Goal: Task Accomplishment & Management: Complete application form

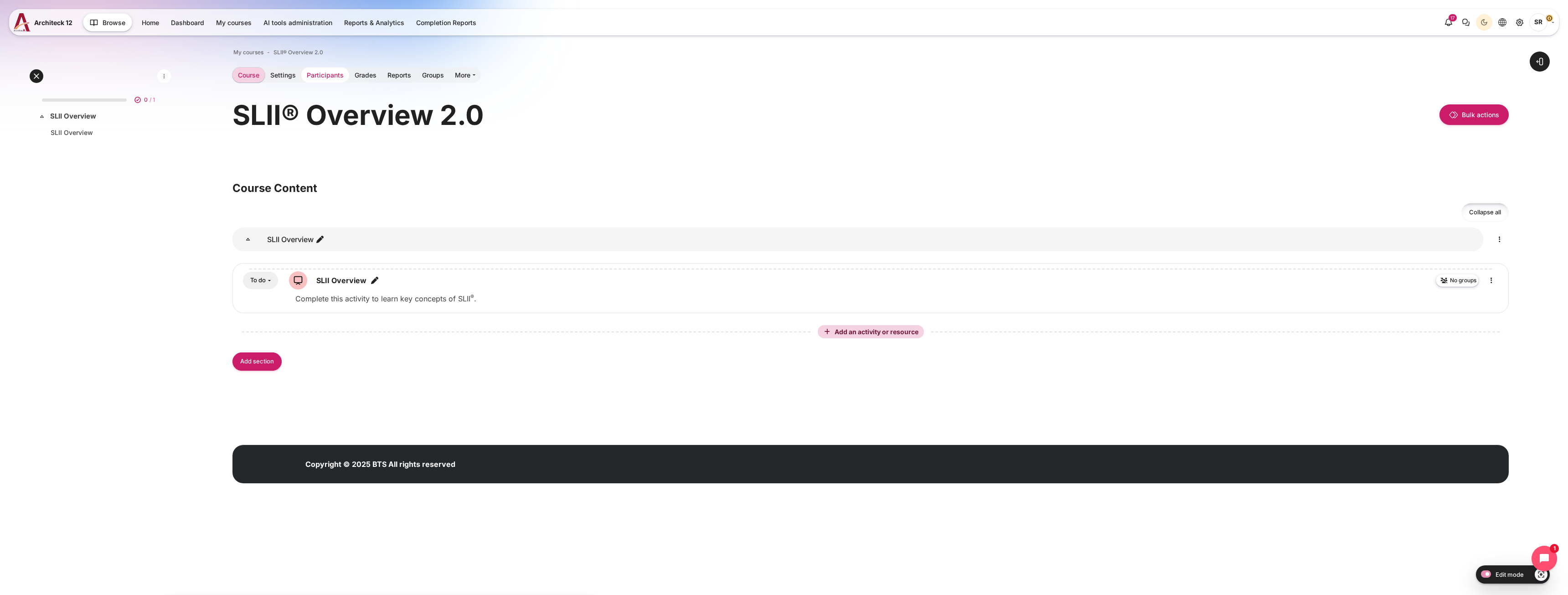
click at [326, 74] on link "Participants" at bounding box center [325, 75] width 48 height 15
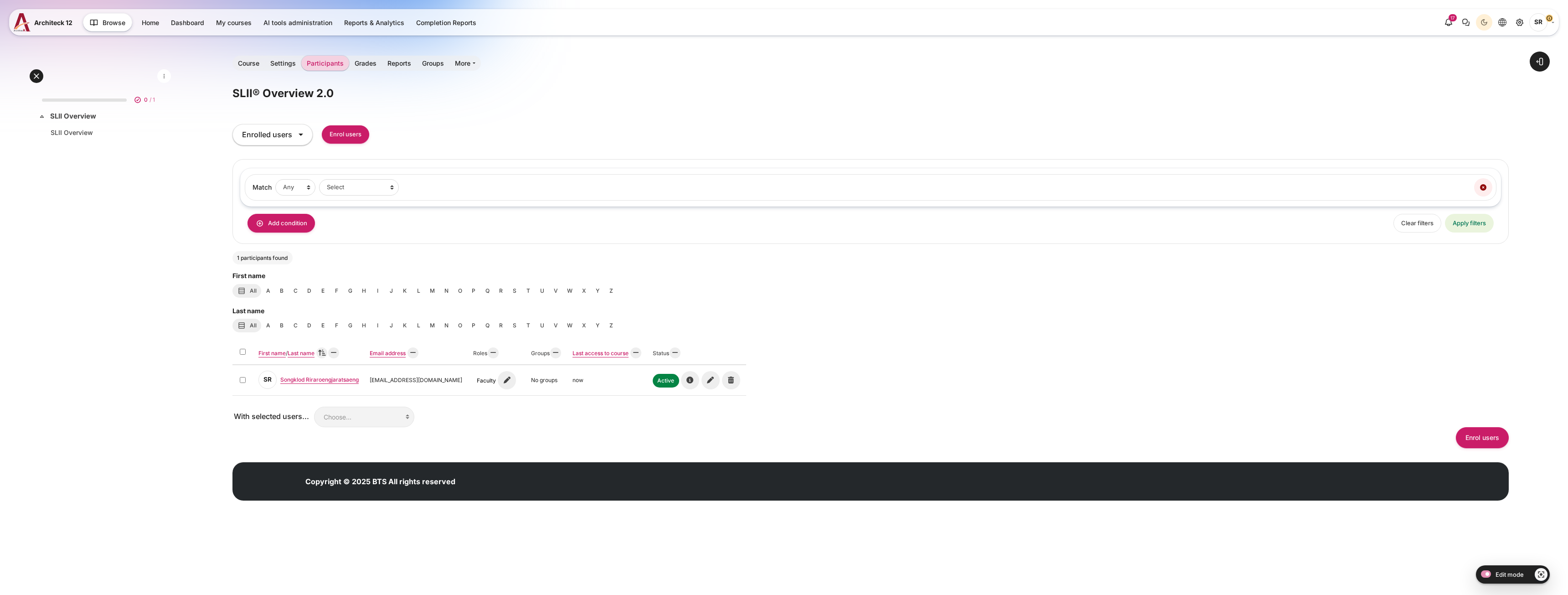
click at [1518, 23] on icon "Site administration" at bounding box center [1520, 23] width 11 height 11
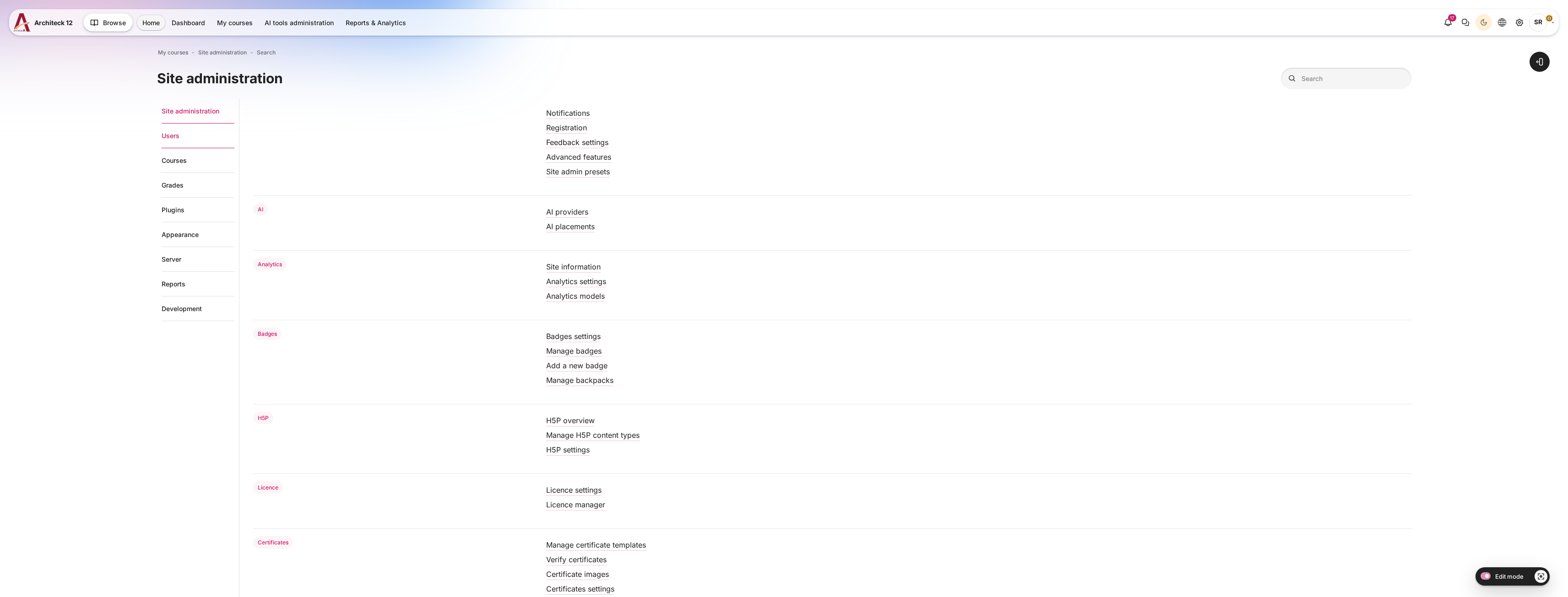
click at [172, 137] on link "Users" at bounding box center [197, 136] width 73 height 24
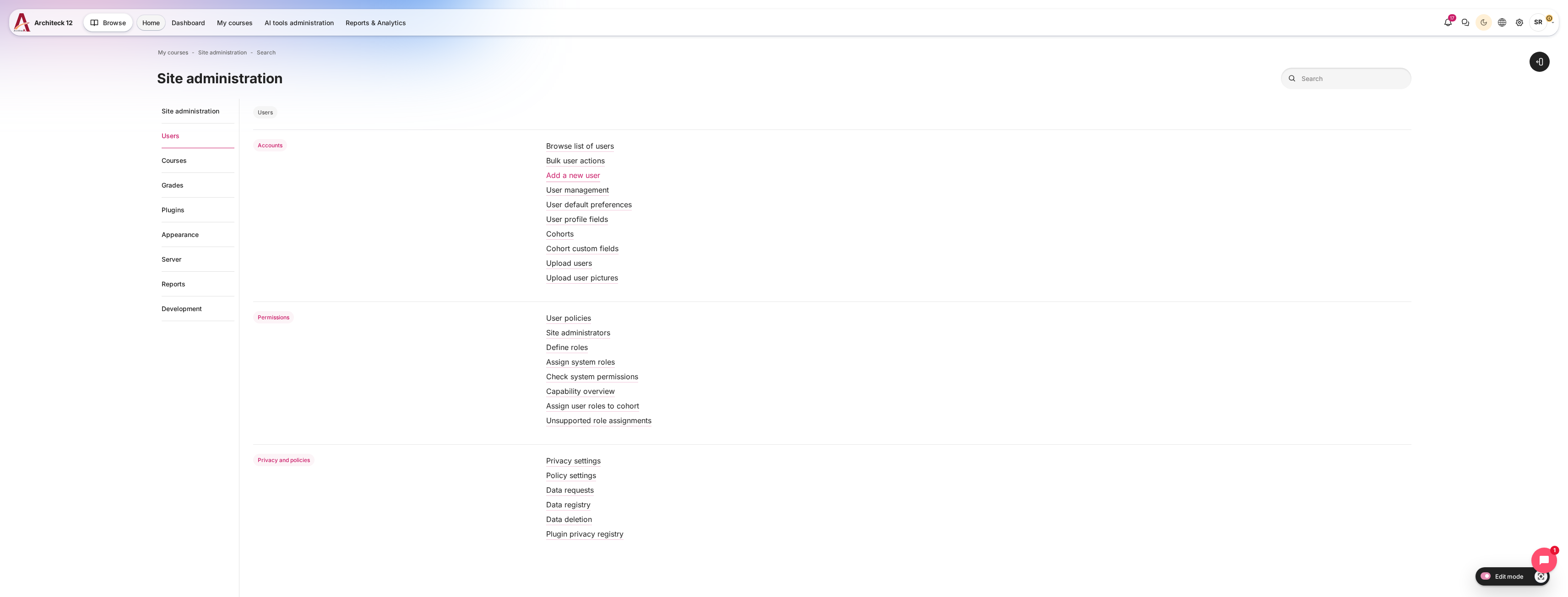
click at [578, 174] on link "Add a new user" at bounding box center [573, 175] width 54 height 9
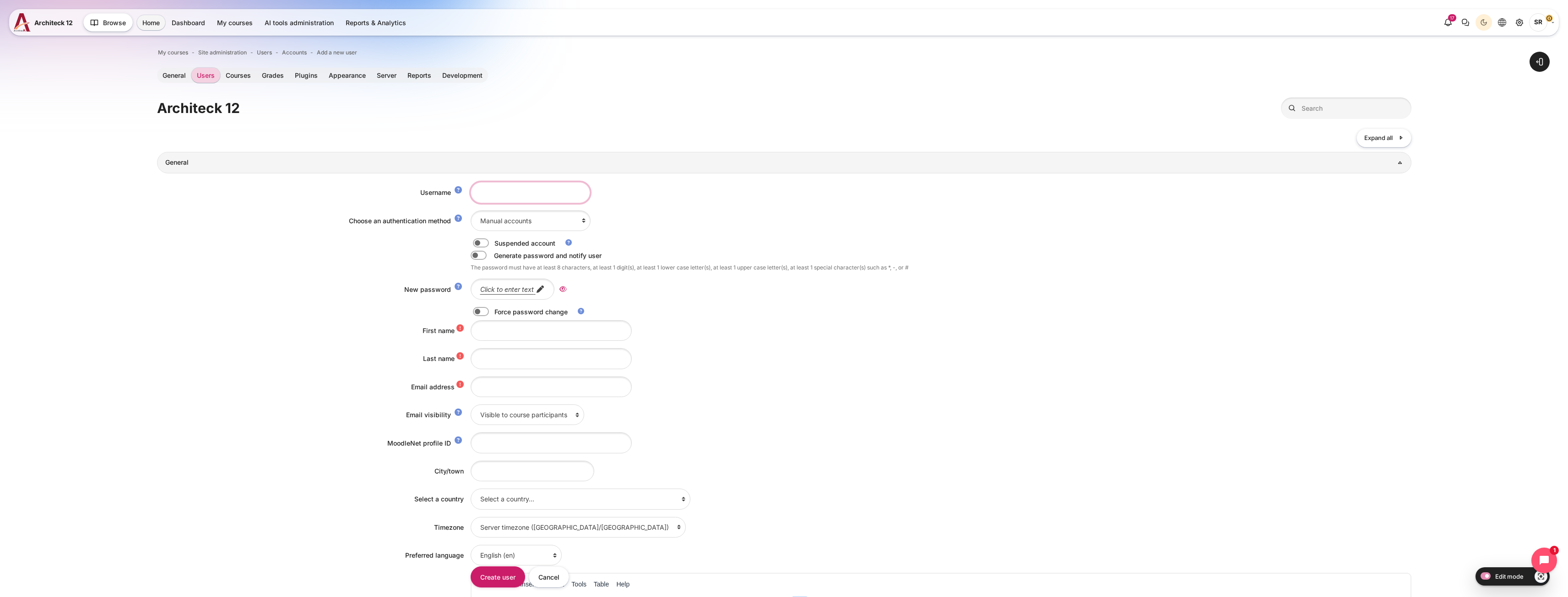
click at [488, 192] on input "Username" at bounding box center [530, 192] width 119 height 21
paste input "Thananthorn.Khanijomdi@bts.com"
type input "Thananthorn.Khanijomdi@bts.com"
click at [485, 392] on input "Email address" at bounding box center [551, 387] width 161 height 21
paste input "Thananthorn.Khanijomdi@bts.com"
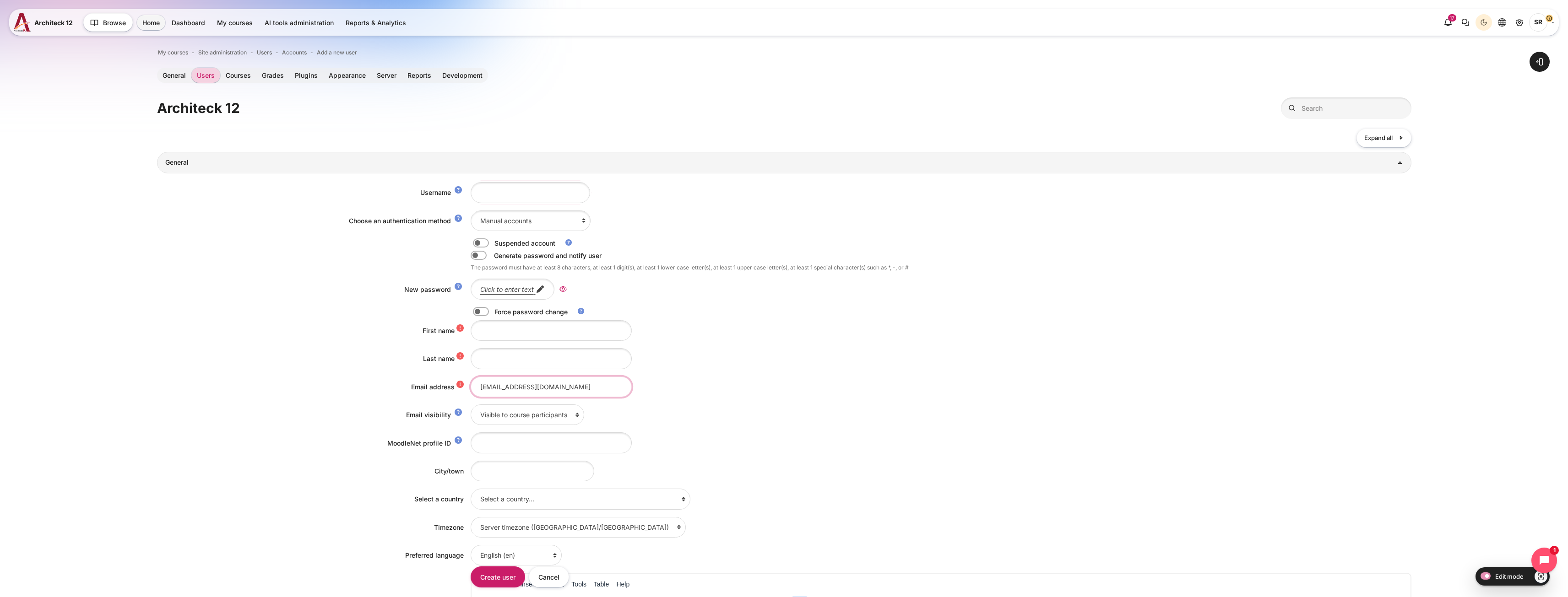
drag, startPoint x: 481, startPoint y: 387, endPoint x: 476, endPoint y: 387, distance: 5.0
click at [476, 387] on input "Thananthorn.Khanijomdi@bts.com" at bounding box center [551, 387] width 161 height 21
click at [519, 389] on input "thananthorn.Khanijomdi@bts.com" at bounding box center [551, 387] width 161 height 21
type input "thananthorn.khanijomdi@bts.com"
click at [494, 196] on input "Username" at bounding box center [530, 192] width 119 height 21
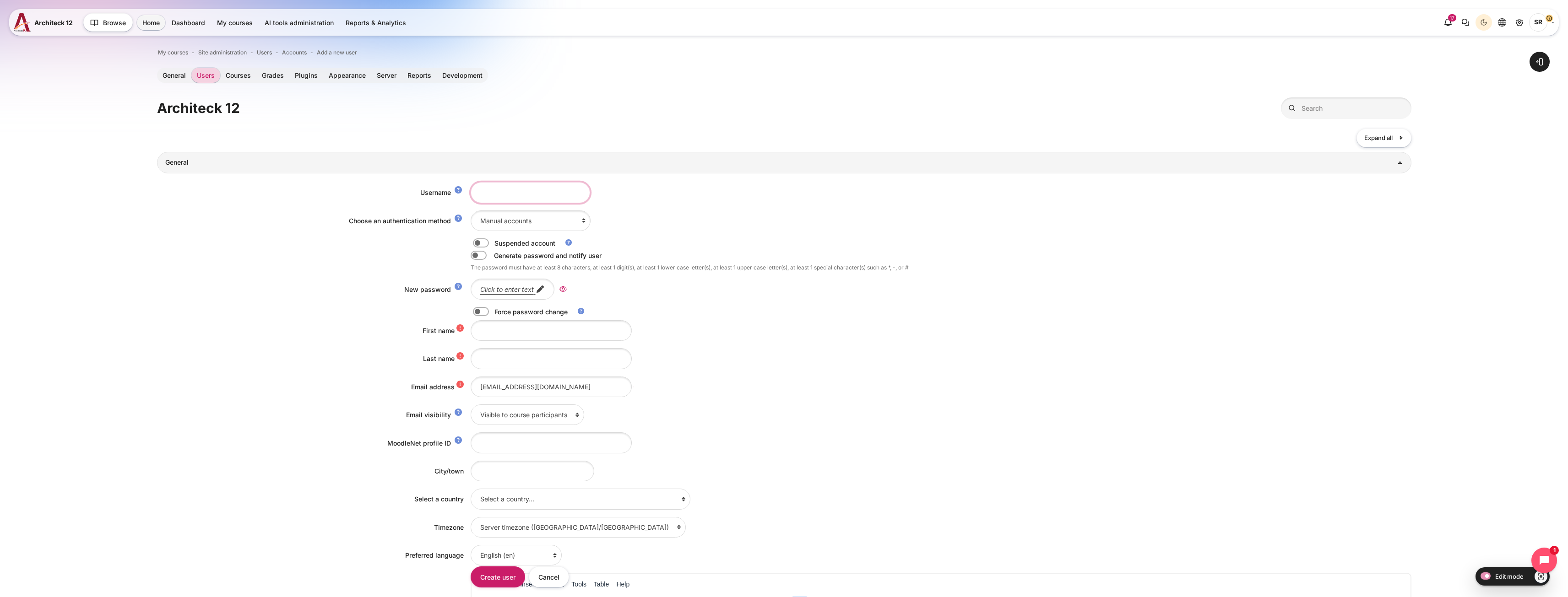
paste input "thananthorn.khanijomdi@bts.com"
type input "thananthorn.khanijomdi@bts.com"
click at [502, 331] on input "First name" at bounding box center [551, 331] width 161 height 21
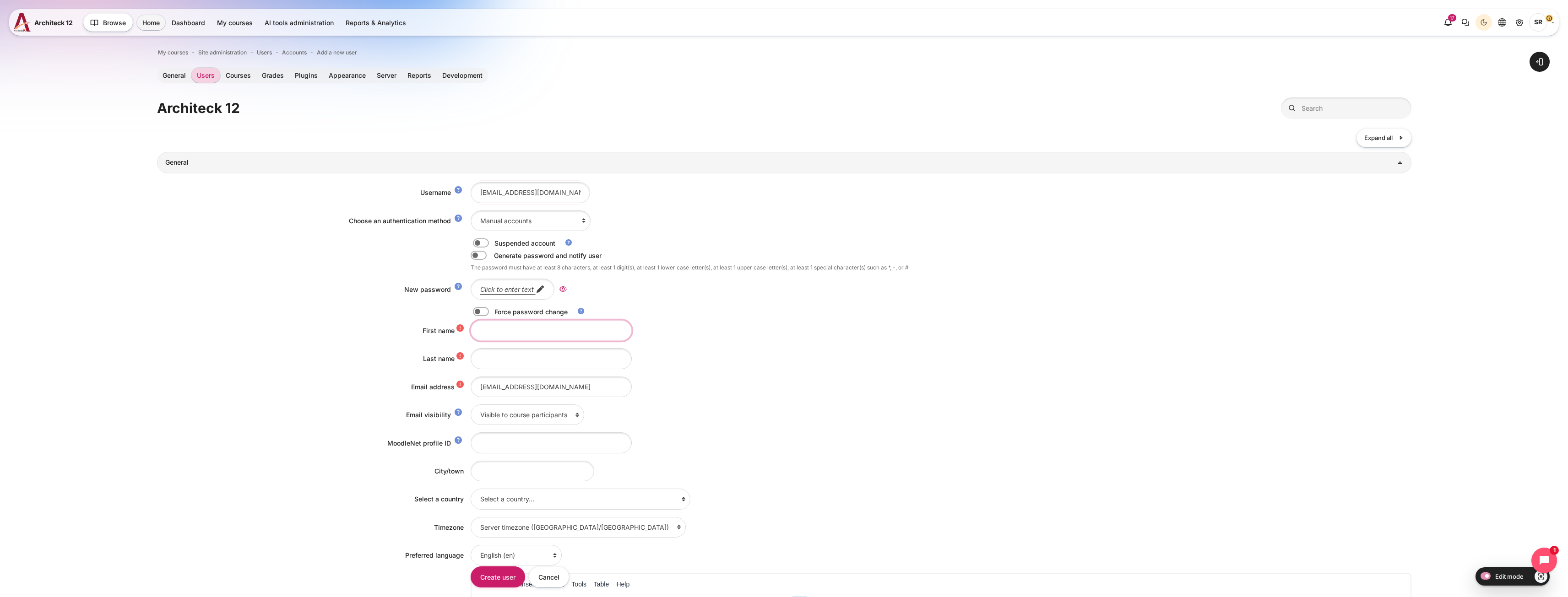
paste input "Thananthorn Khanijomdi"
drag, startPoint x: 559, startPoint y: 331, endPoint x: 519, endPoint y: 331, distance: 40.0
click at [519, 331] on input "Thananthorn Khanijomdi" at bounding box center [551, 331] width 161 height 21
drag, startPoint x: 480, startPoint y: 330, endPoint x: 431, endPoint y: 331, distance: 49.0
click at [431, 331] on div "First name Thananthorn" at bounding box center [784, 331] width 1254 height 21
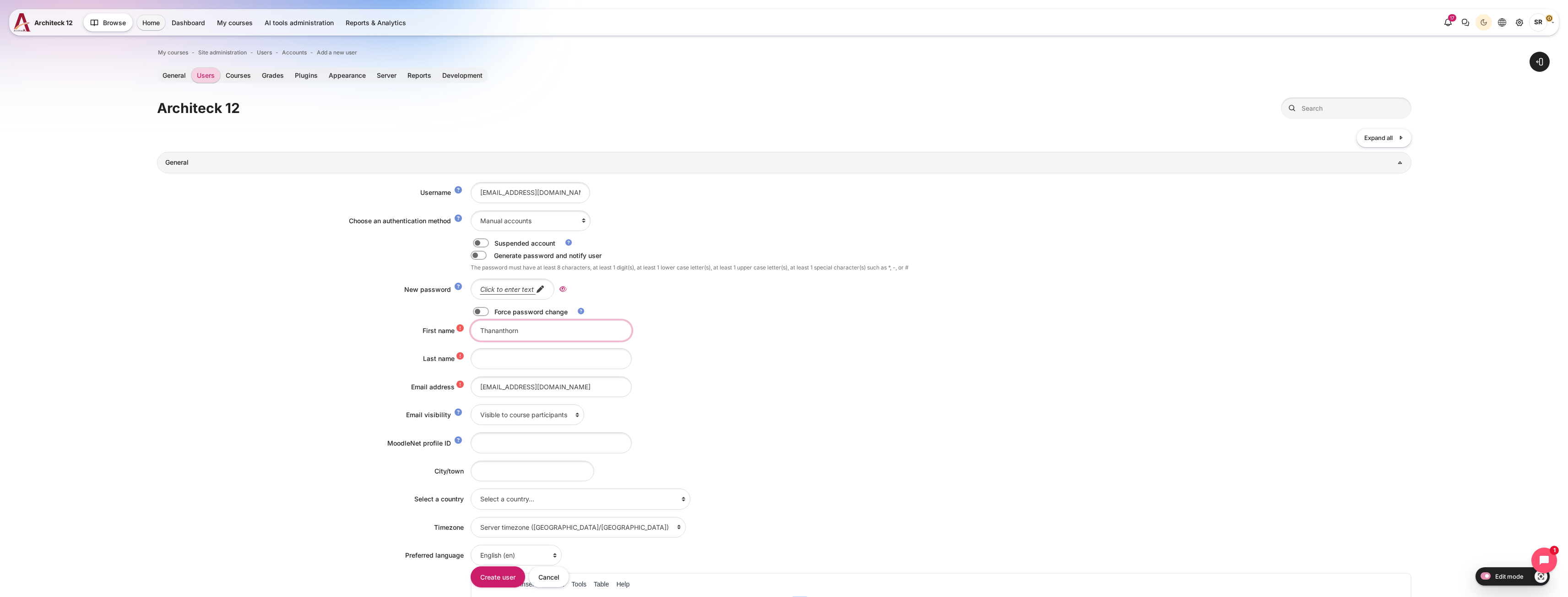
type input "Thananthorn"
click at [499, 360] on input "Last name" at bounding box center [551, 359] width 161 height 21
paste input "Khanijomdi"
drag, startPoint x: 525, startPoint y: 359, endPoint x: 363, endPoint y: 363, distance: 162.0
click at [365, 358] on div "Last name Khanijomdi" at bounding box center [784, 359] width 1254 height 21
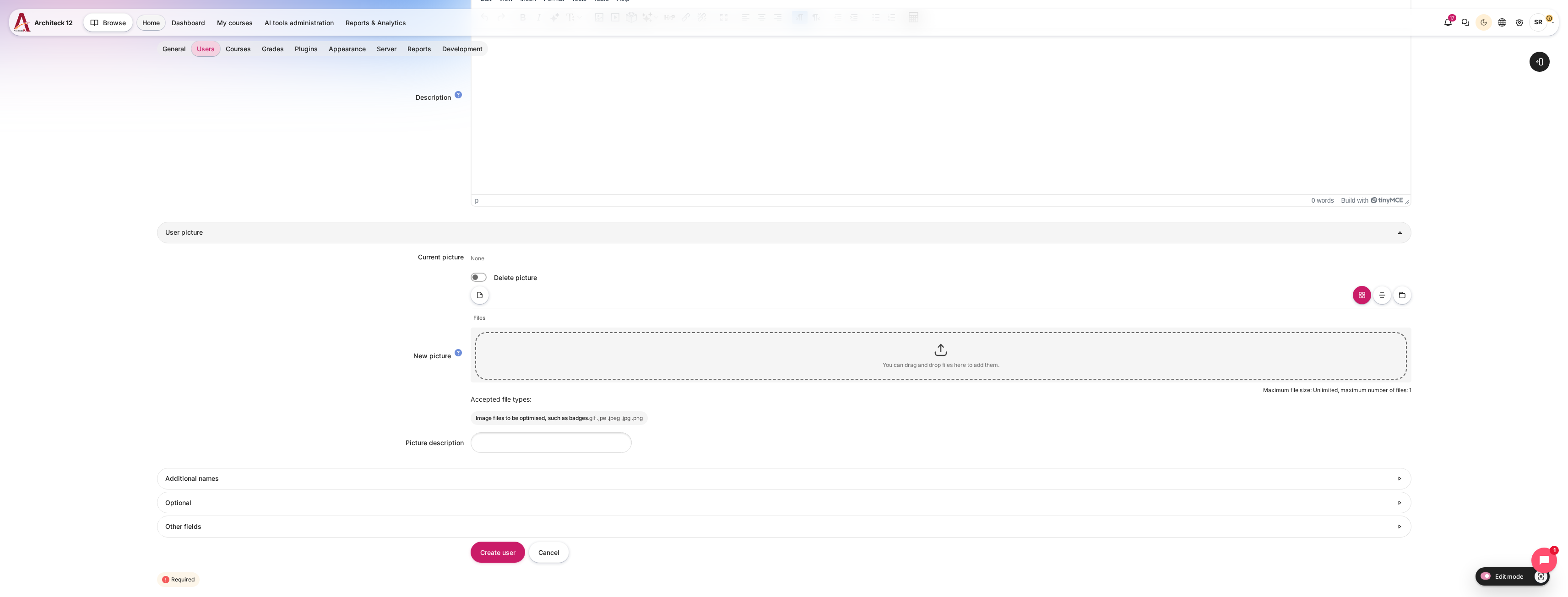
scroll to position [595, 0]
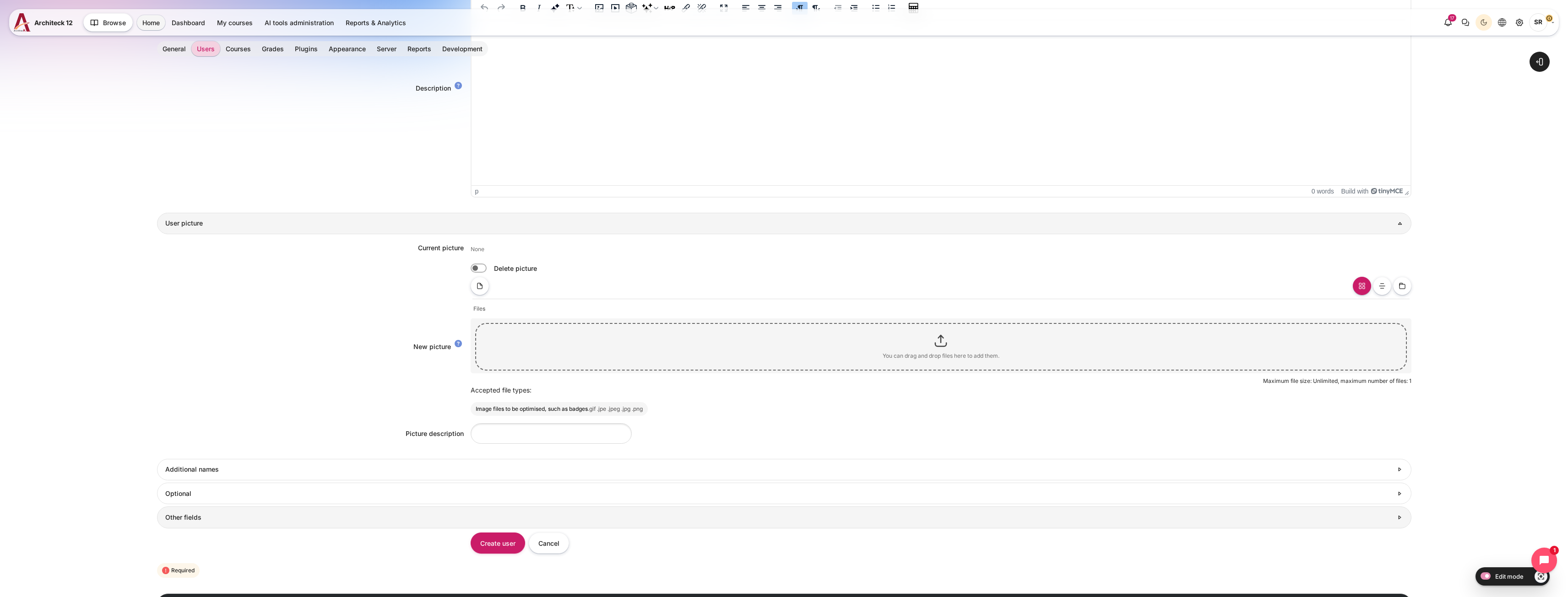
type input "Khanijomdi"
click at [348, 517] on h3 "Other fields" at bounding box center [778, 517] width 1227 height 8
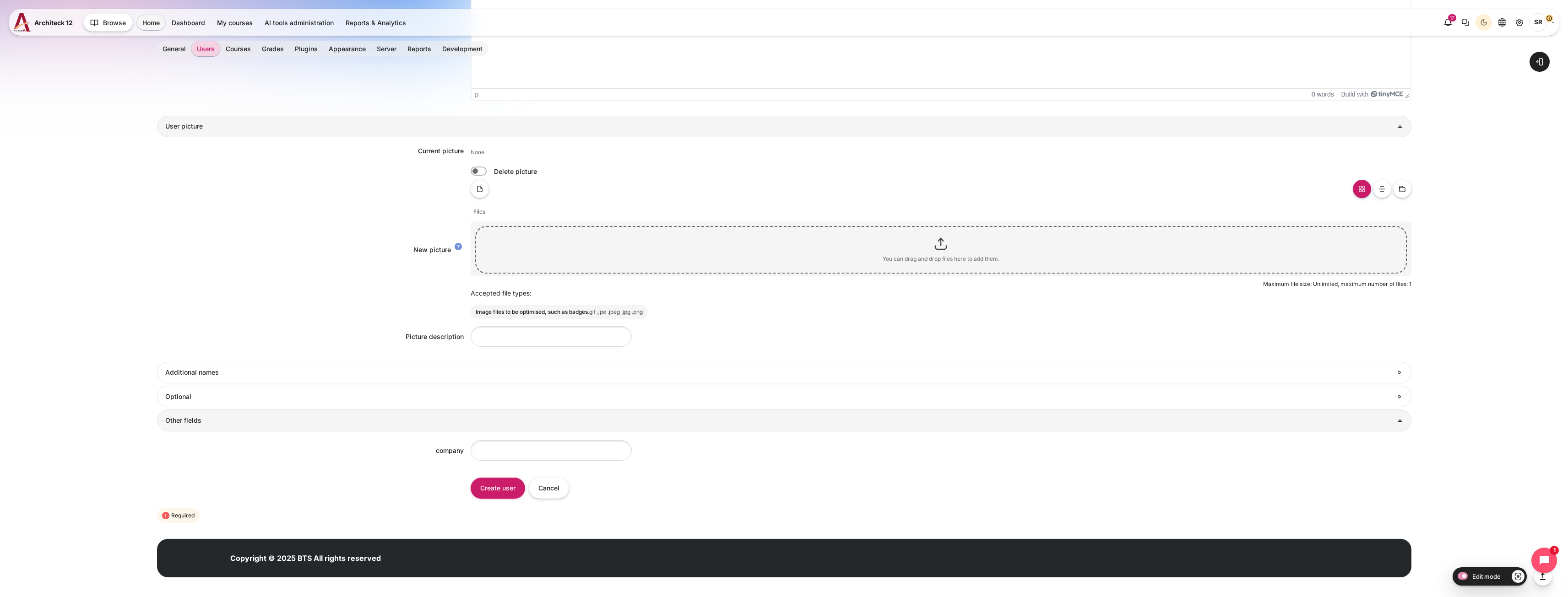
scroll to position [694, 0]
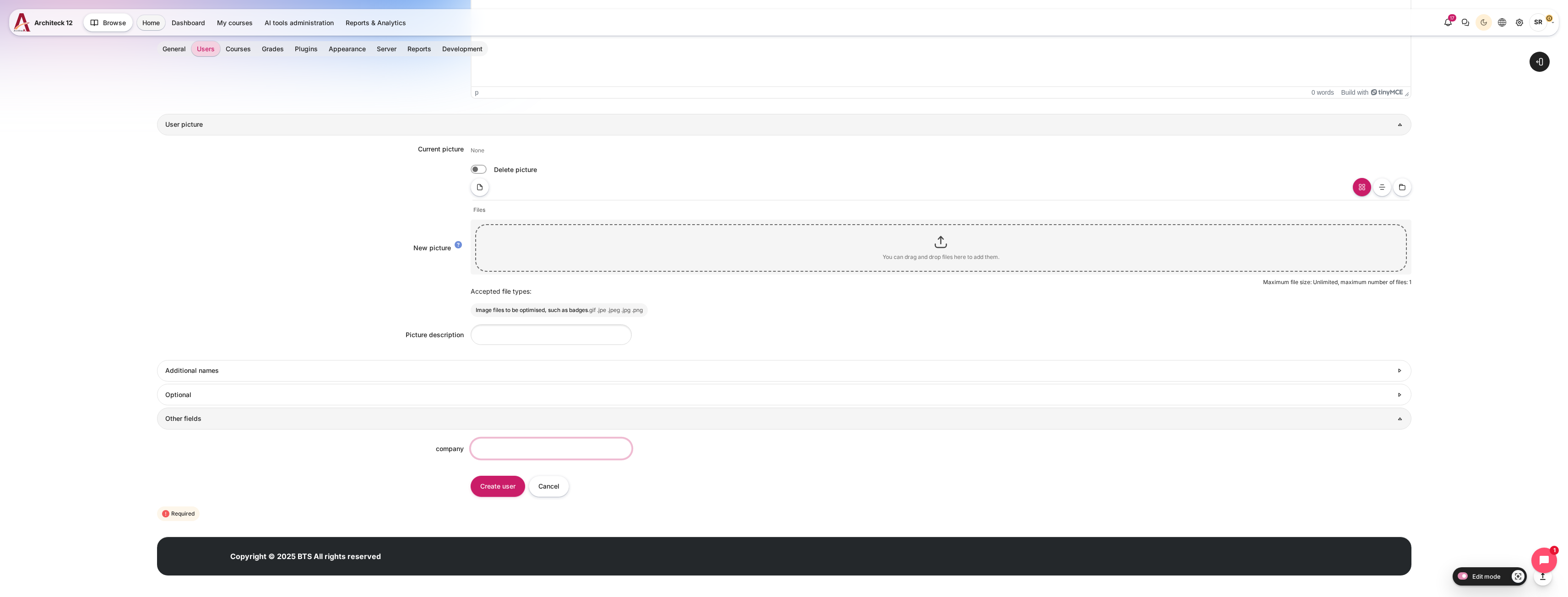
click at [490, 458] on input "company" at bounding box center [551, 449] width 161 height 21
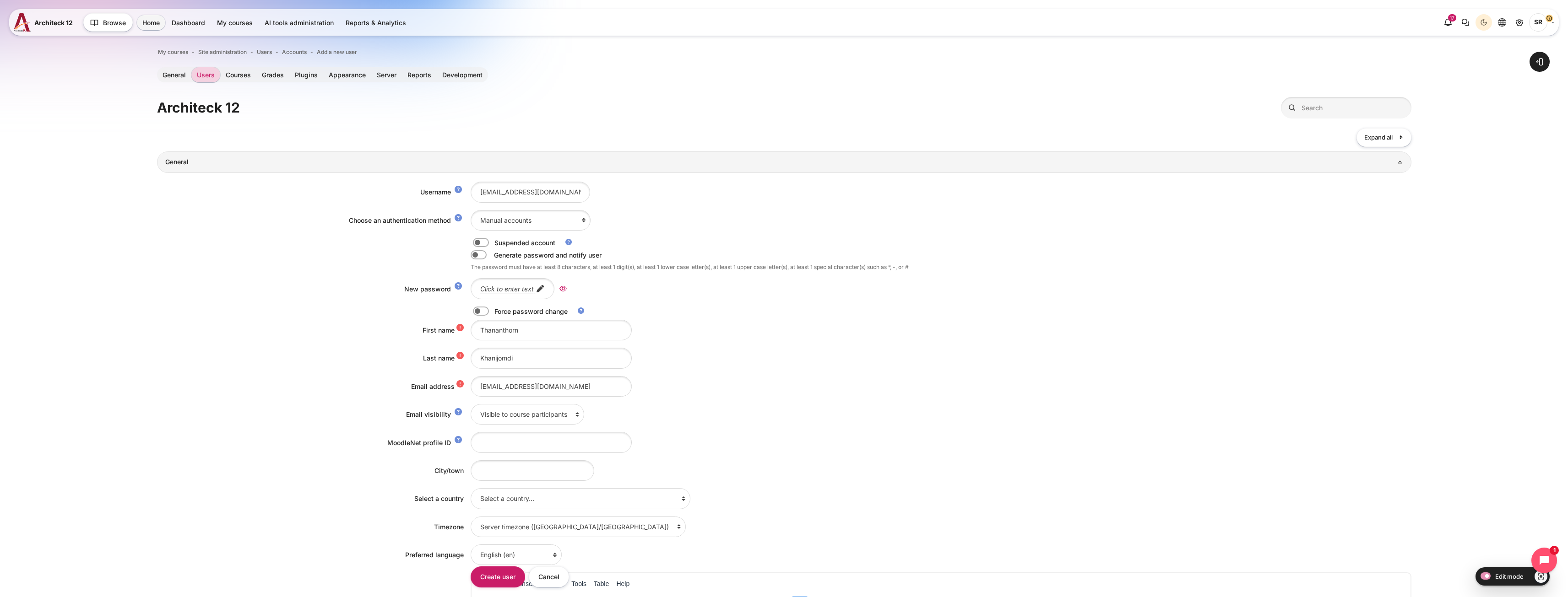
scroll to position [0, 0]
type input "BTS"
click at [559, 288] on icon "Reveal" at bounding box center [563, 289] width 7 height 8
click at [507, 290] on em "Click to enter text" at bounding box center [507, 289] width 54 height 8
click at [493, 313] on label "Content" at bounding box center [493, 312] width 2 height 10
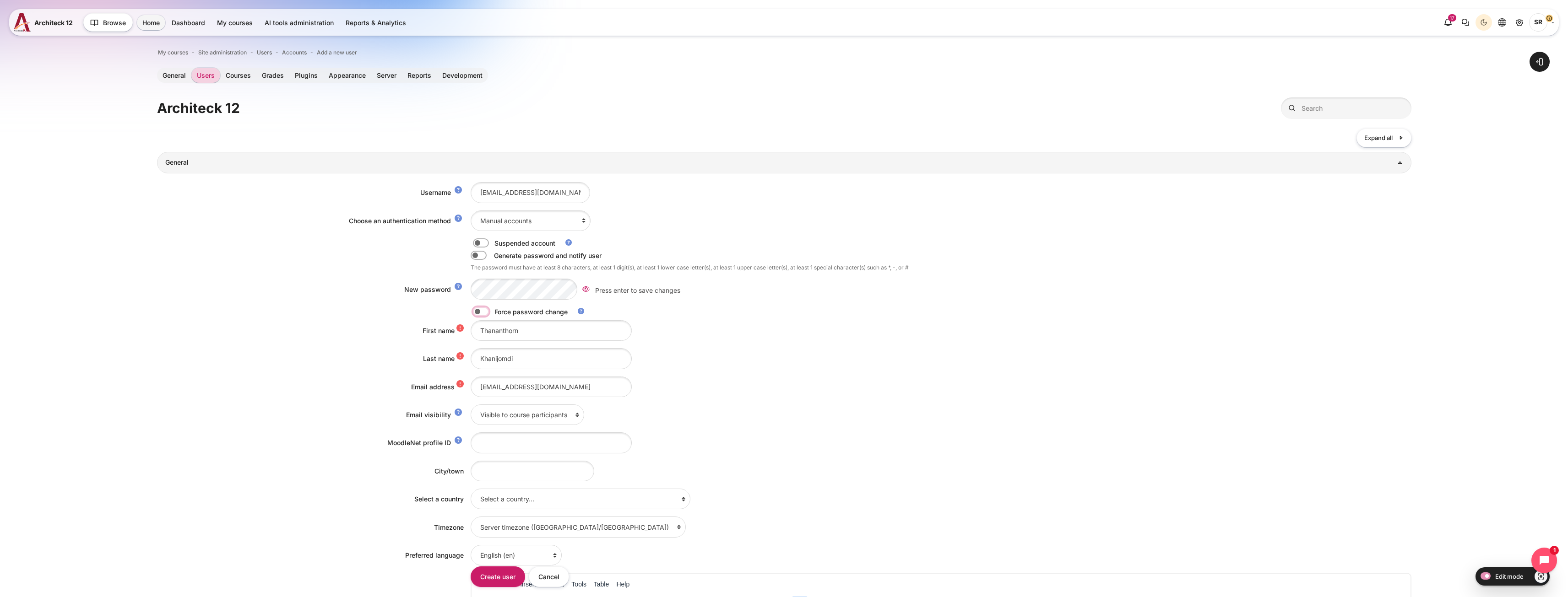
click at [489, 313] on input "Content" at bounding box center [497, 313] width 16 height 9
checkbox input "true"
click at [488, 576] on input "Create user" at bounding box center [498, 577] width 54 height 21
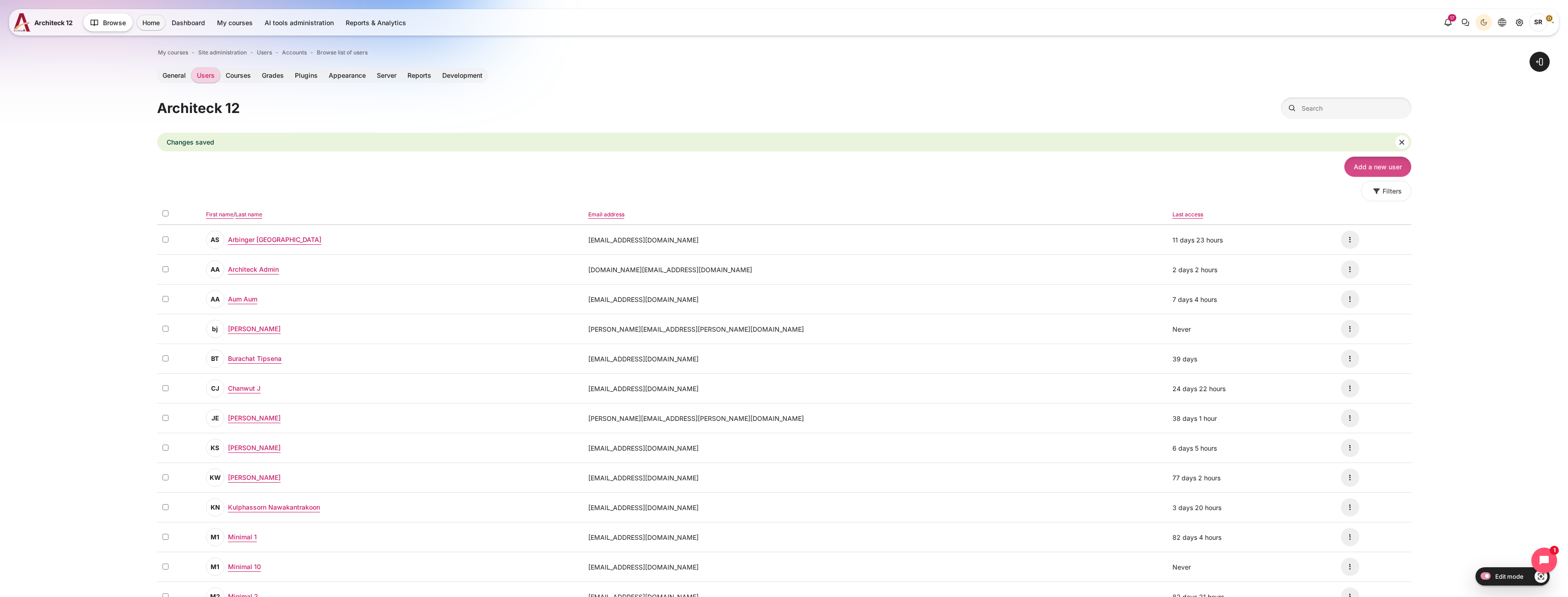
click at [1366, 168] on link "Add a new user" at bounding box center [1378, 167] width 67 height 21
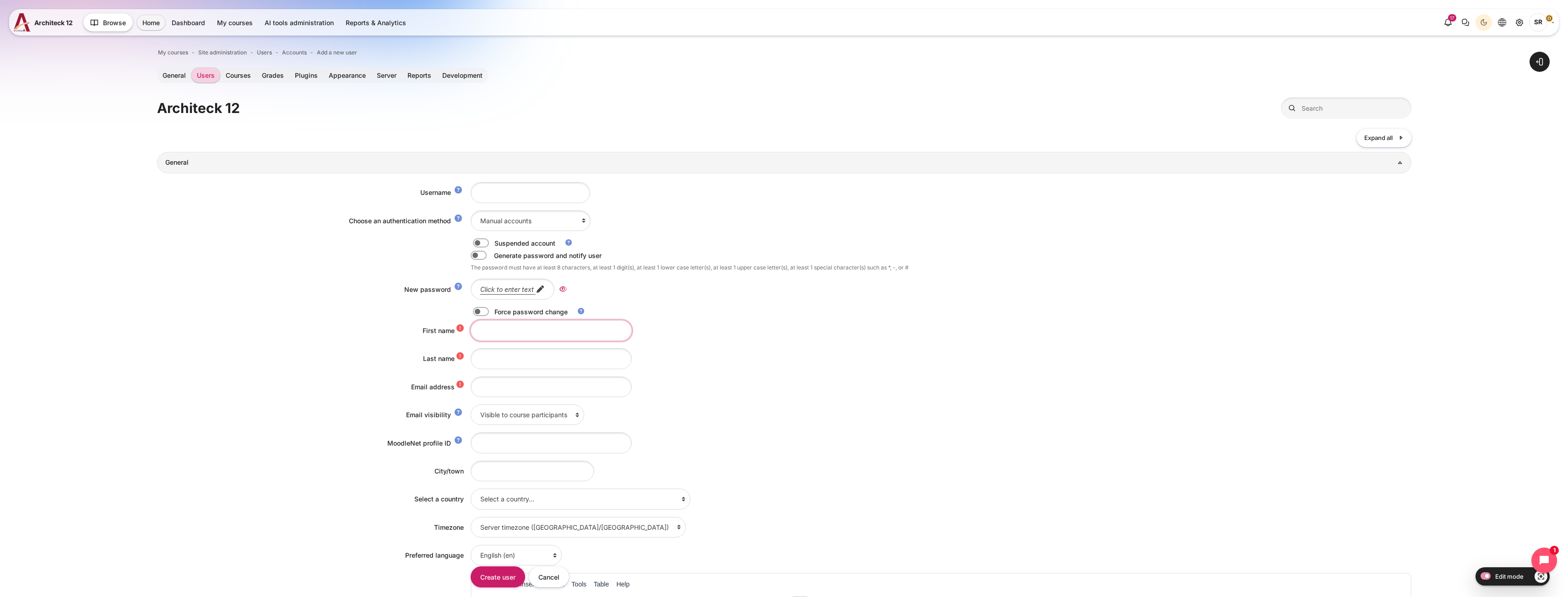
click at [491, 336] on input "First name" at bounding box center [551, 331] width 161 height 21
paste input "Chayanun Techaworawitayakoon"
type input "Chayanun Techaworawitayakoon"
click at [482, 354] on input "Last name" at bounding box center [551, 359] width 161 height 21
paste input "Chayanun Techaworawitayakoon"
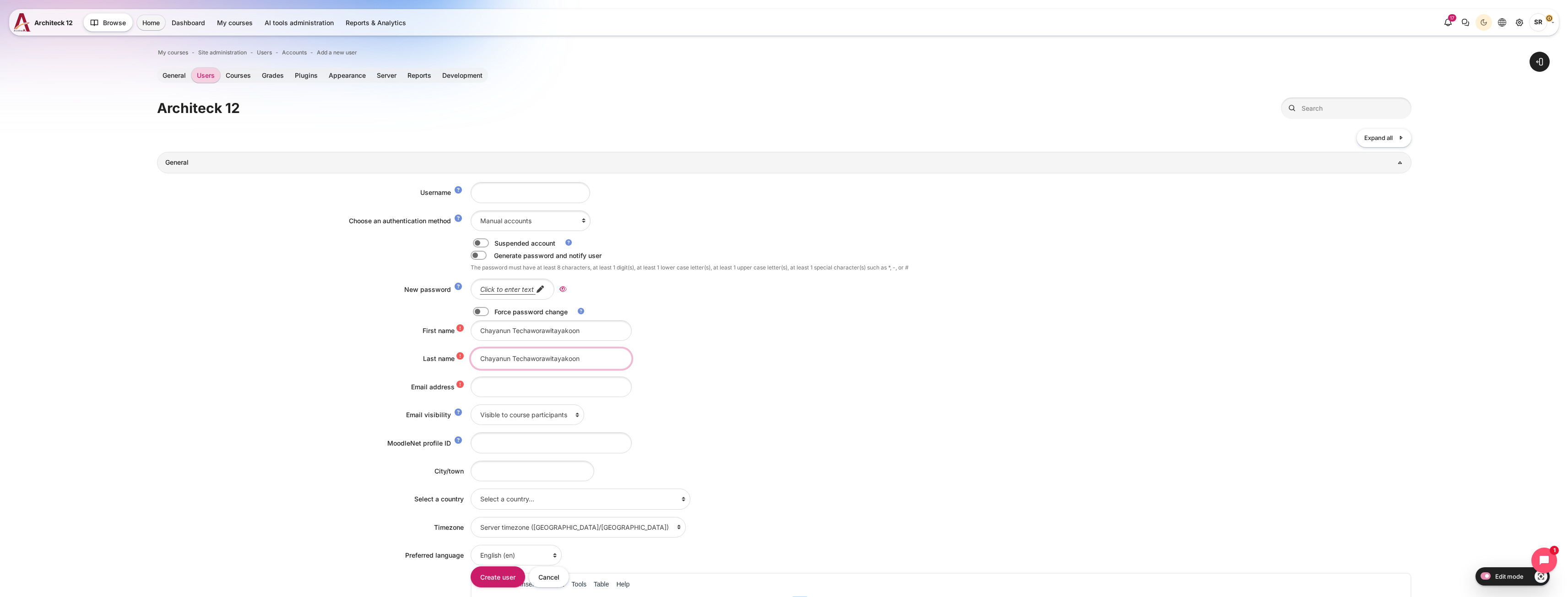
drag, startPoint x: 512, startPoint y: 360, endPoint x: 421, endPoint y: 359, distance: 91.0
click at [424, 360] on div "Last name Chayanun Techaworawitayakoon" at bounding box center [784, 359] width 1254 height 21
type input "Techaworawitayakoon"
drag, startPoint x: 509, startPoint y: 332, endPoint x: 730, endPoint y: 332, distance: 221.0
click at [730, 332] on div "Chayanun Techaworawitayakoon" at bounding box center [941, 331] width 941 height 21
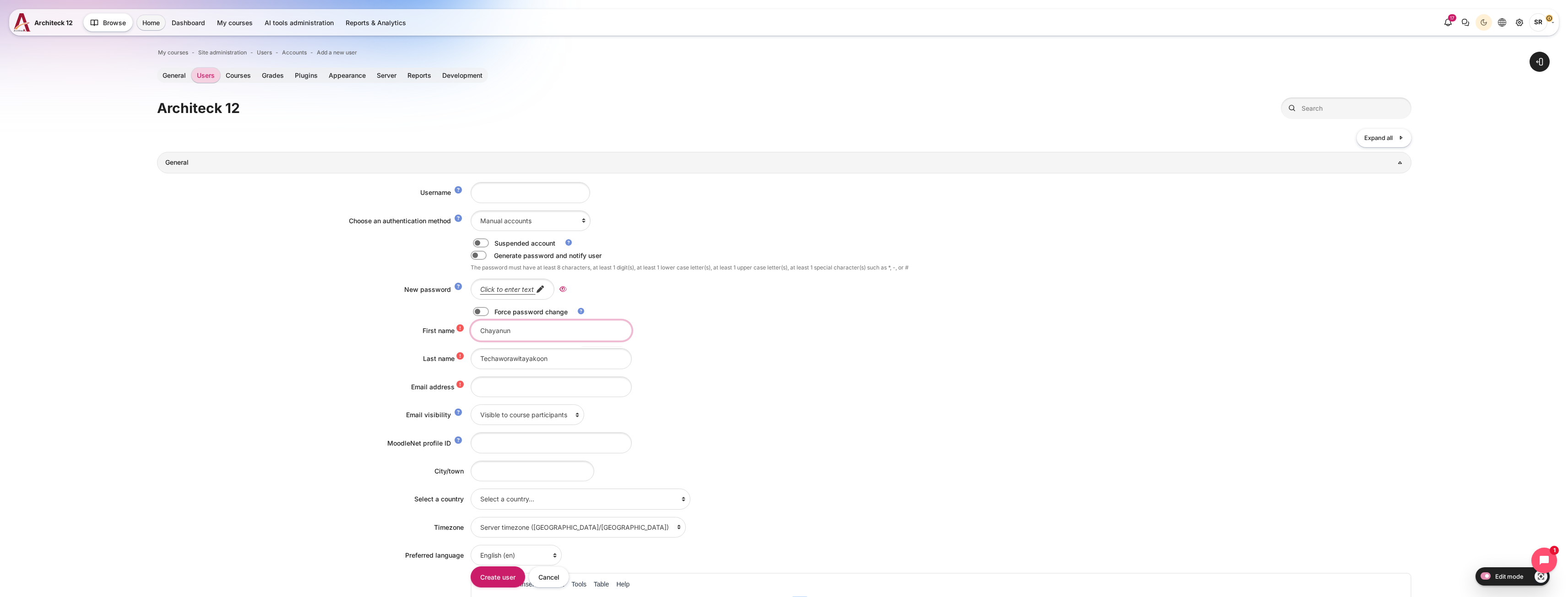
type input "Chayanun"
click at [569, 357] on input "Techaworawitayakoon" at bounding box center [551, 359] width 161 height 21
click at [518, 391] on input "Email address" at bounding box center [551, 387] width 161 height 21
paste input "[EMAIL_ADDRESS][DOMAIN_NAME]"
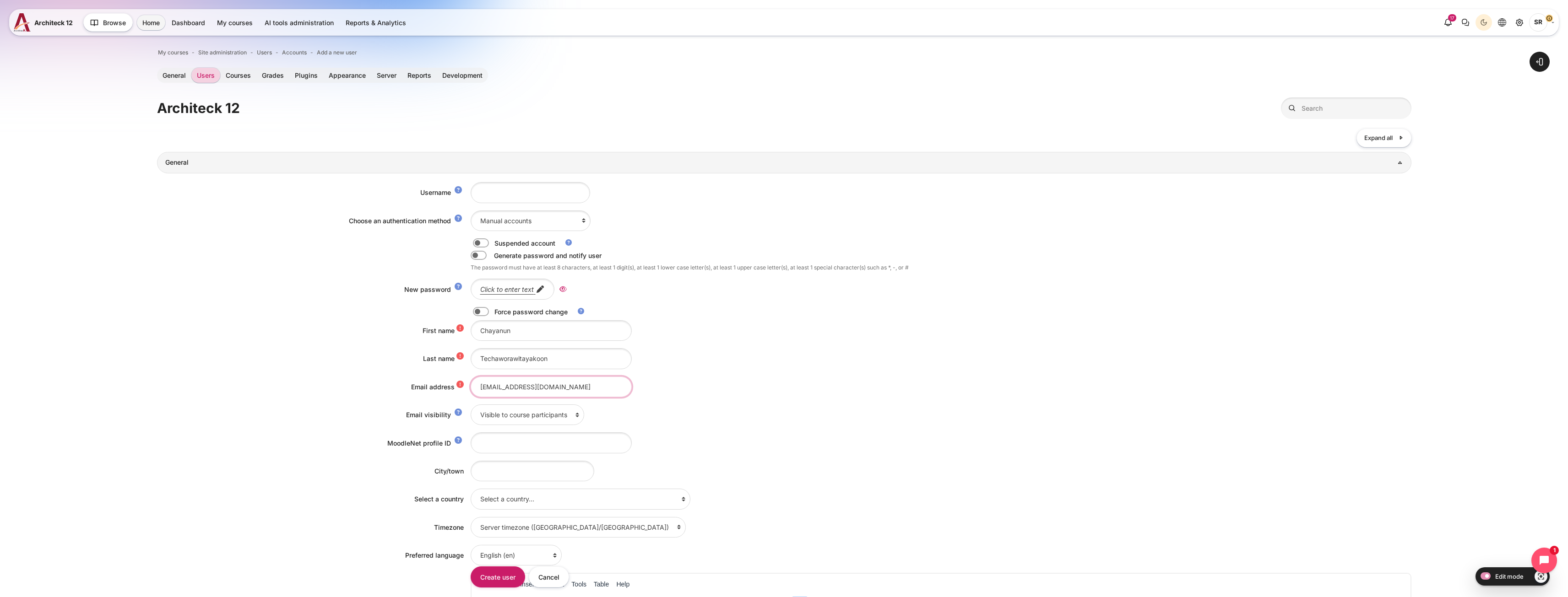
click at [506, 386] on input "Chayanun.Techaworawitayakoon@bts.com" at bounding box center [551, 387] width 161 height 21
drag, startPoint x: 502, startPoint y: 387, endPoint x: 432, endPoint y: 393, distance: 70.3
click at [432, 393] on div "Email address Chayanun.techaworawitayakoon@bts.com" at bounding box center [784, 387] width 1254 height 21
click at [483, 388] on input "Chayanun.techaworawitayakoon@bts.com" at bounding box center [551, 387] width 161 height 21
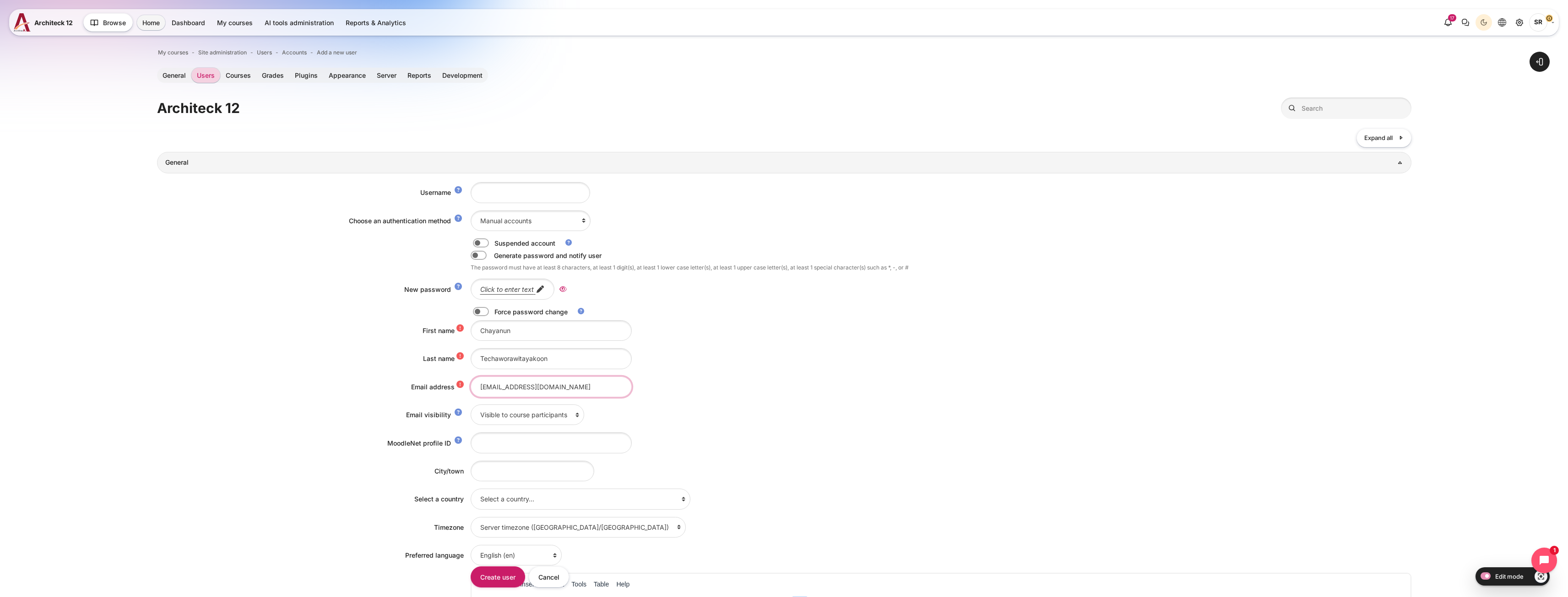
drag, startPoint x: 483, startPoint y: 387, endPoint x: 466, endPoint y: 387, distance: 17.0
click at [466, 387] on div "Email address Chayanun.techaworawitayakoon@bts.com" at bounding box center [784, 387] width 1254 height 21
type input "[EMAIL_ADDRESS][DOMAIN_NAME]"
click at [507, 188] on input "Username" at bounding box center [530, 192] width 119 height 21
paste input "[EMAIL_ADDRESS][DOMAIN_NAME]"
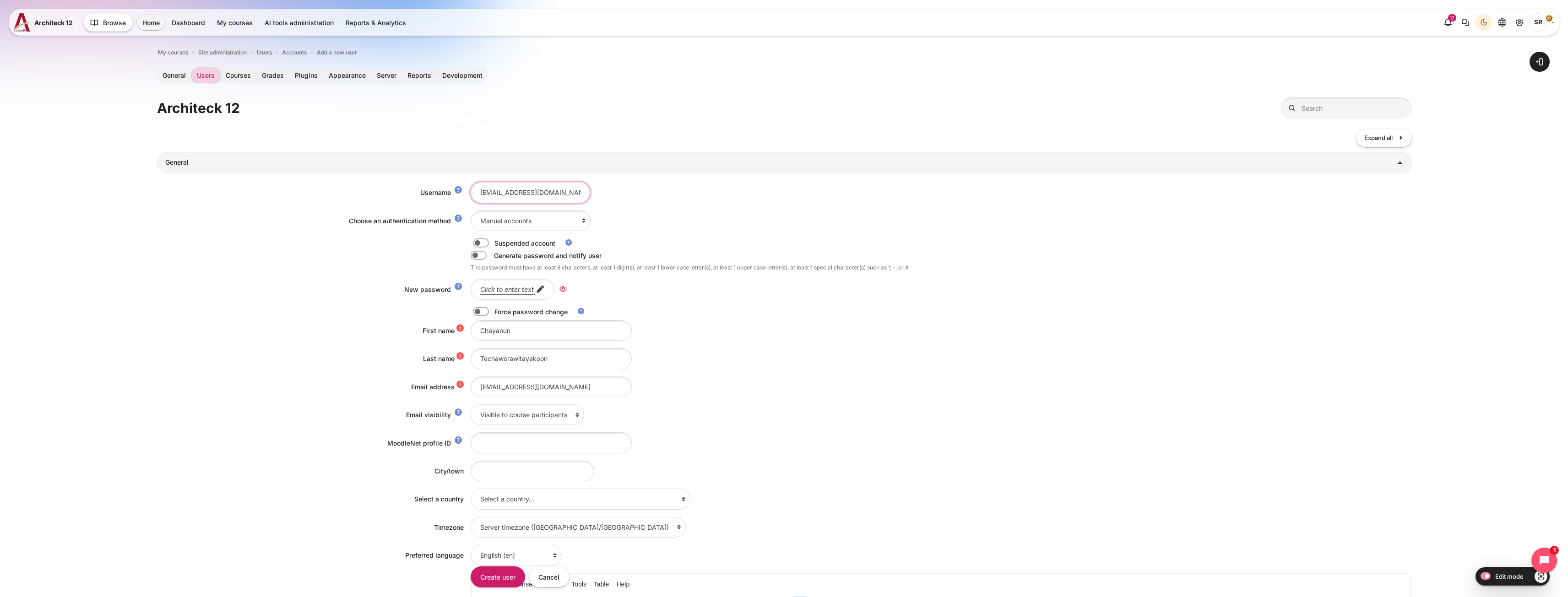
scroll to position [0, 41]
type input "[EMAIL_ADDRESS][DOMAIN_NAME]"
click at [507, 293] on em "Click to enter text" at bounding box center [507, 289] width 54 height 8
click at [493, 313] on label "Content" at bounding box center [493, 312] width 2 height 10
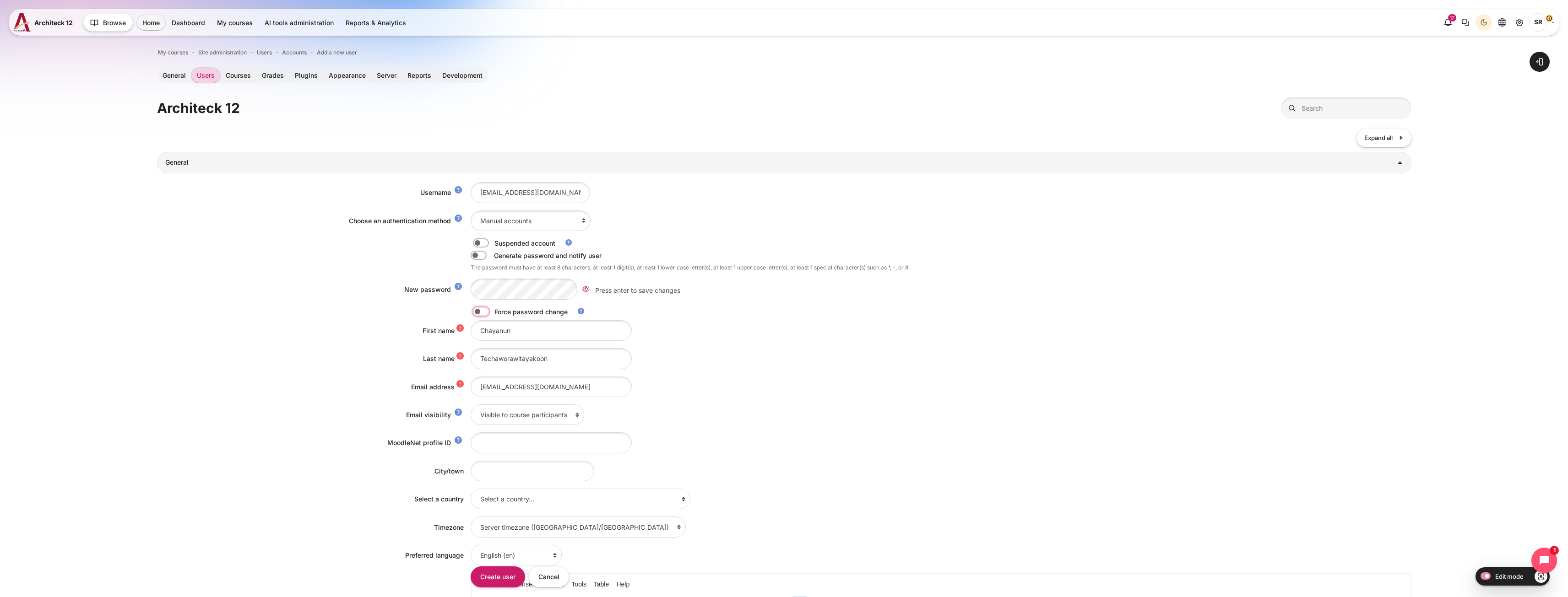
click at [489, 313] on input "Content" at bounding box center [497, 313] width 16 height 9
checkbox input "true"
click at [510, 289] on em "Click to enter text" at bounding box center [507, 289] width 54 height 8
click at [586, 289] on icon "Reveal" at bounding box center [586, 289] width 7 height 8
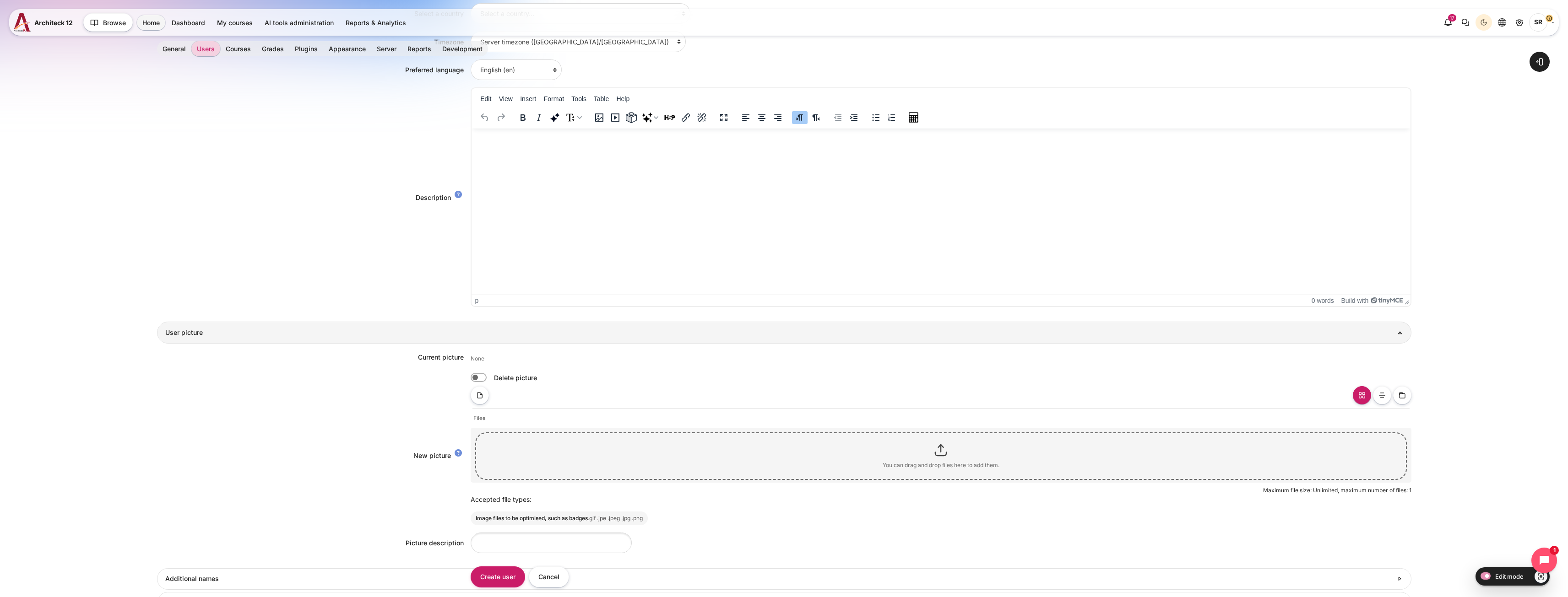
scroll to position [640, 0]
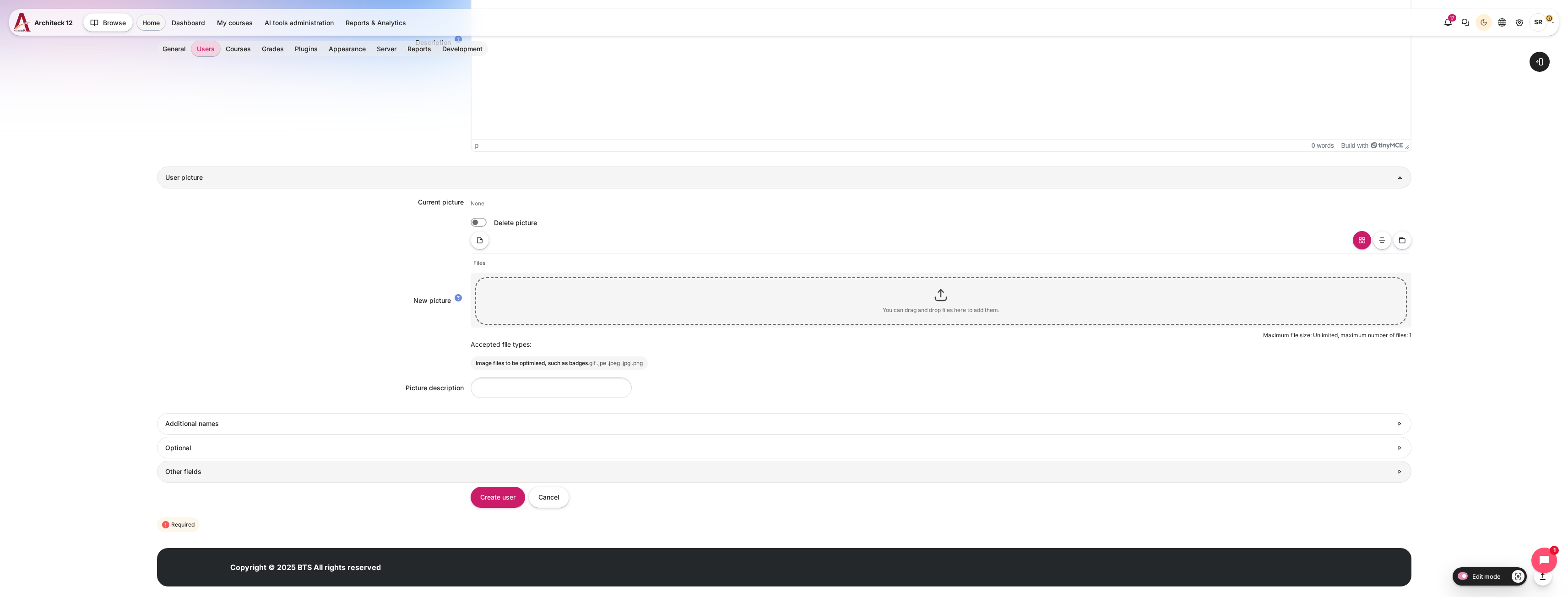
click at [344, 474] on h3 "Other fields" at bounding box center [778, 471] width 1227 height 8
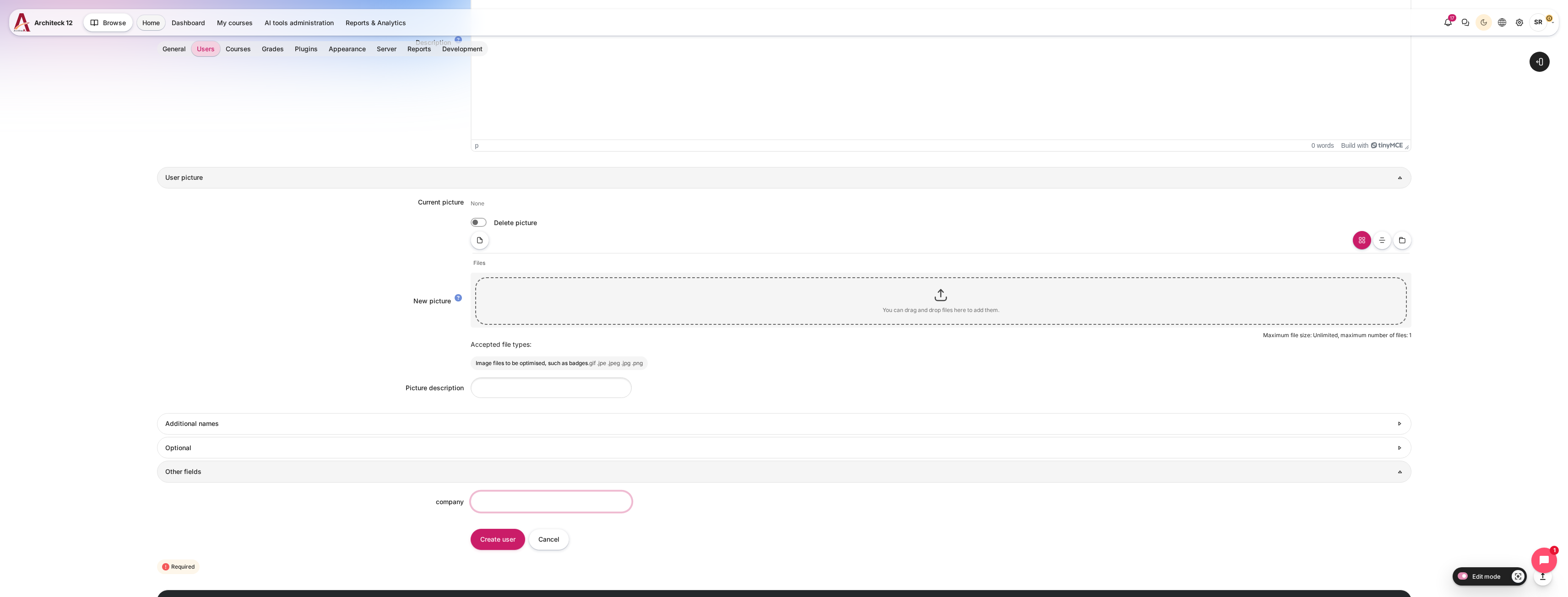
click at [507, 504] on input "company" at bounding box center [551, 502] width 161 height 21
type input "BTS"
click at [499, 544] on input "Create user" at bounding box center [498, 540] width 54 height 21
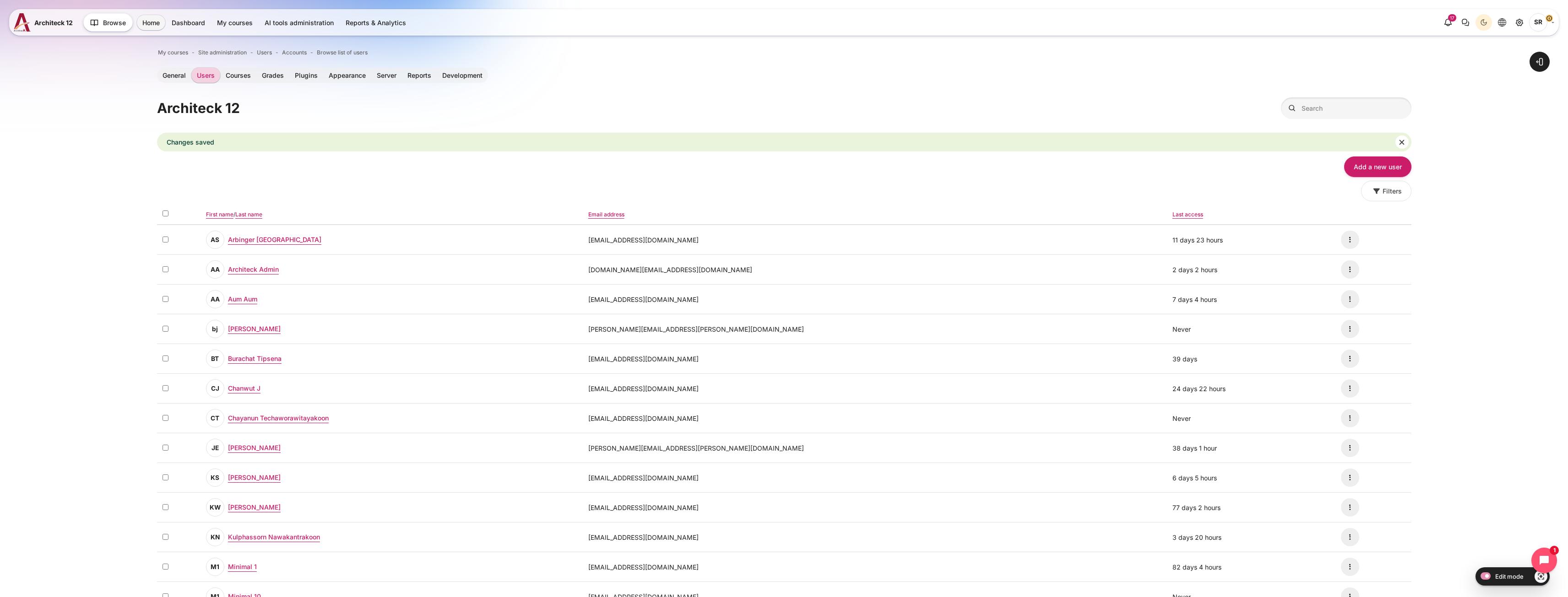
click at [1377, 169] on link "Add a new user" at bounding box center [1378, 167] width 67 height 21
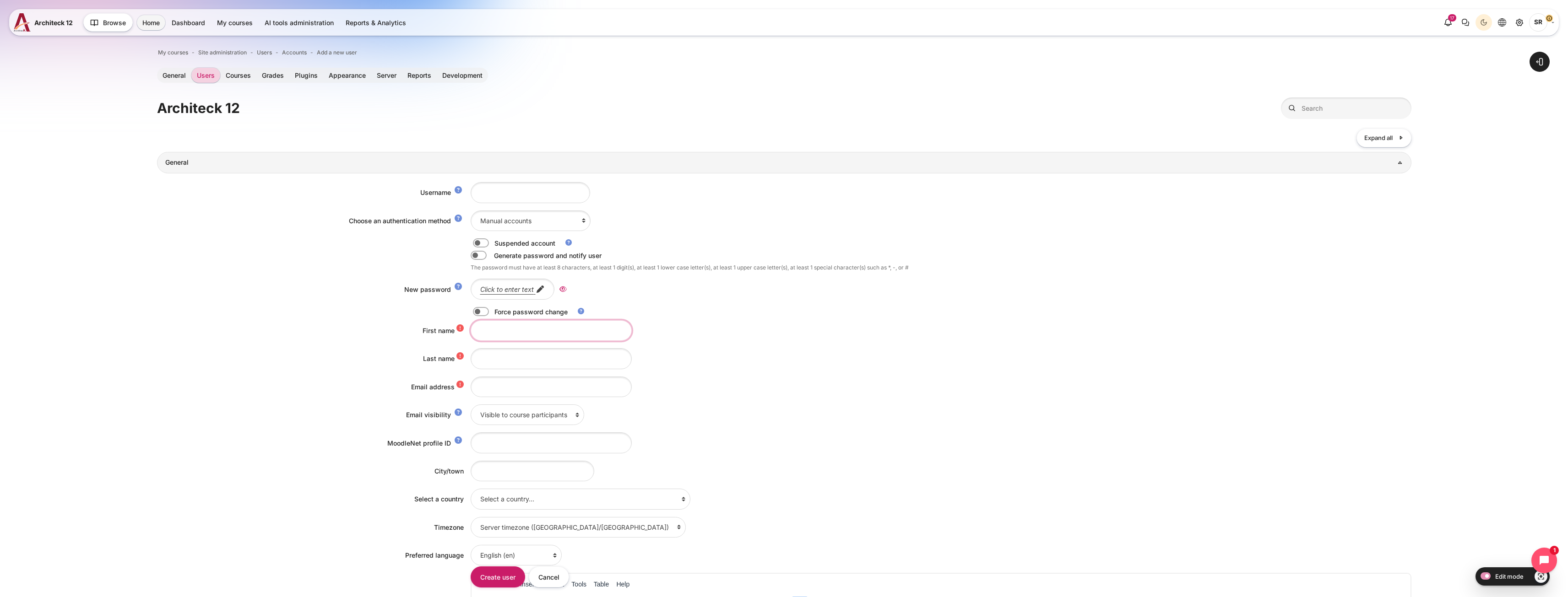
click at [495, 332] on input "First name" at bounding box center [551, 331] width 161 height 21
paste input "Napat Buthsuwan"
type input "Napat Buthsuwan"
click at [494, 356] on input "Last name" at bounding box center [551, 359] width 161 height 21
paste input "Napat Buthsuwan"
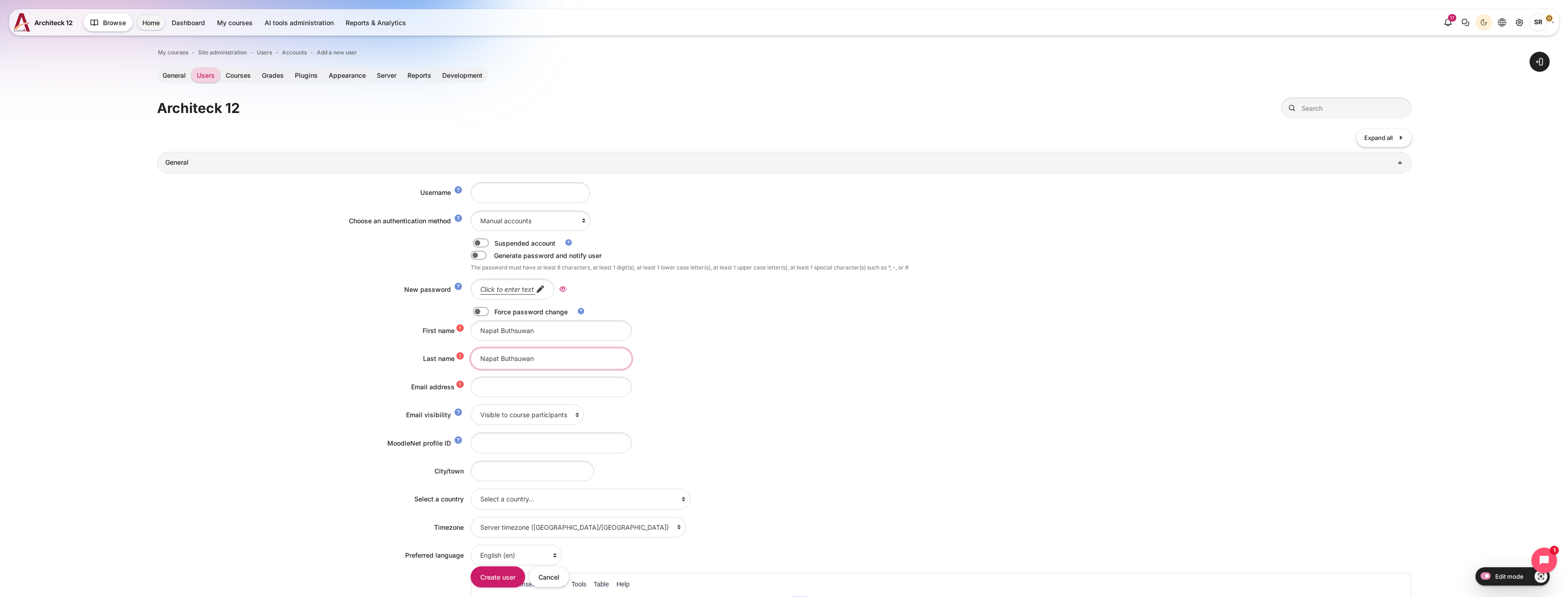
drag, startPoint x: 498, startPoint y: 362, endPoint x: 440, endPoint y: 359, distance: 58.1
click at [440, 359] on div "Last name Napat Buthsuwan" at bounding box center [784, 359] width 1254 height 21
type input "Buthsuwan"
drag, startPoint x: 497, startPoint y: 331, endPoint x: 613, endPoint y: 337, distance: 116.2
click at [611, 337] on div "Napat Buthsuwan" at bounding box center [941, 331] width 941 height 21
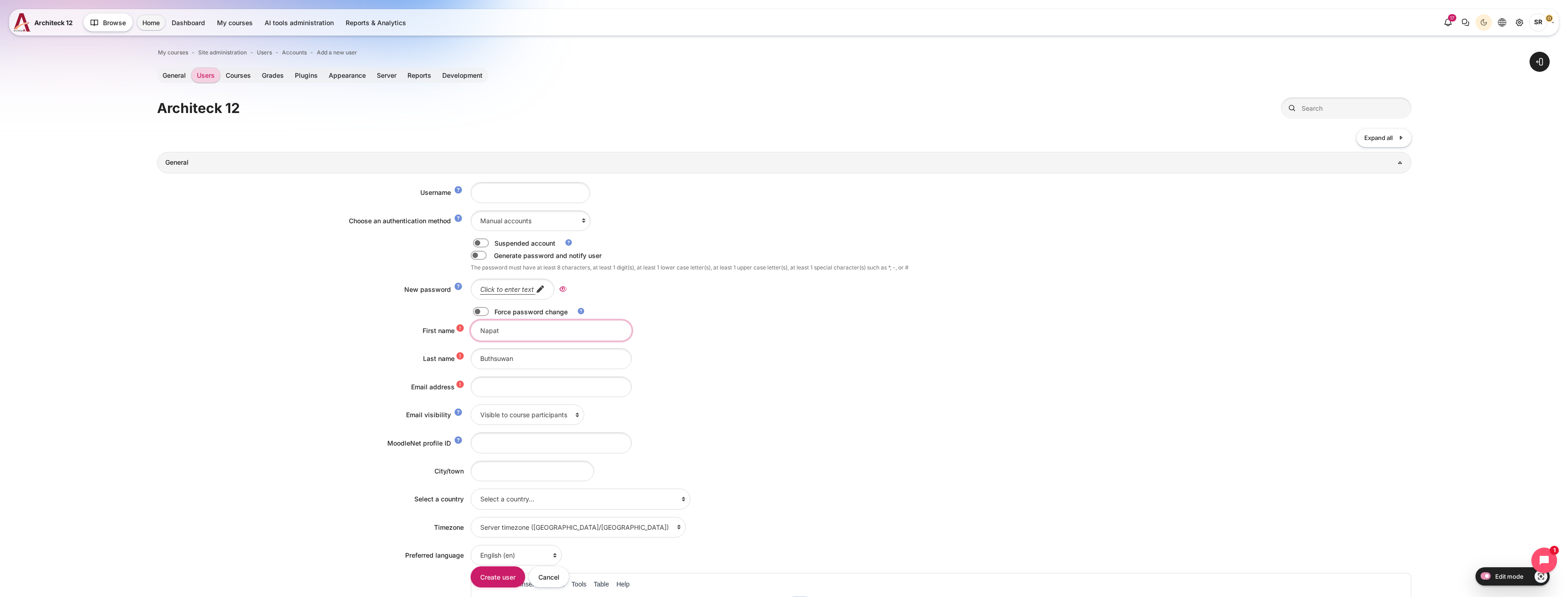
type input "Napat"
click at [493, 378] on input "Email address" at bounding box center [551, 387] width 161 height 21
paste input "Napat.Buthsuwan@bts.com"
drag, startPoint x: 484, startPoint y: 387, endPoint x: 473, endPoint y: 387, distance: 11.0
click at [473, 387] on input "Napat.Buthsuwan@bts.com" at bounding box center [551, 387] width 161 height 21
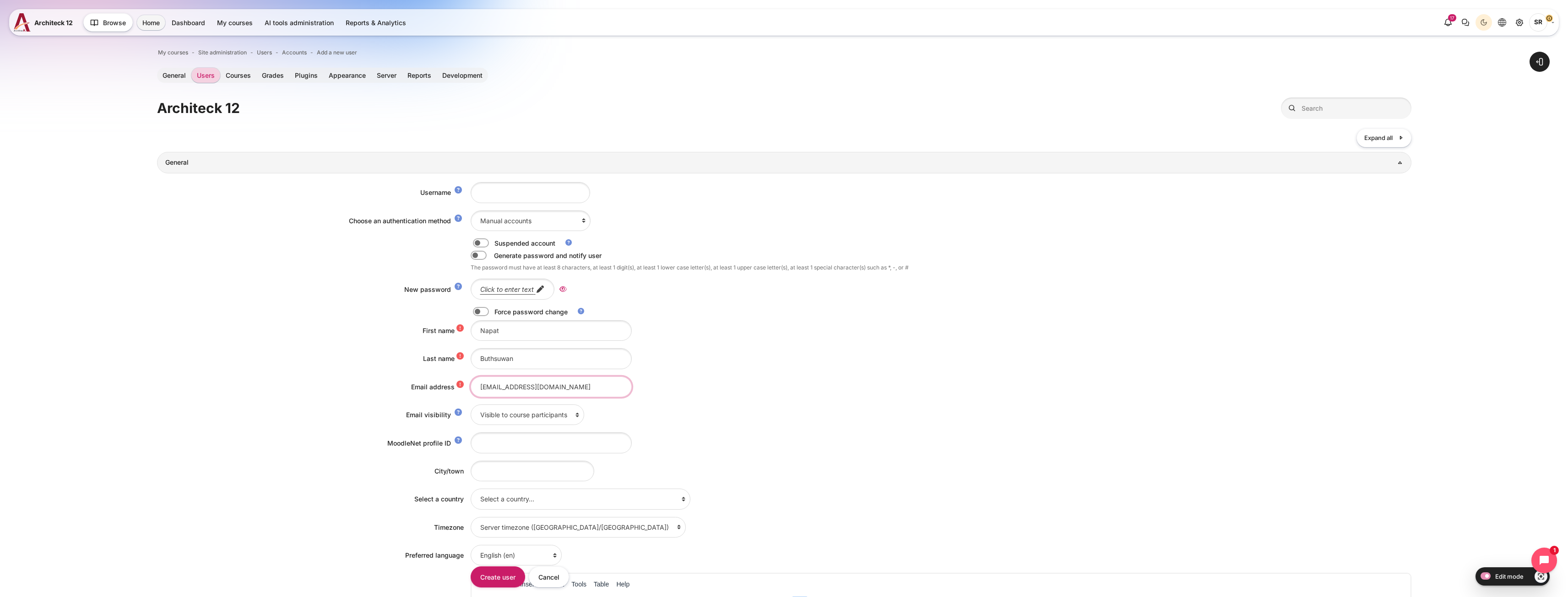
click at [499, 385] on input "napat.Buthsuwan@bts.com" at bounding box center [551, 387] width 161 height 21
type input "napat.buthsuwan@bts.com"
click at [505, 191] on input "Username" at bounding box center [530, 192] width 119 height 21
paste input "napat.buthsuwan@bts.com"
type input "napat.buthsuwan@bts.com"
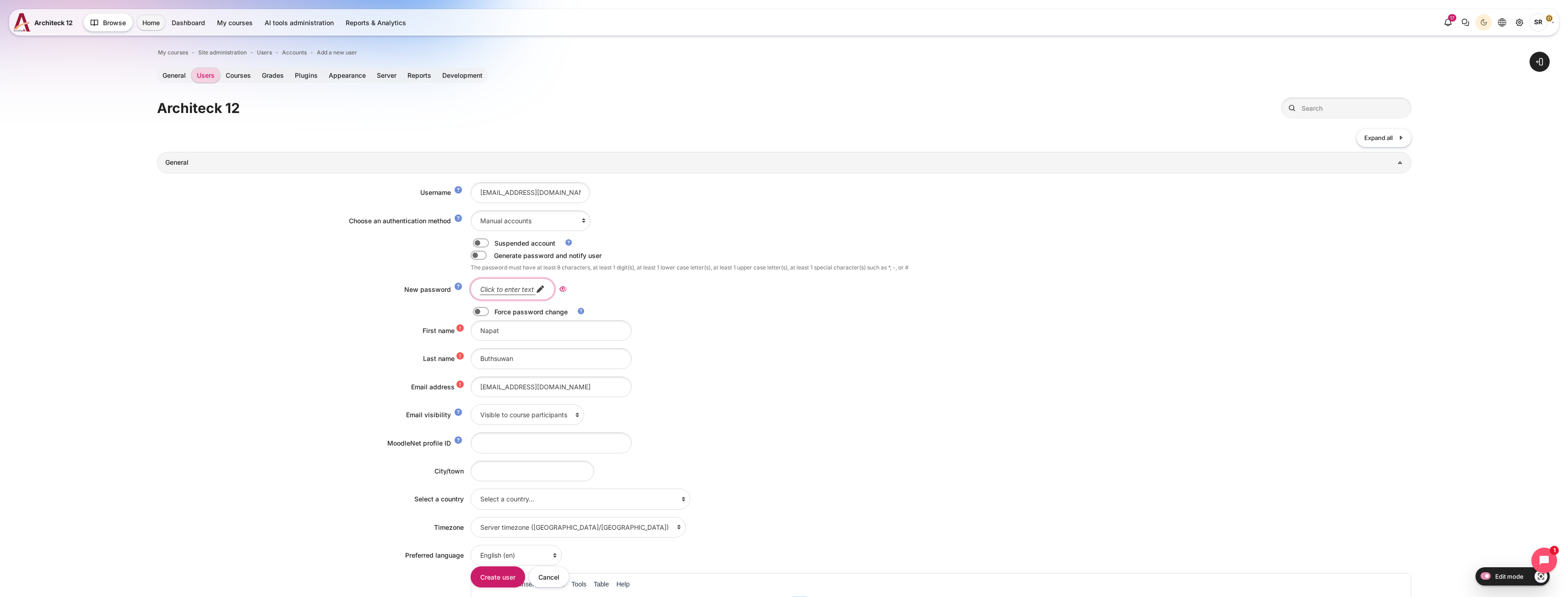
click at [500, 287] on em "Click to enter text" at bounding box center [507, 289] width 54 height 8
click at [488, 307] on div "Username napat.buthsuwan@bts.com Choose an authentication method Email-based se…" at bounding box center [784, 489] width 1254 height 631
click at [476, 317] on div "Username napat.buthsuwan@bts.com Choose an authentication method Email-based se…" at bounding box center [784, 489] width 1254 height 631
click at [493, 313] on label "Content" at bounding box center [493, 312] width 2 height 10
click at [489, 313] on input "Content" at bounding box center [497, 313] width 16 height 9
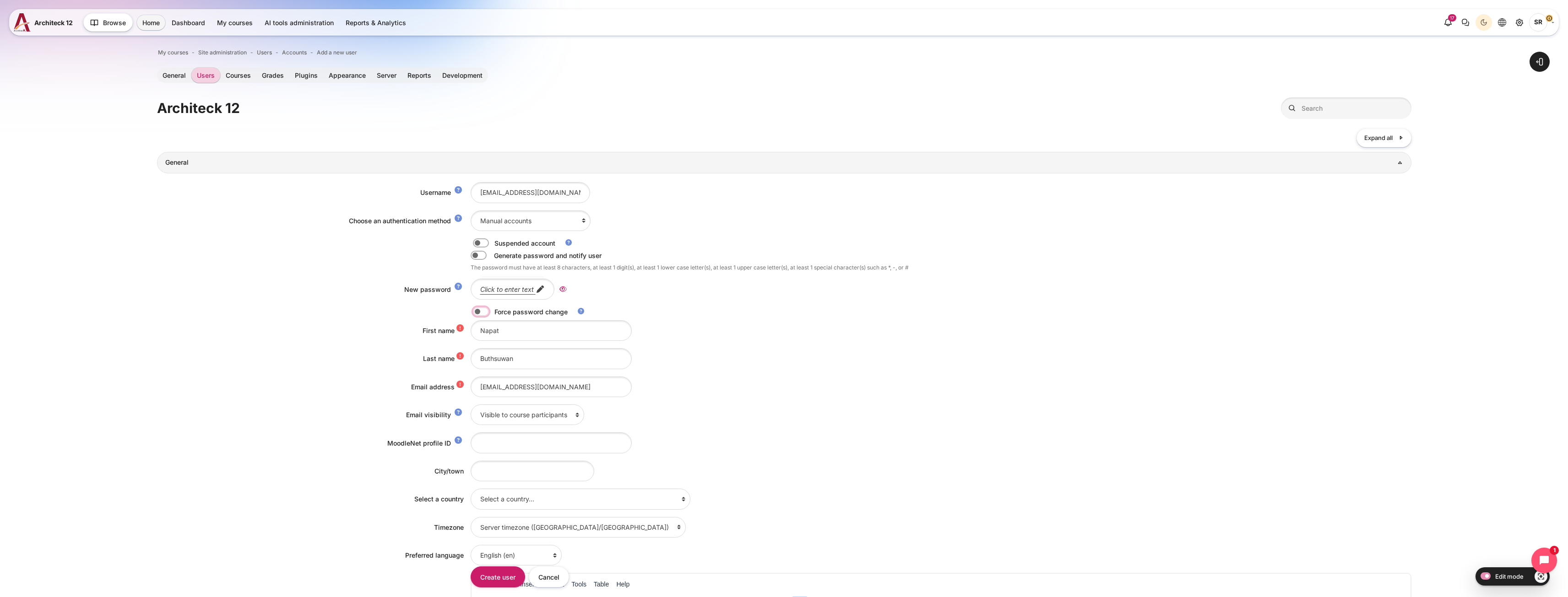
checkbox input "true"
click at [519, 285] on em "Click to enter text" at bounding box center [507, 289] width 54 height 8
click at [586, 289] on icon "Reveal" at bounding box center [586, 289] width 7 height 8
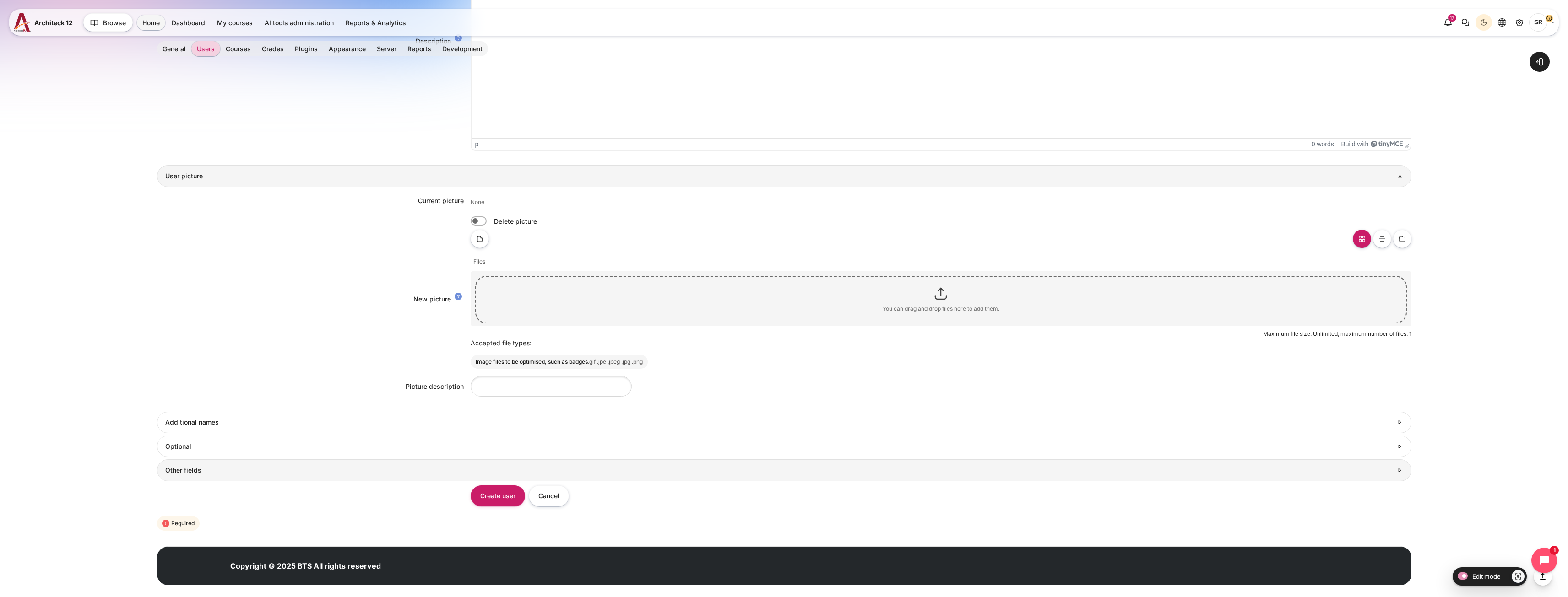
scroll to position [655, 0]
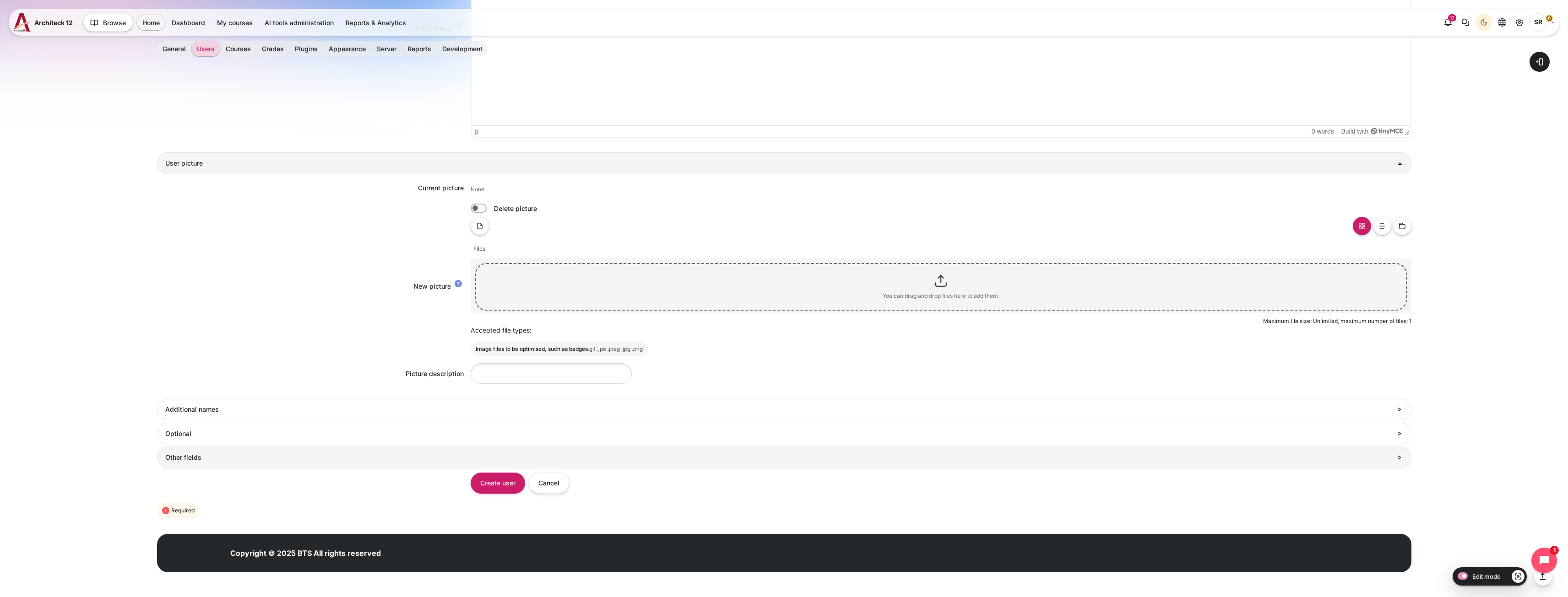
click at [381, 458] on h3 "Other fields" at bounding box center [778, 457] width 1227 height 8
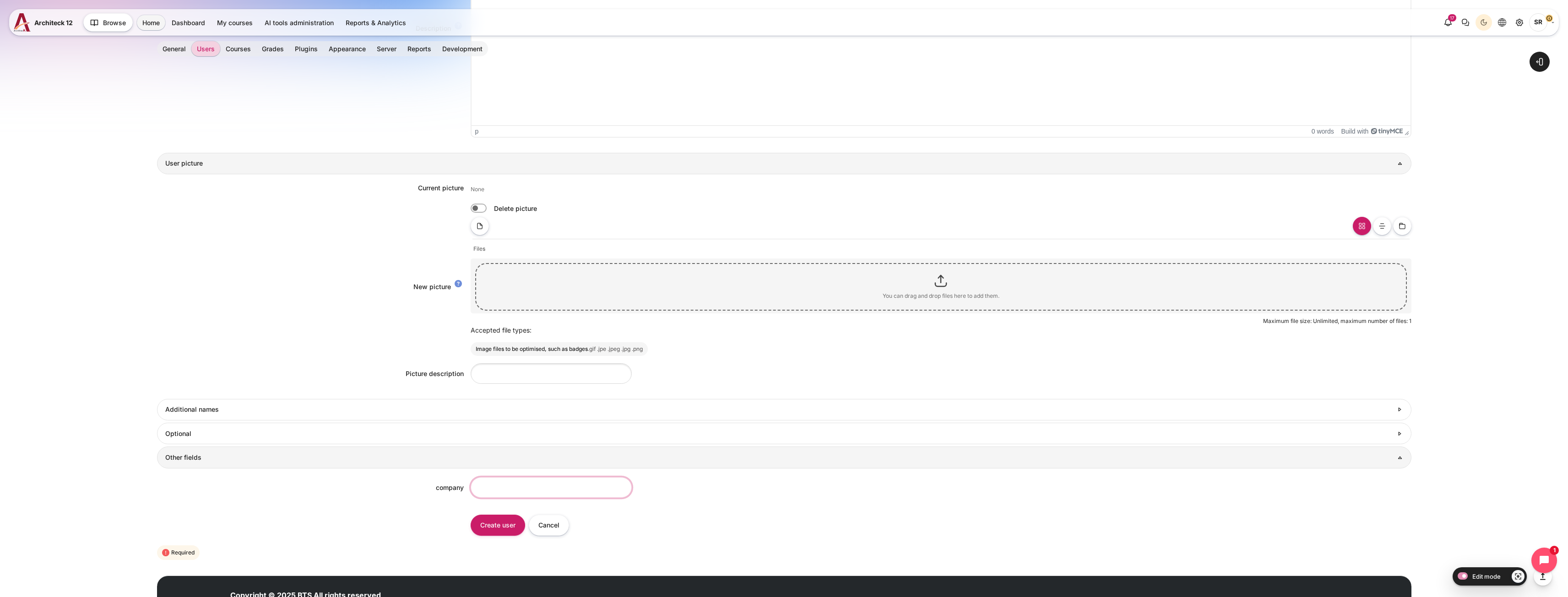
click at [484, 485] on input "company" at bounding box center [551, 488] width 161 height 21
type input "BTS"
click at [496, 525] on input "Create user" at bounding box center [498, 525] width 54 height 21
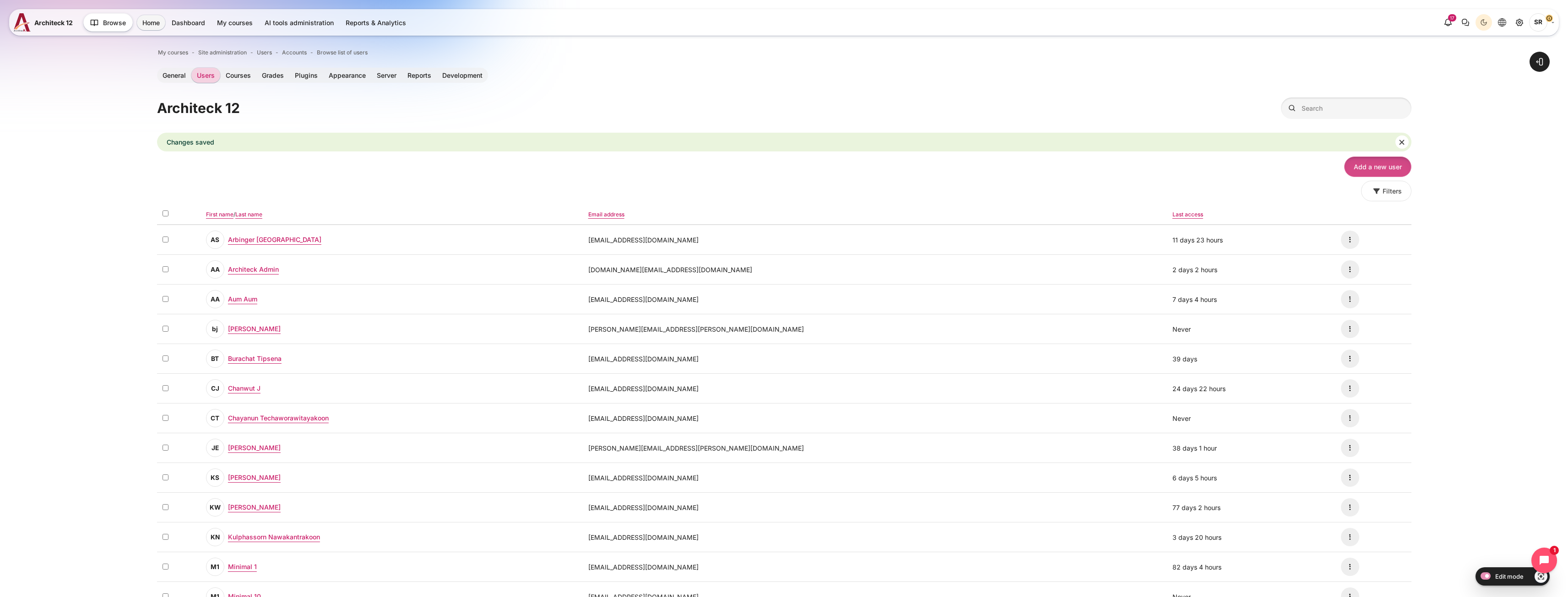
click at [1378, 170] on link "Add a new user" at bounding box center [1378, 167] width 67 height 21
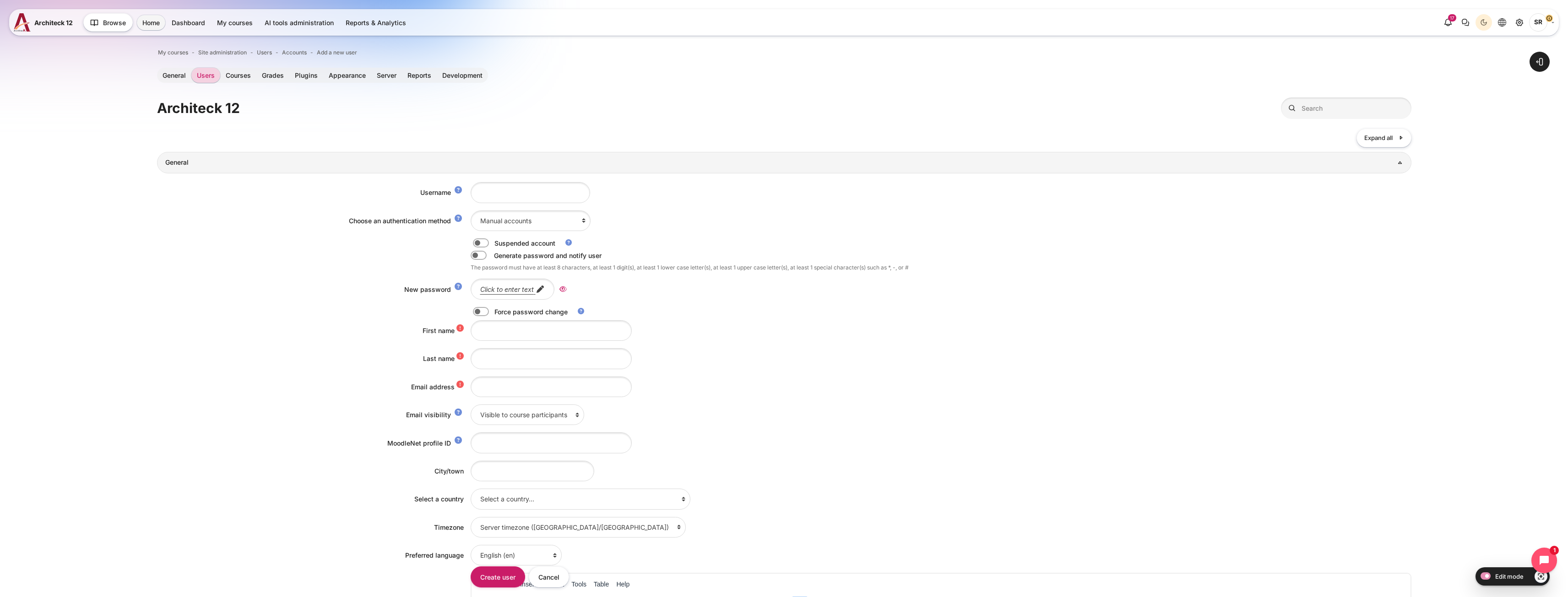
click at [488, 397] on div "Username Choose an authentication method Email-based self-registration Magic au…" at bounding box center [784, 489] width 1254 height 631
click at [491, 391] on input "Email address" at bounding box center [551, 387] width 161 height 21
paste input "Yada.Thawornwattanaphol@bts.com"
drag, startPoint x: 482, startPoint y: 389, endPoint x: 429, endPoint y: 385, distance: 53.2
click at [438, 386] on div "Email address Yada.Thawornwattanaphol@bts.com" at bounding box center [784, 387] width 1254 height 21
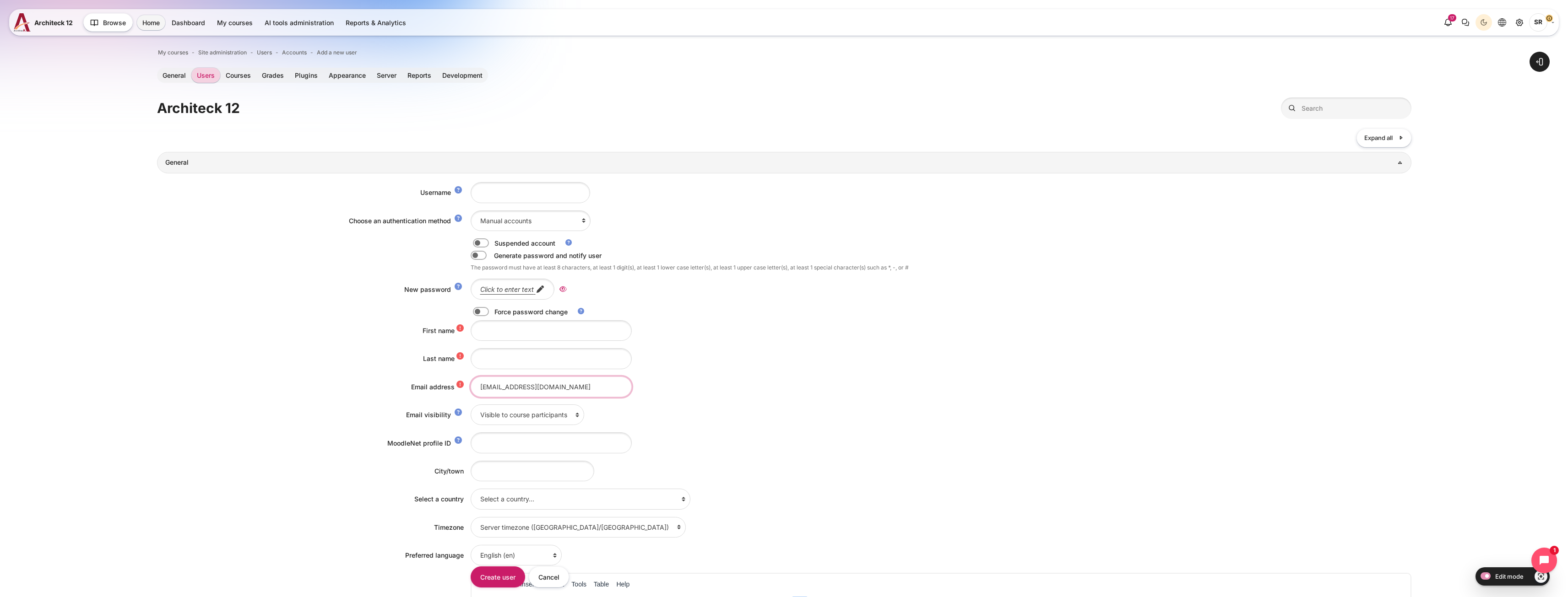
click at [495, 389] on input "yada.Thawornwattanaphol@bts.com" at bounding box center [551, 387] width 161 height 21
type input "yada.thawornwattanaphol@bts.com"
click at [484, 197] on input "Username" at bounding box center [530, 192] width 119 height 21
paste input "yada.thawornwattanaphol@bts.com"
drag, startPoint x: 514, startPoint y: 192, endPoint x: 369, endPoint y: 192, distance: 145.0
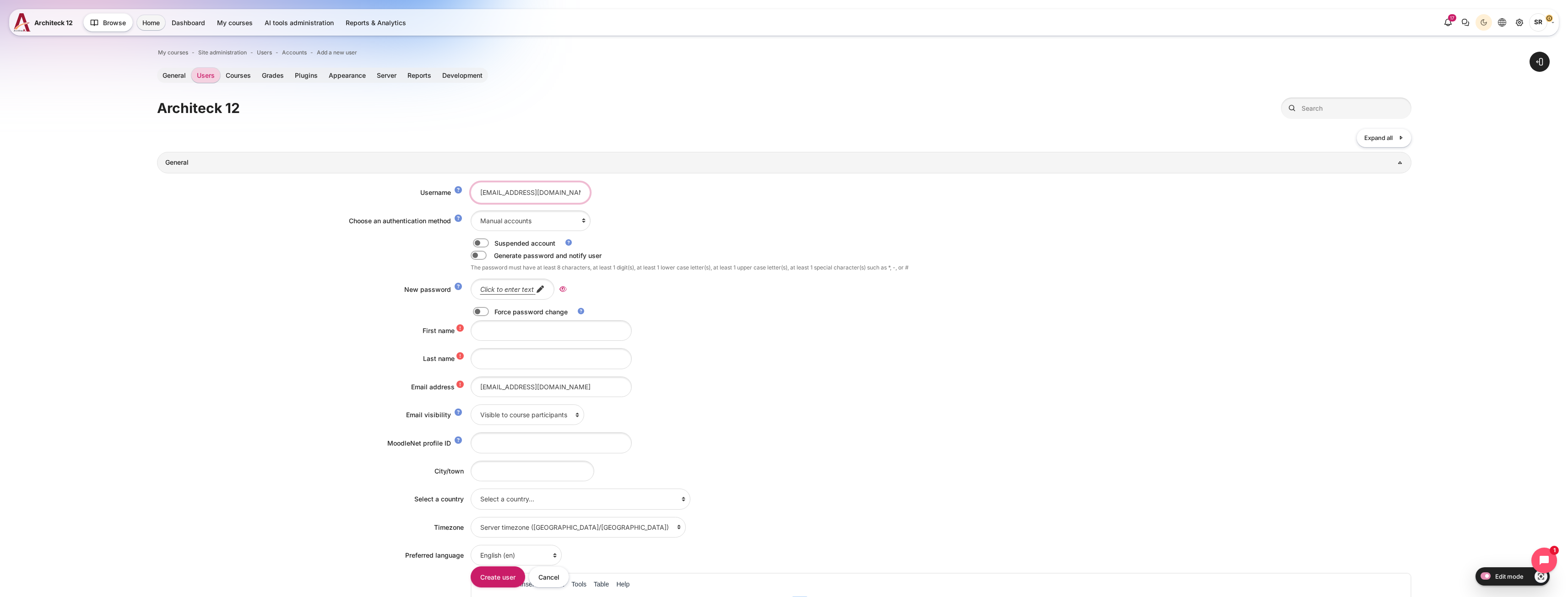
click at [370, 192] on div "Username yada.thawornwattanaphol@bts.com" at bounding box center [784, 192] width 1254 height 21
type input "yada.thawornwattanaphol@bts.com"
click at [498, 333] on input "First name" at bounding box center [551, 331] width 161 height 21
paste input "Yada Thawornwattanaphol"
type input "Yada Thawornwattanaphol"
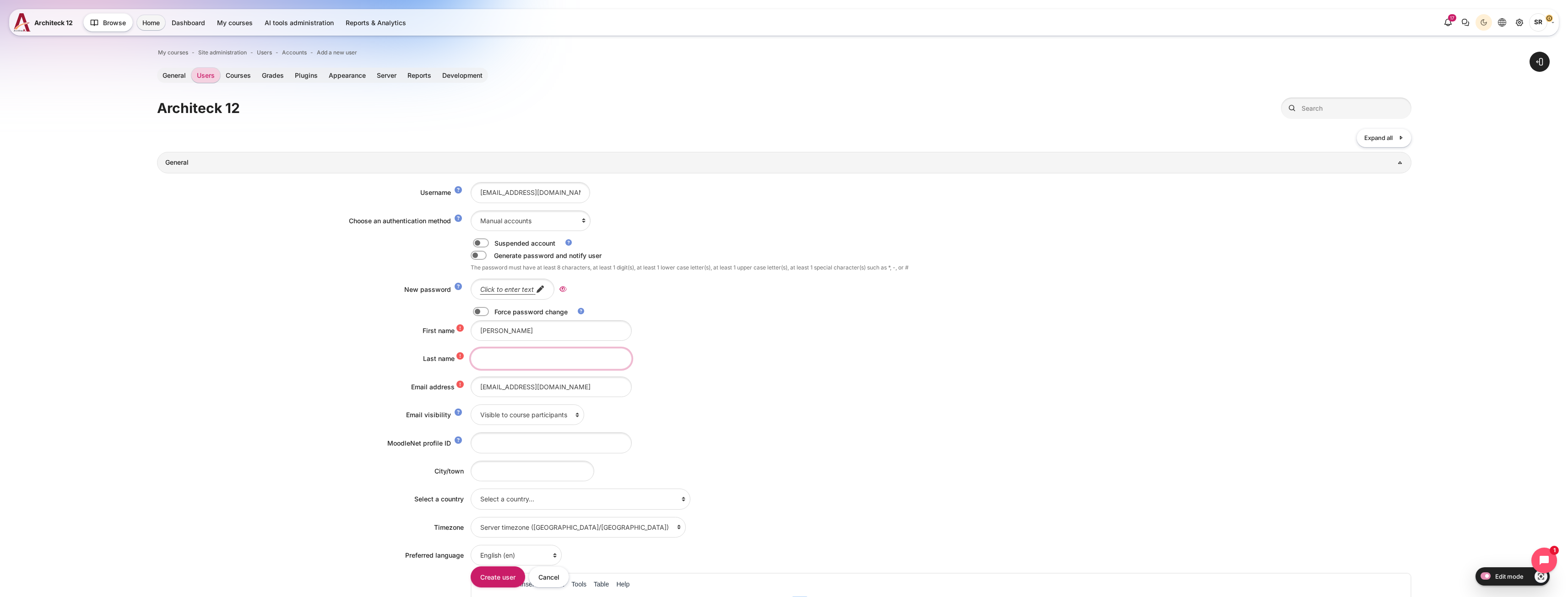
click at [478, 358] on input "Last name" at bounding box center [551, 359] width 161 height 21
paste input "Yada Thawornwattanaphol"
drag, startPoint x: 496, startPoint y: 358, endPoint x: 434, endPoint y: 358, distance: 62.0
click at [434, 358] on div "Last name Yada Thawornwattanaphol" at bounding box center [784, 359] width 1254 height 21
type input "Thawornwattanaphol"
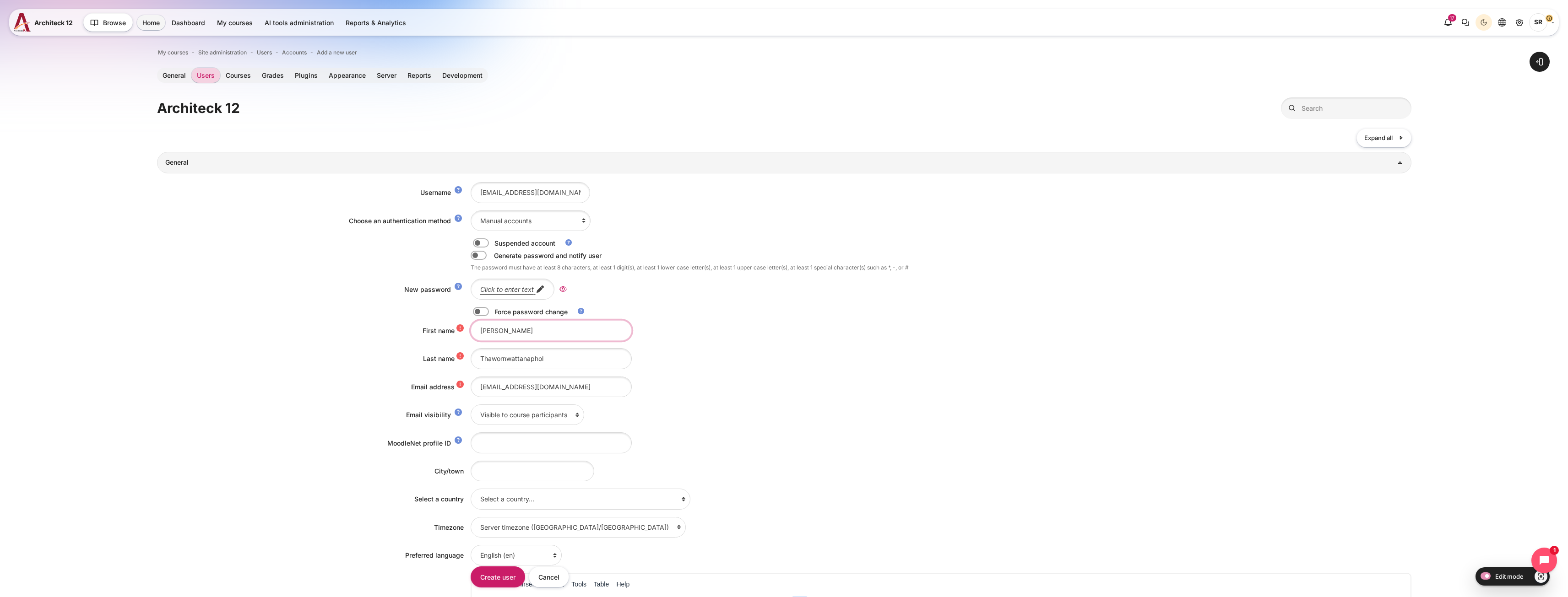
drag, startPoint x: 495, startPoint y: 329, endPoint x: 649, endPoint y: 348, distance: 155.2
click at [649, 348] on div "Username yada.thawornwattanaphol@bts.com Choose an authentication method Email-…" at bounding box center [784, 489] width 1254 height 631
type input "Yada"
click at [493, 311] on label "Content" at bounding box center [493, 312] width 2 height 10
click at [489, 311] on input "Content" at bounding box center [497, 313] width 16 height 9
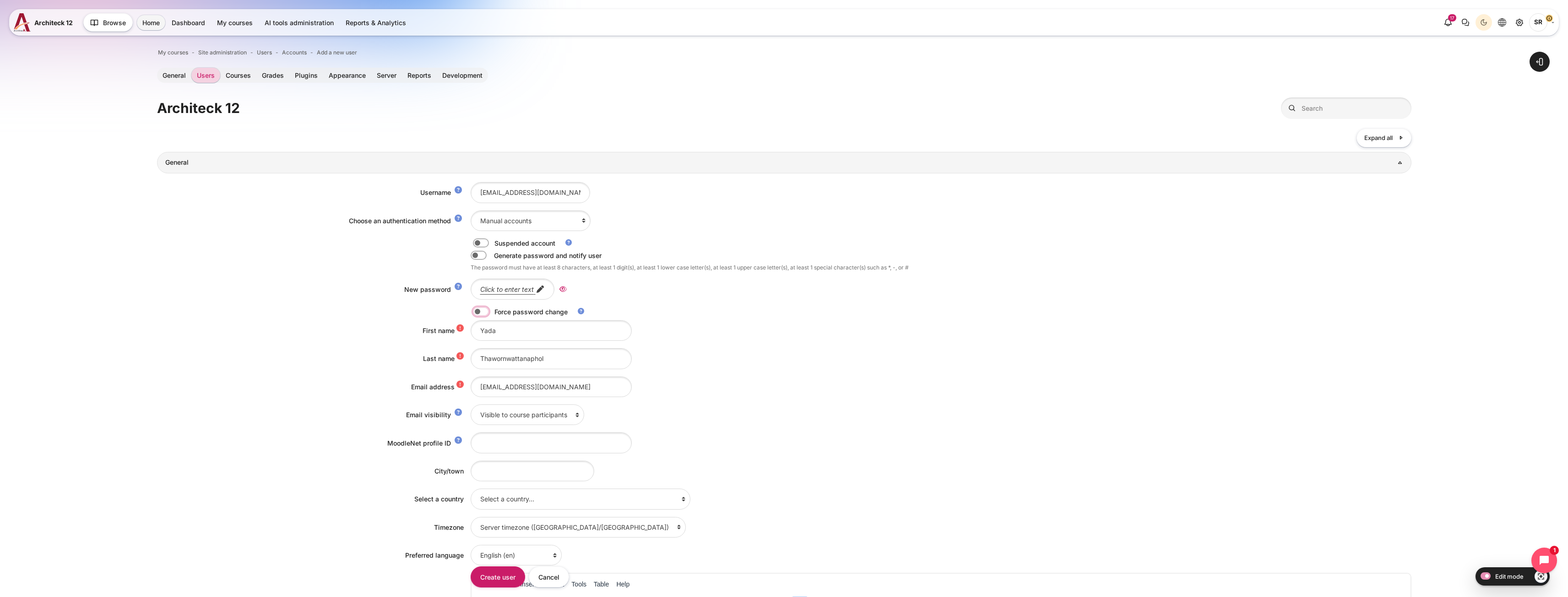
checkbox input "true"
click at [518, 290] on em "Click to enter text" at bounding box center [507, 289] width 54 height 8
click at [587, 287] on icon "Reveal" at bounding box center [586, 289] width 7 height 8
click at [269, 372] on div "Username yada.thawornwattanaphol@bts.com Choose an authentication method Email-…" at bounding box center [784, 489] width 1254 height 631
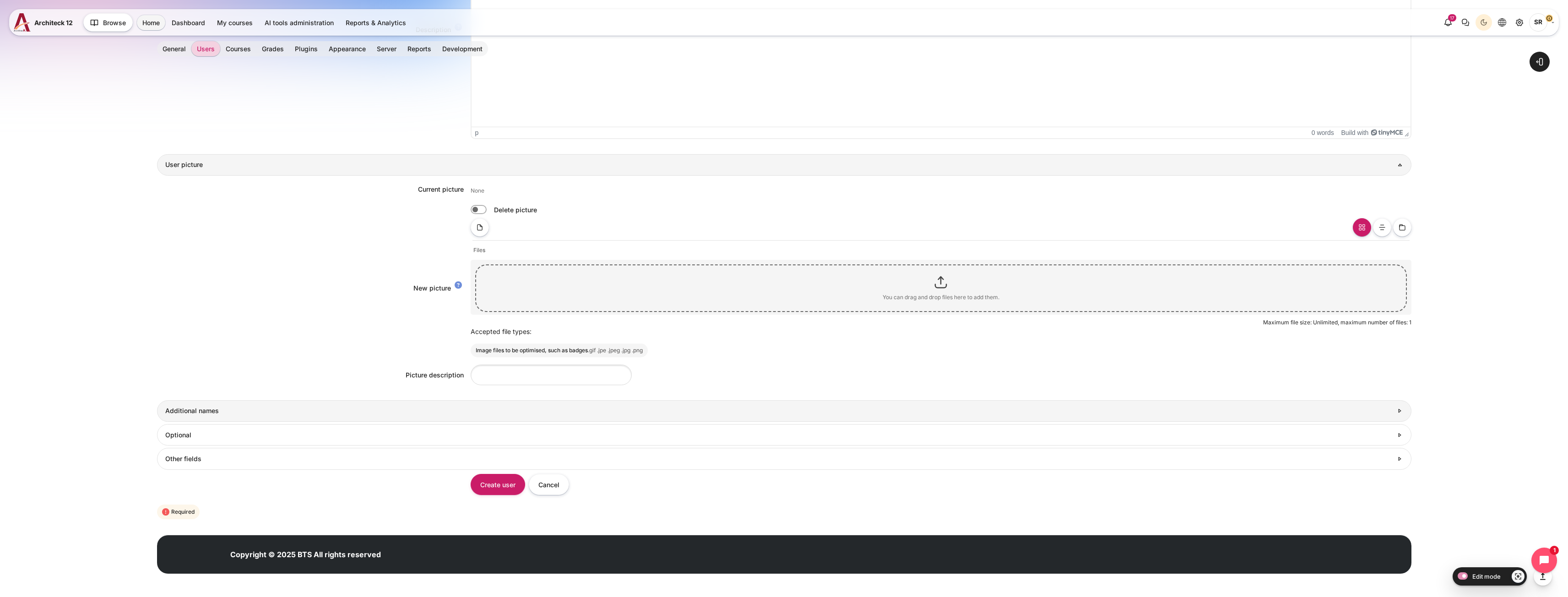
scroll to position [655, 0]
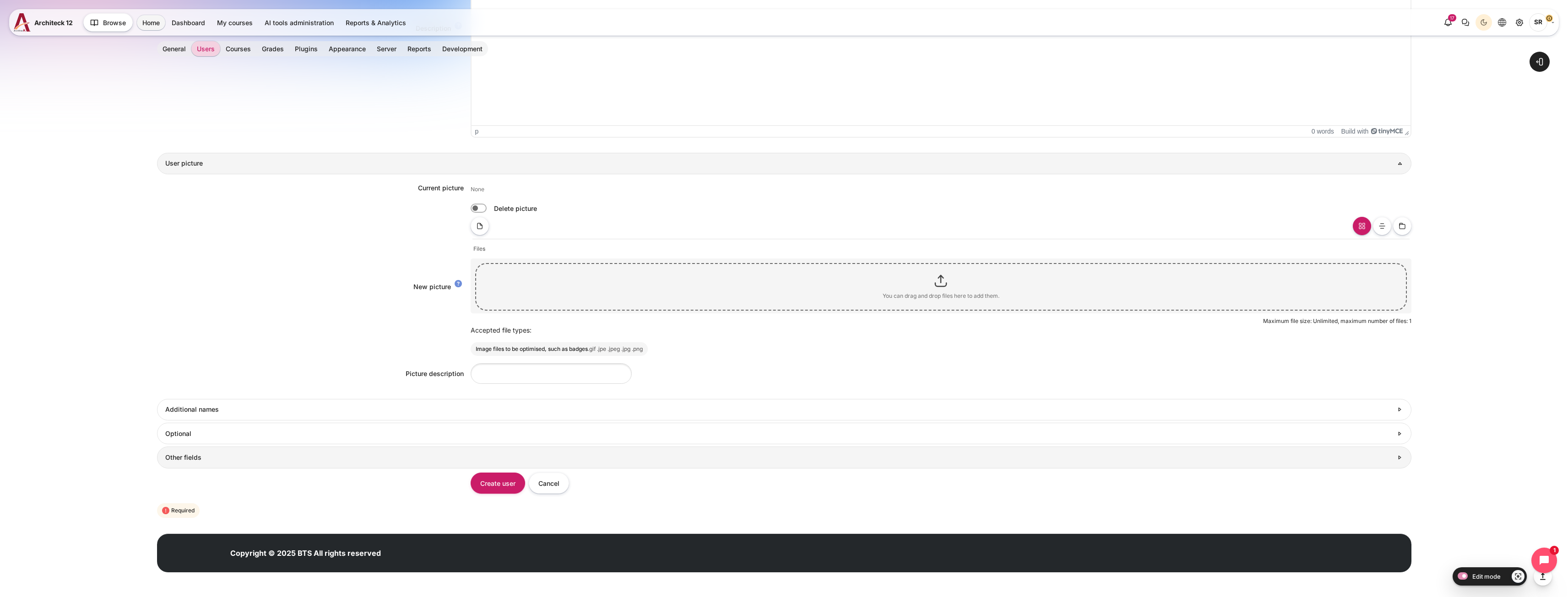
click at [247, 462] on h3 "Other fields" at bounding box center [778, 457] width 1227 height 8
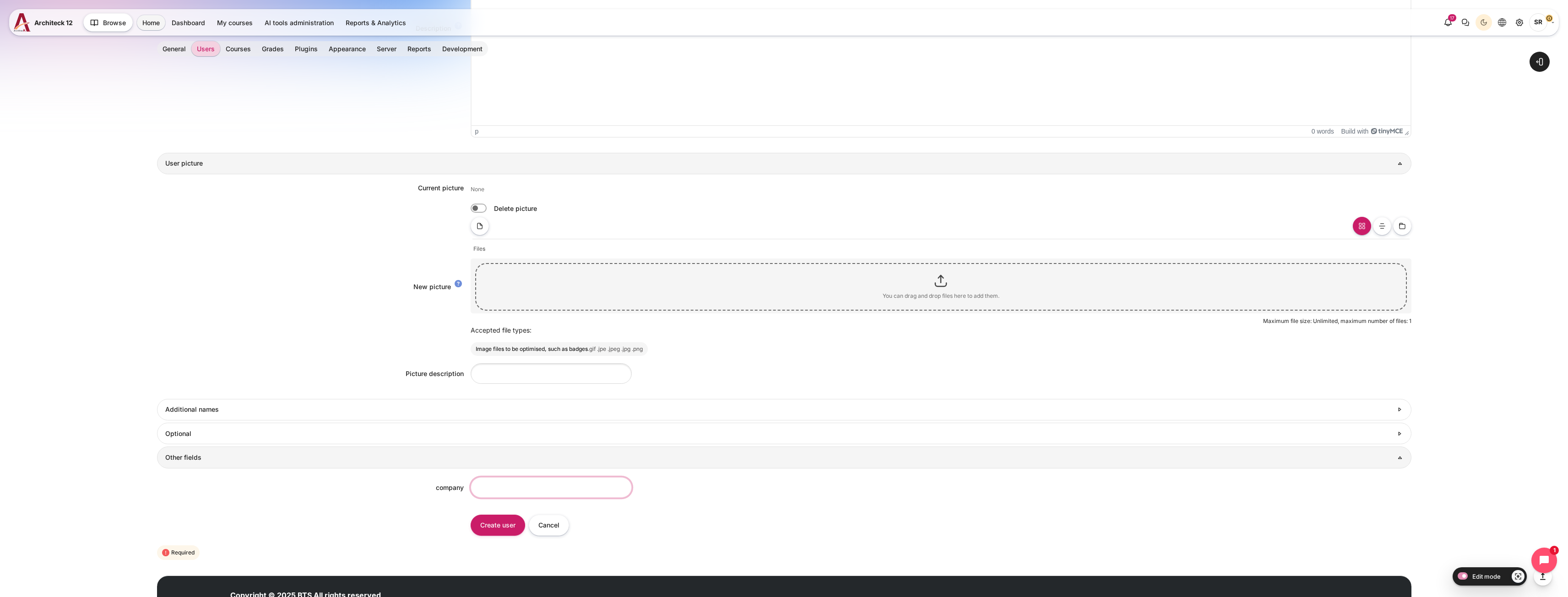
click at [477, 492] on input "company" at bounding box center [551, 488] width 161 height 21
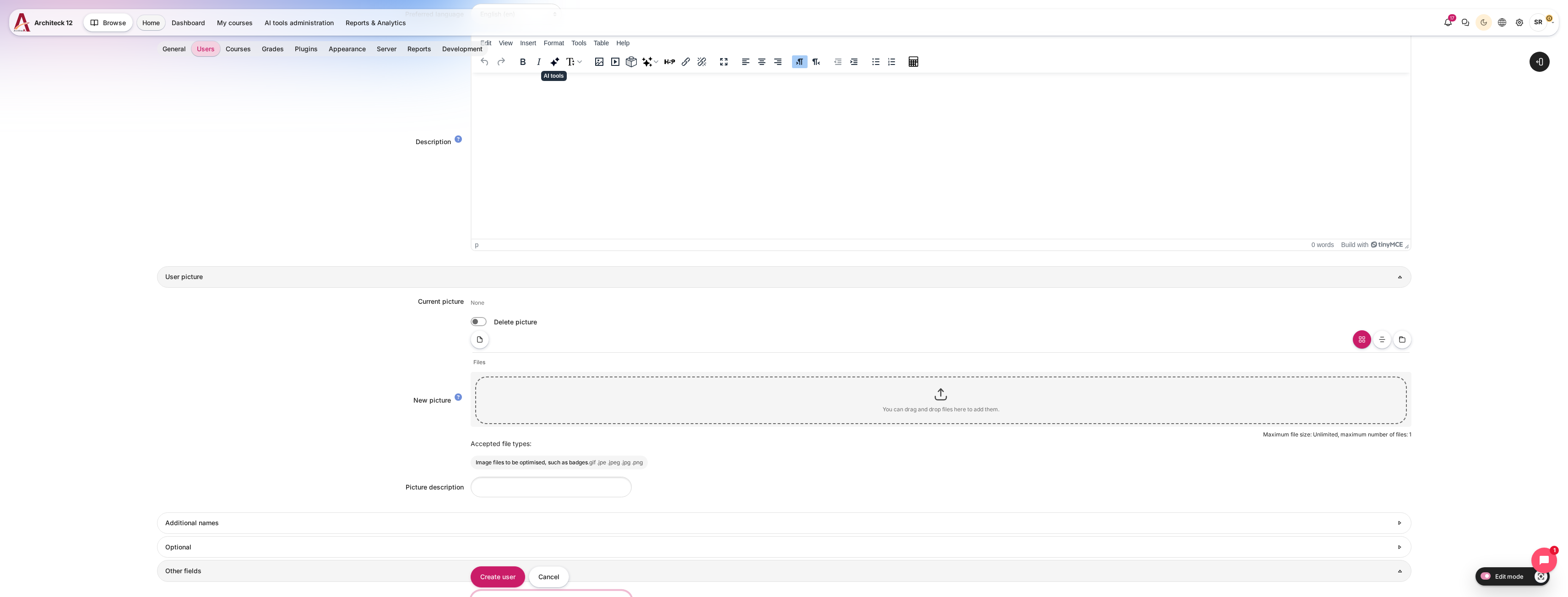
scroll to position [640, 0]
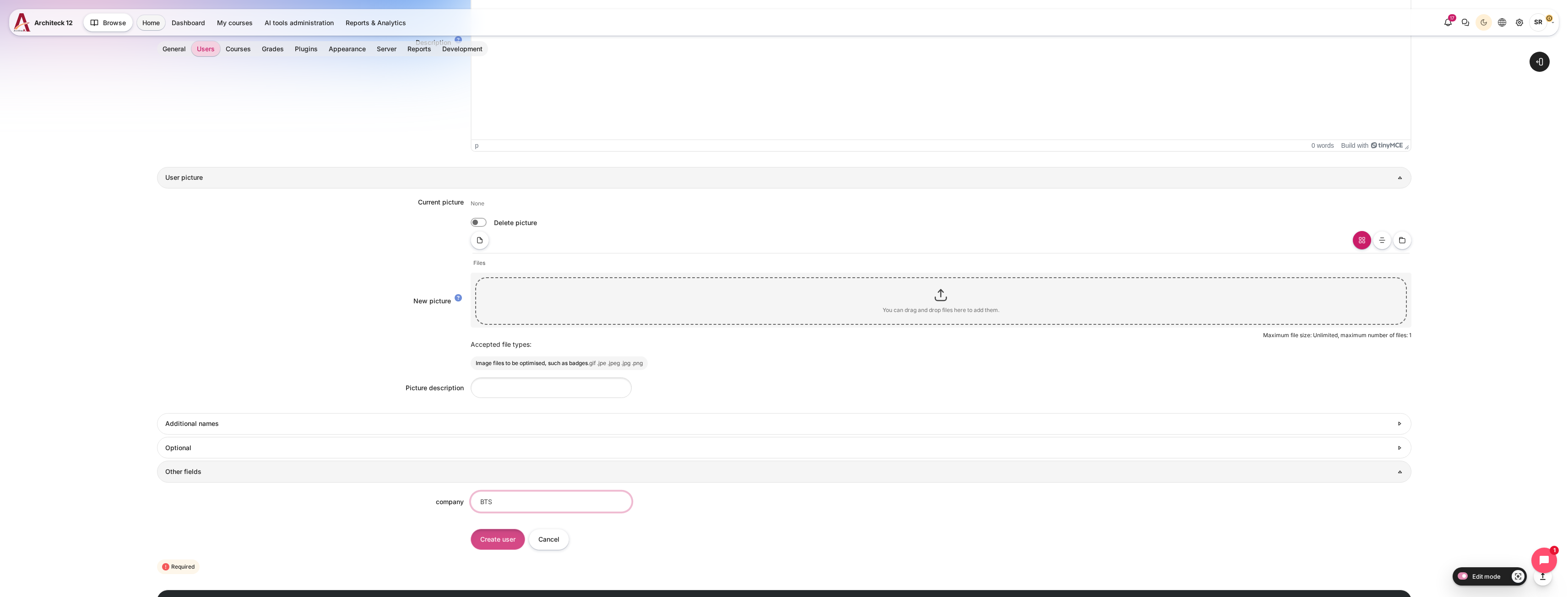
type input "BTS"
click at [494, 541] on input "Create user" at bounding box center [498, 540] width 54 height 21
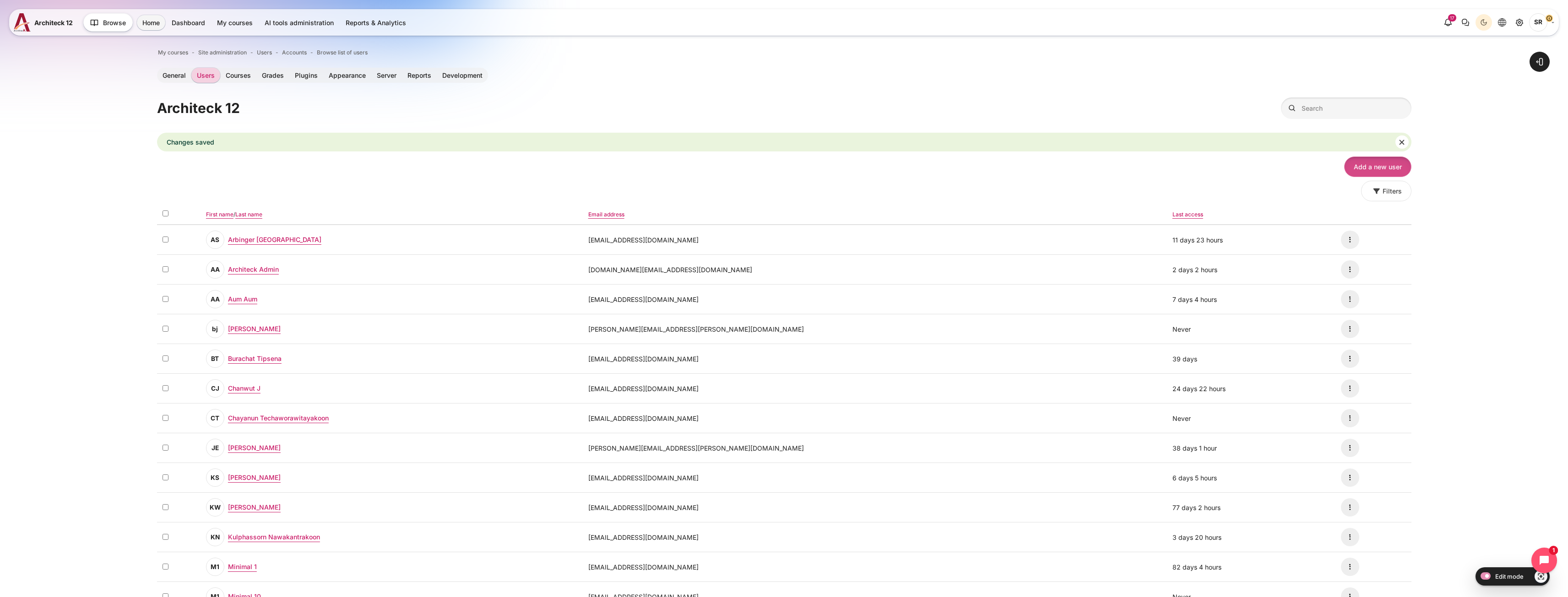
click at [1364, 166] on link "Add a new user" at bounding box center [1378, 167] width 67 height 21
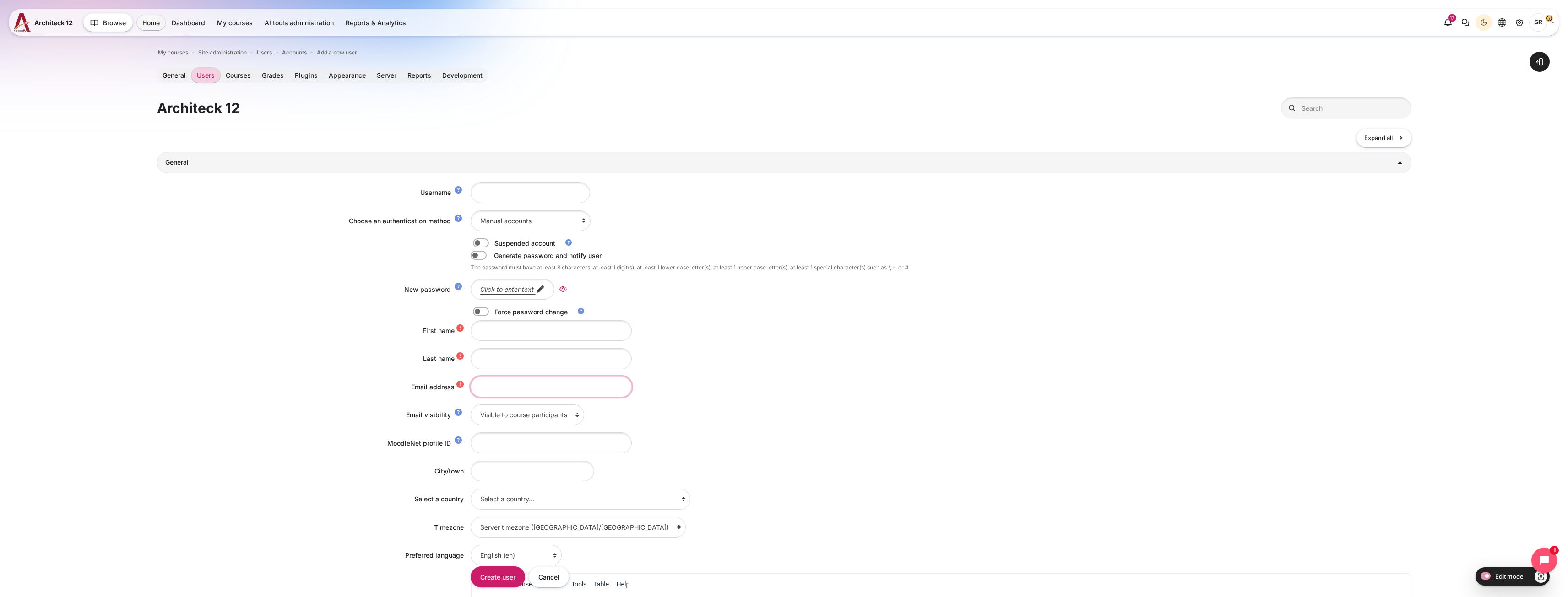
click at [498, 390] on input "Email address" at bounding box center [551, 387] width 161 height 21
paste input "Nutchanart.Suparakkiat@bts.com"
drag, startPoint x: 483, startPoint y: 389, endPoint x: 464, endPoint y: 392, distance: 19.2
click at [464, 391] on div "Email address Nutchanart.Suparakkiat@bts.com" at bounding box center [784, 387] width 1254 height 21
click at [515, 388] on input "nutchanart.Suparakkiat@bts.com" at bounding box center [551, 387] width 161 height 21
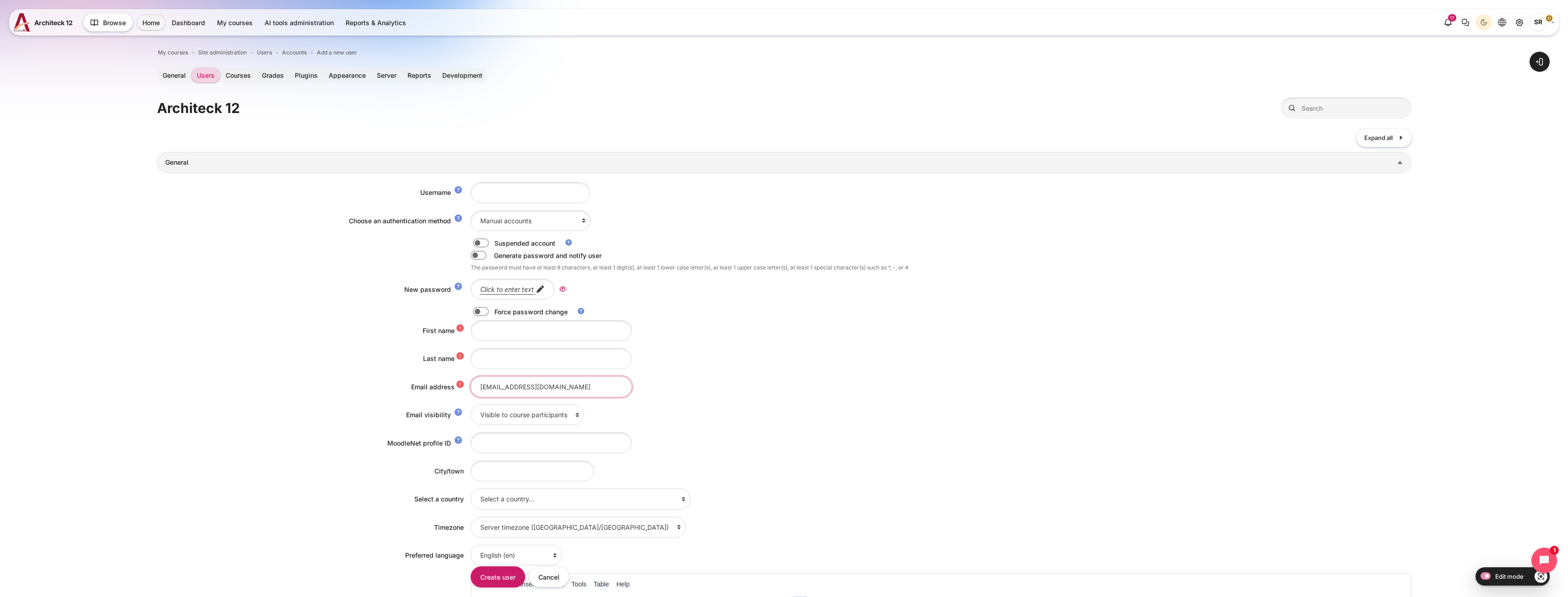
type input "nutchanart.suparakkiat@bts.com"
click at [498, 195] on input "Username" at bounding box center [530, 192] width 119 height 21
paste input "nutchanart.suparakkiat@bts.com"
drag, startPoint x: 506, startPoint y: 197, endPoint x: 378, endPoint y: 192, distance: 128.1
click at [378, 192] on div "Username nutchanart.suparakkiat@bts.com" at bounding box center [784, 192] width 1254 height 21
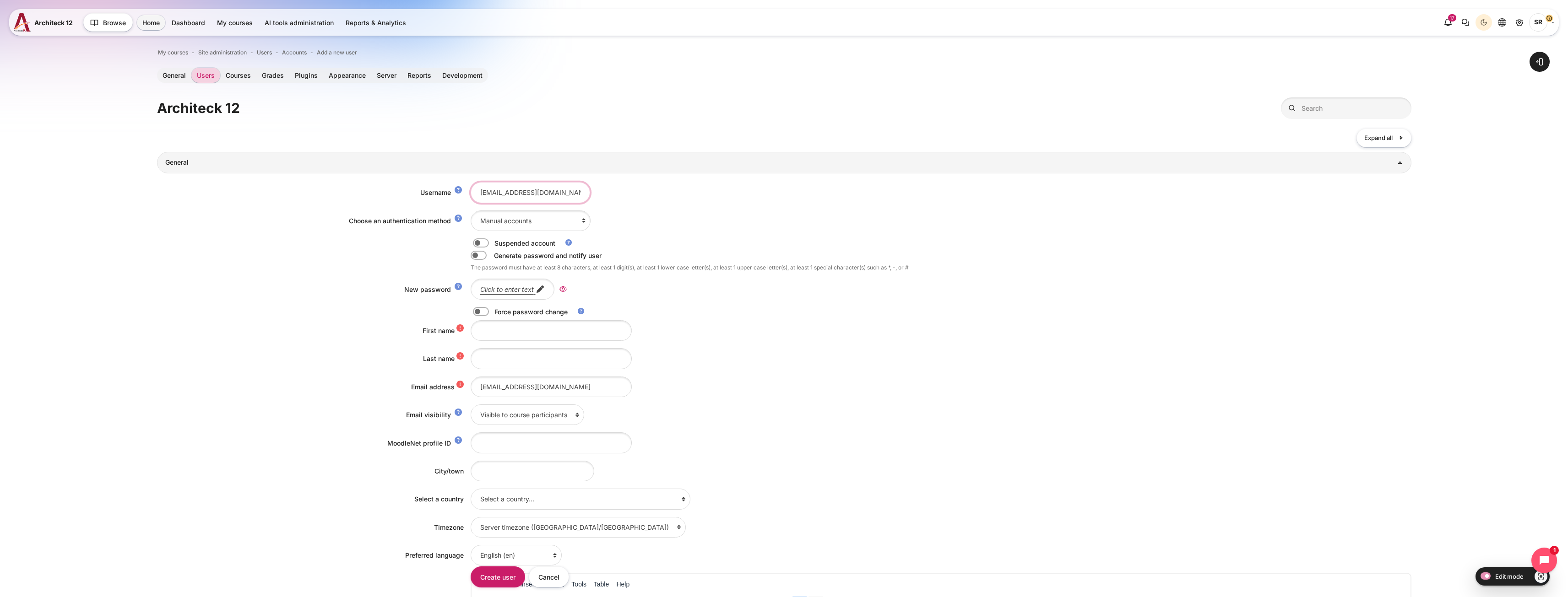
type input "nutchanart.suparakkiat@bts.com"
click at [480, 339] on input "First name" at bounding box center [551, 331] width 161 height 21
paste input "Nutchanart Suparakkiat"
type input "Nutchanart Suparakkiat"
click at [490, 357] on input "Last name" at bounding box center [551, 359] width 161 height 21
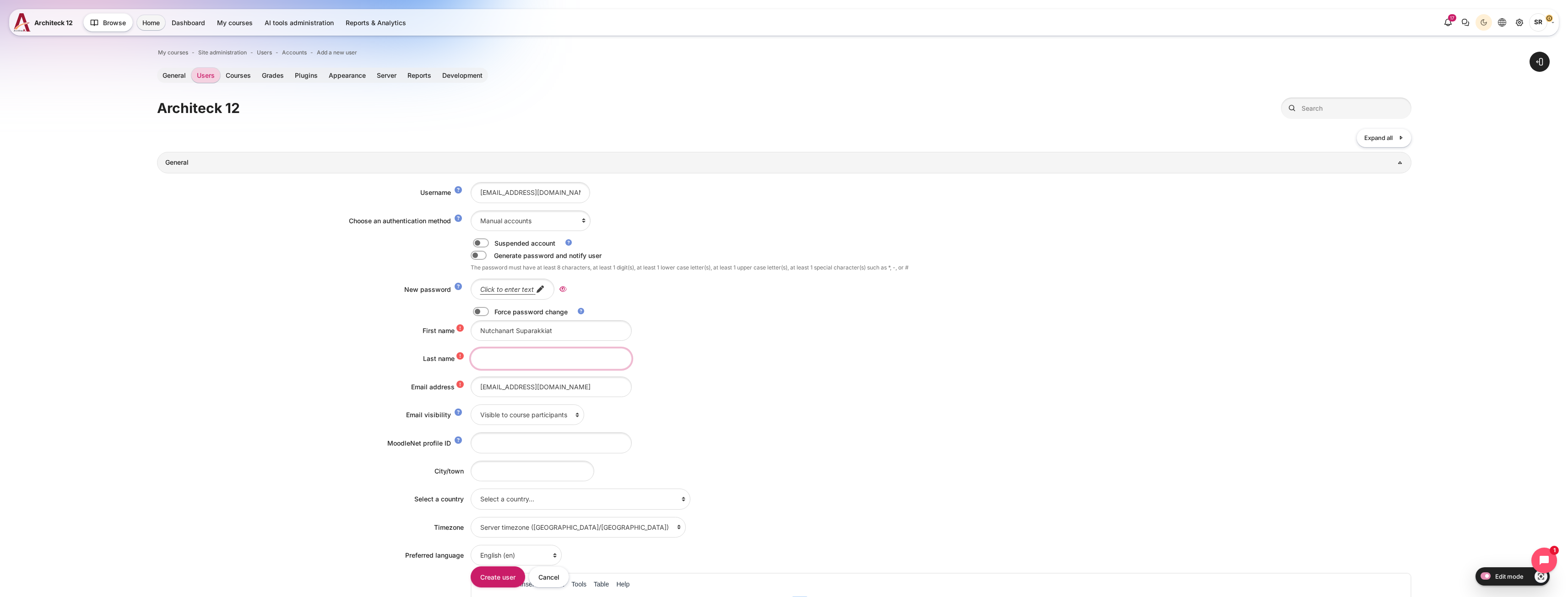
paste input "Nutchanart Suparakkiat"
drag, startPoint x: 515, startPoint y: 362, endPoint x: 342, endPoint y: 357, distance: 173.1
click at [342, 357] on div "Last name Nutchanart Suparakkiat" at bounding box center [784, 359] width 1254 height 21
type input "Suparakkiat"
drag, startPoint x: 513, startPoint y: 331, endPoint x: 647, endPoint y: 340, distance: 134.3
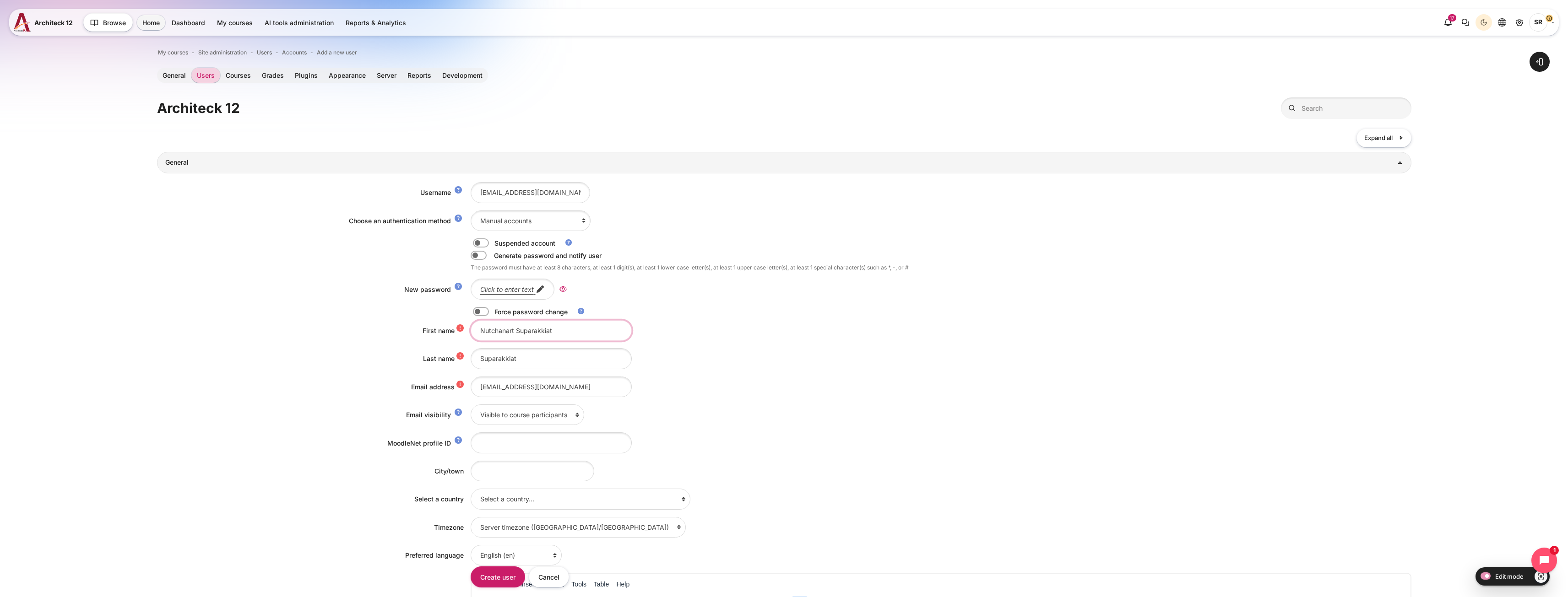
click at [647, 340] on div "Nutchanart Suparakkiat" at bounding box center [941, 331] width 941 height 21
type input "Nutchanart"
click at [493, 307] on label "Content" at bounding box center [493, 312] width 2 height 10
click at [489, 309] on input "Content" at bounding box center [497, 313] width 16 height 9
checkbox input "true"
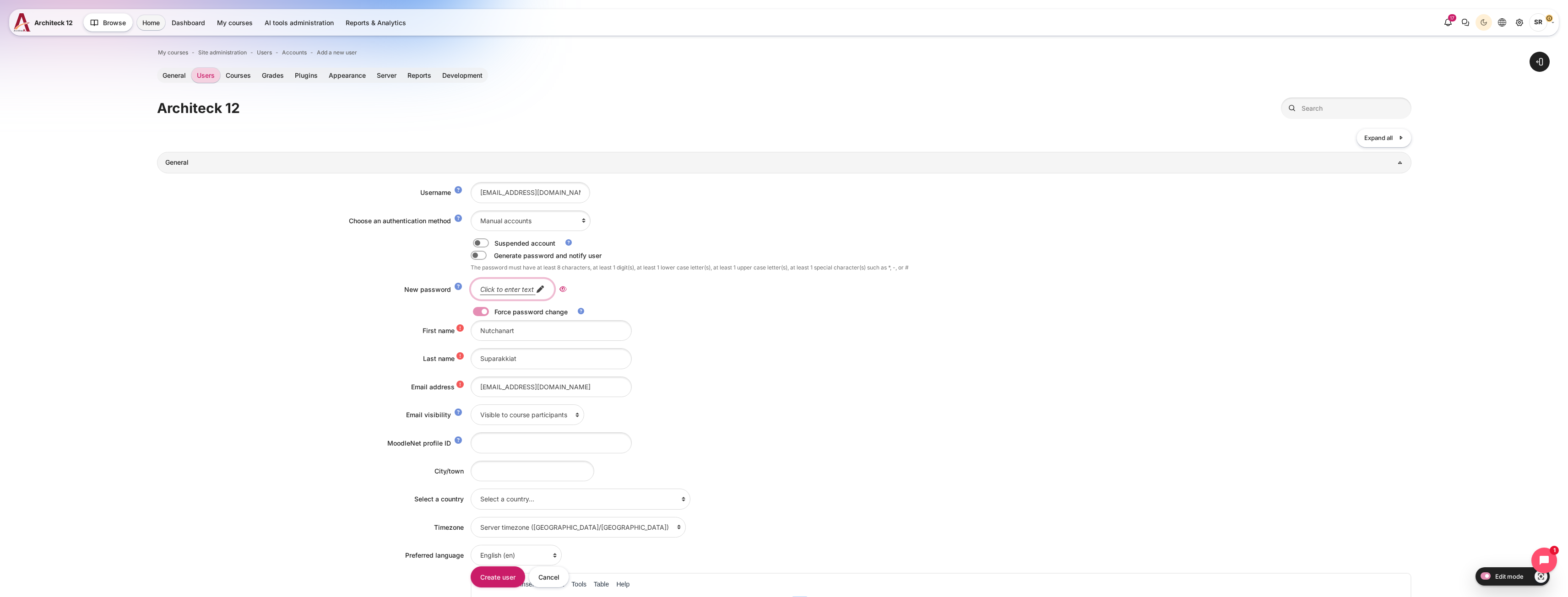
click at [532, 289] on span "Click to enter text" at bounding box center [508, 289] width 56 height 8
click at [583, 289] on icon "Reveal" at bounding box center [586, 289] width 7 height 8
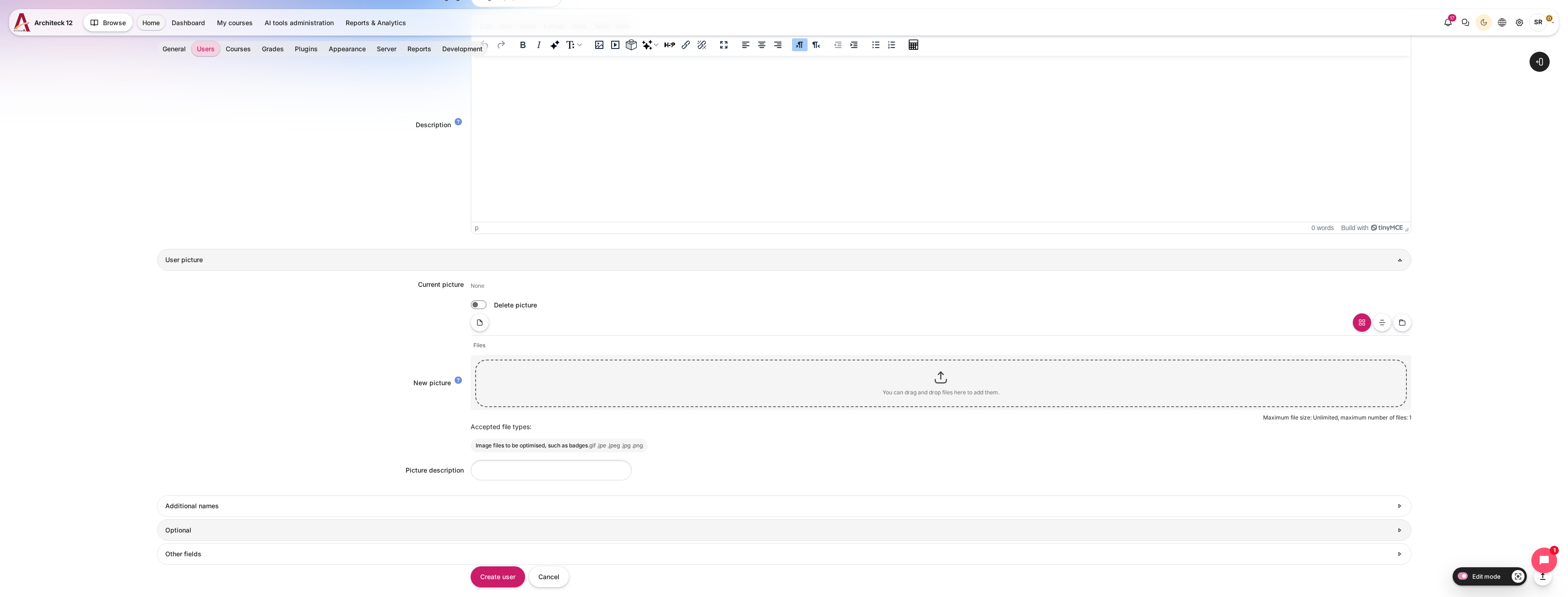
scroll to position [655, 0]
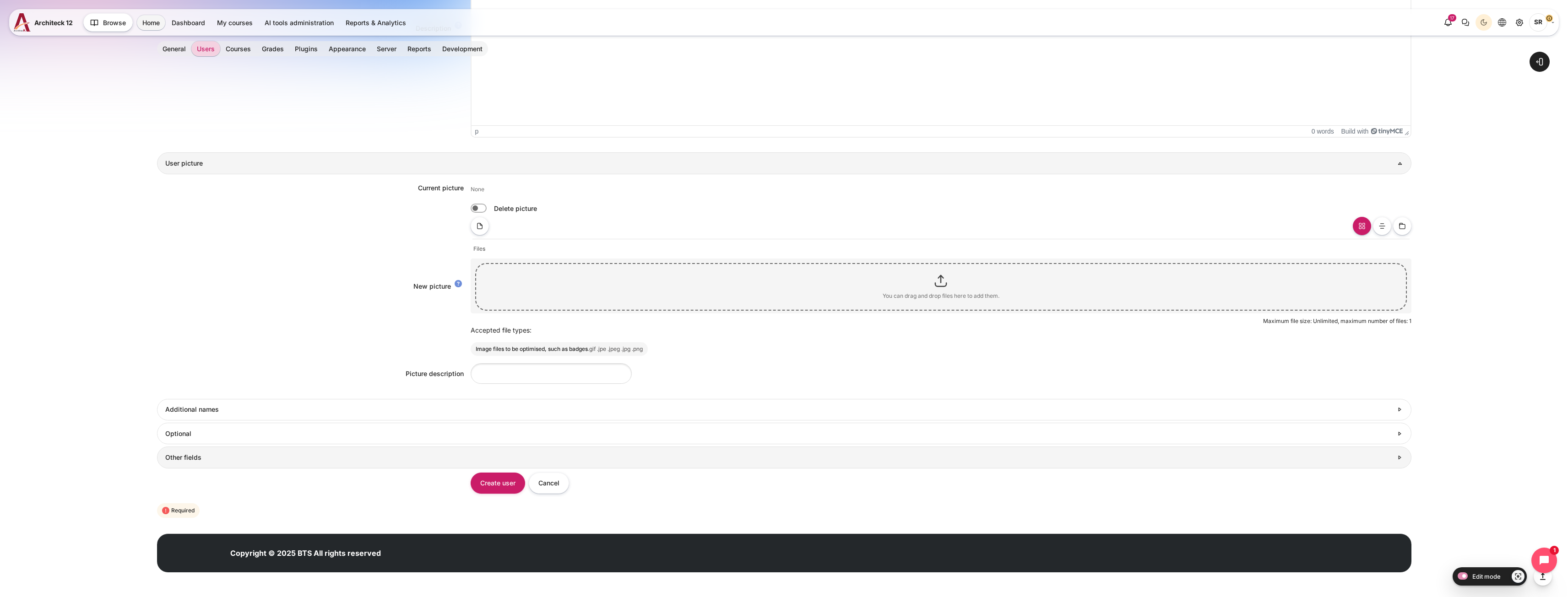
click at [370, 458] on h3 "Other fields" at bounding box center [778, 457] width 1227 height 8
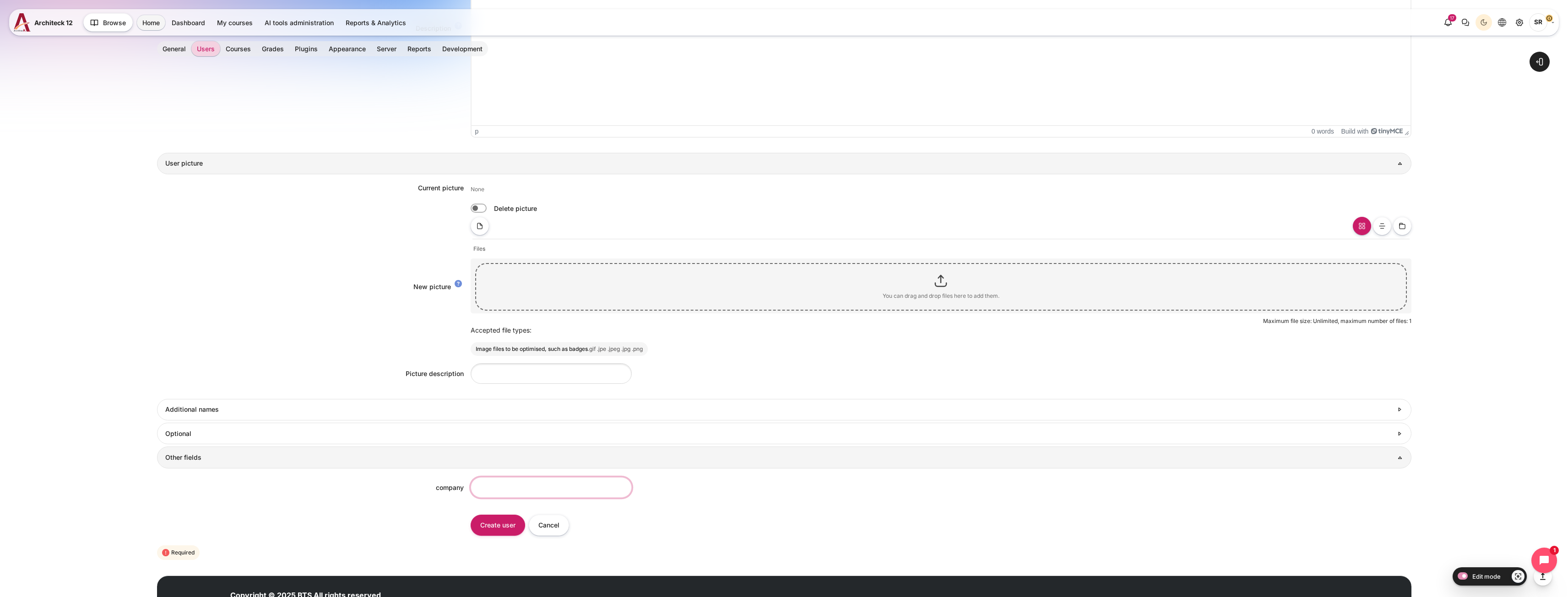
click at [489, 483] on input "company" at bounding box center [551, 488] width 161 height 21
type input "BTS"
click at [501, 535] on input "Create user" at bounding box center [498, 525] width 54 height 21
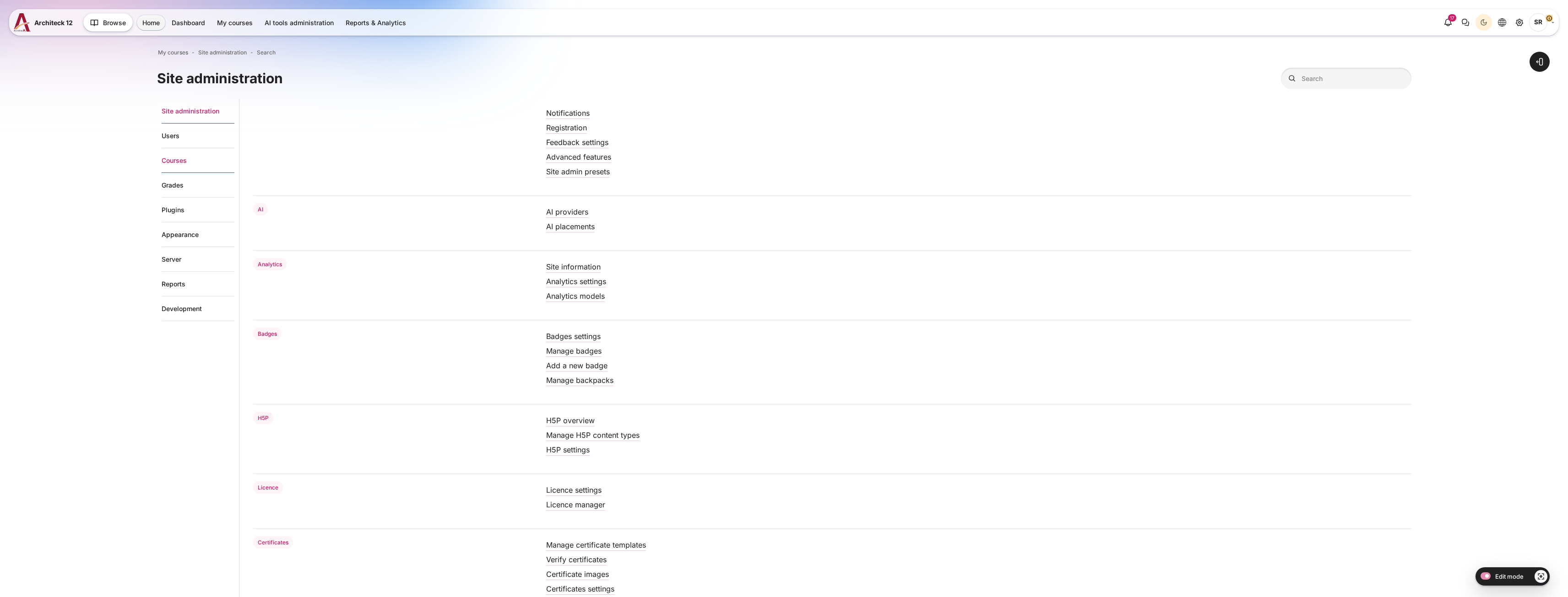
click at [172, 165] on link "Courses" at bounding box center [197, 161] width 73 height 24
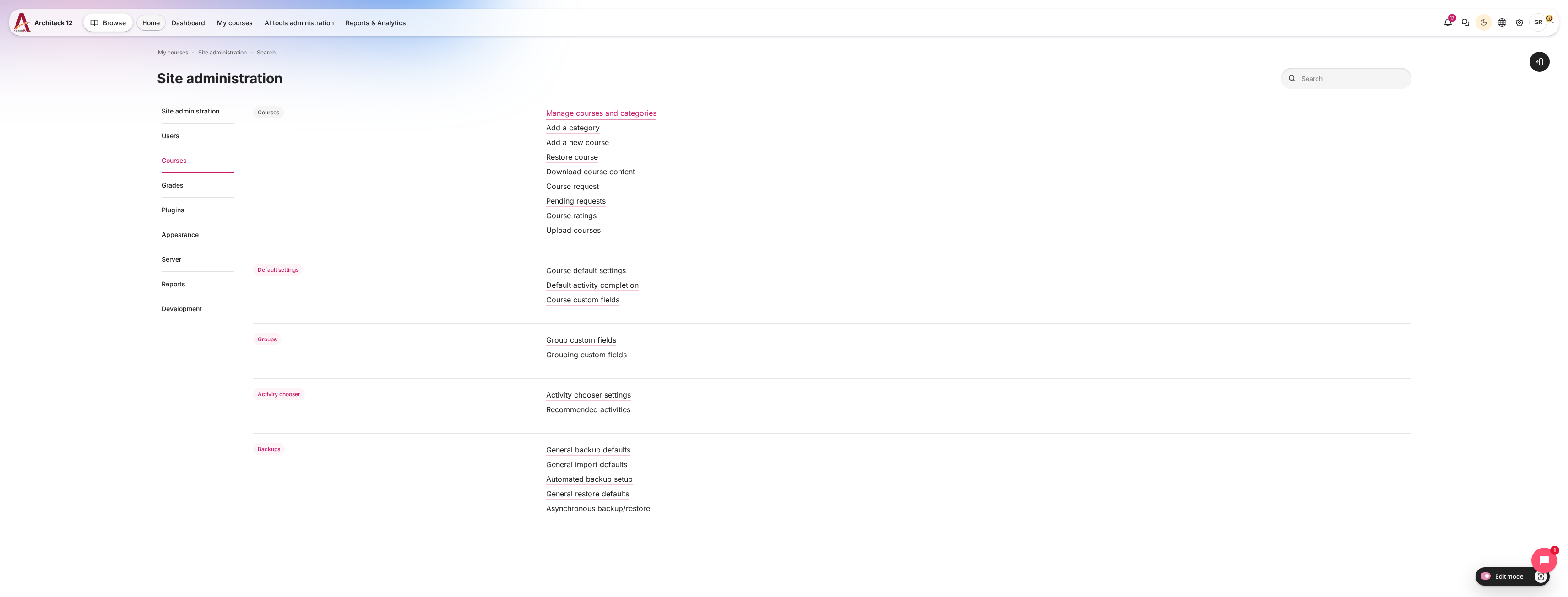
click at [591, 115] on link "Manage courses and categories" at bounding box center [601, 112] width 110 height 9
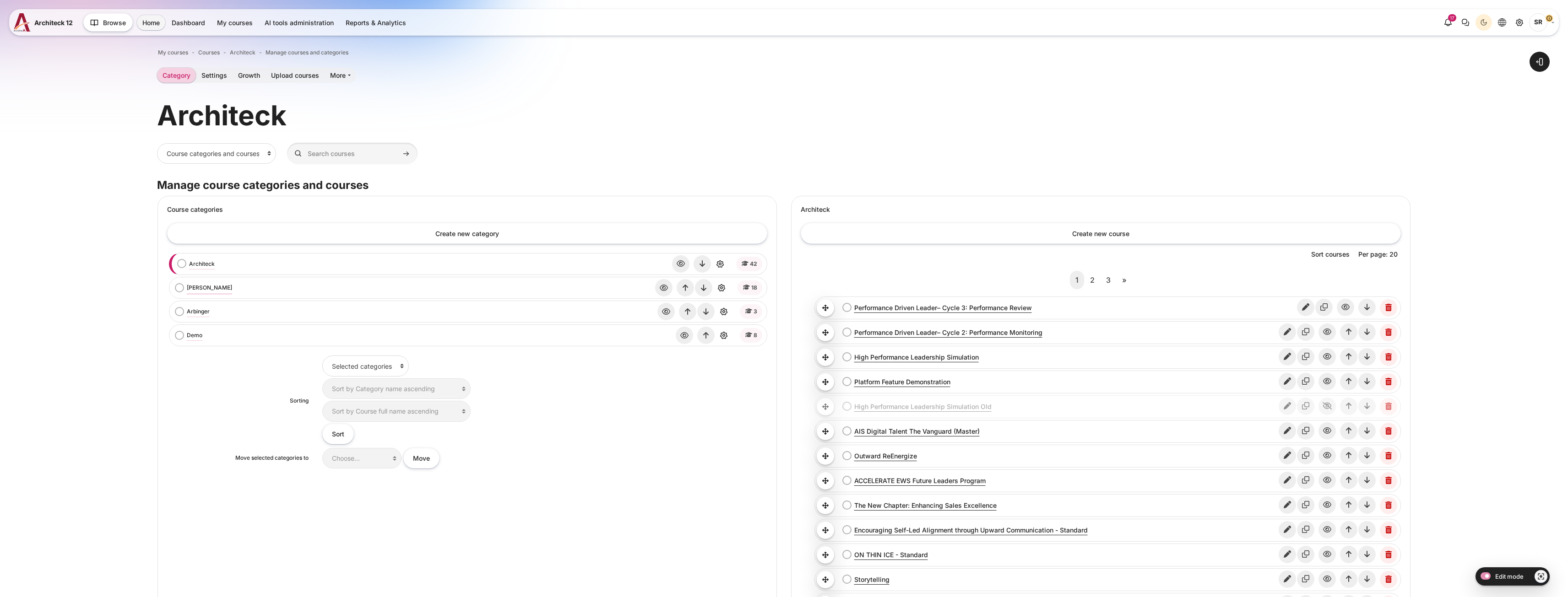
click at [192, 285] on link "[PERSON_NAME]" at bounding box center [210, 287] width 45 height 8
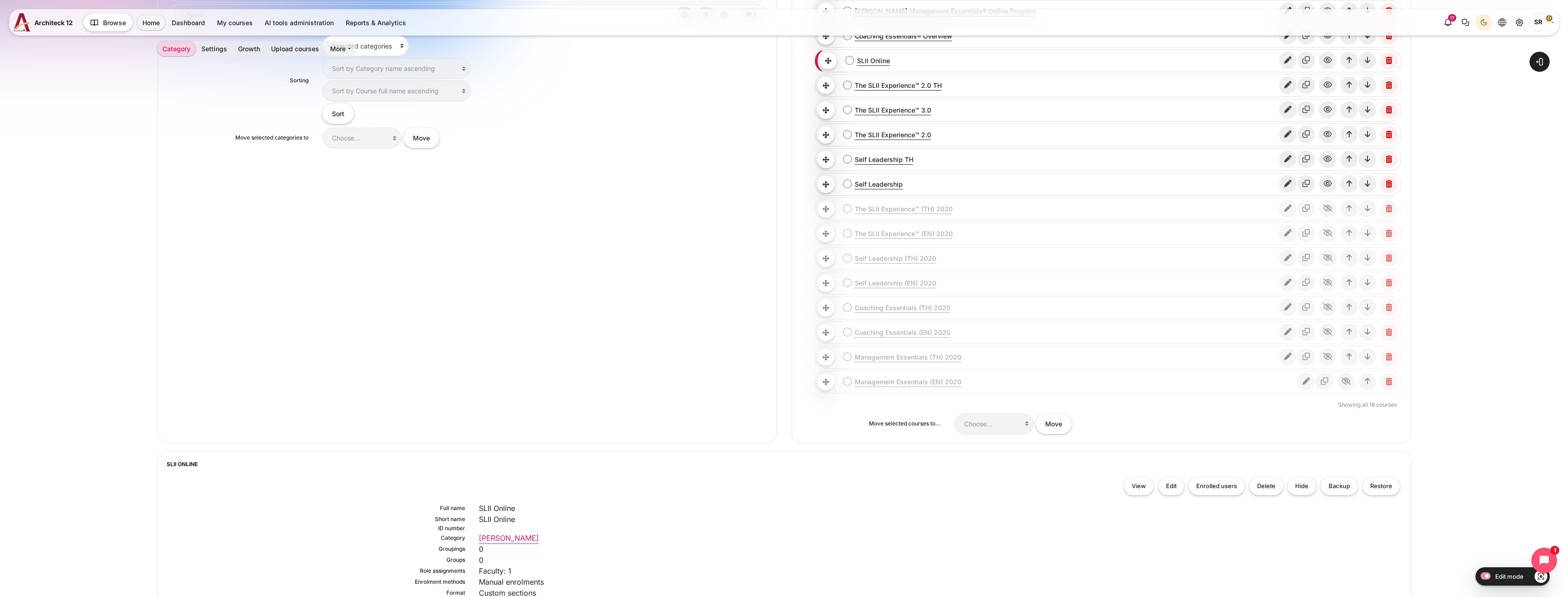
scroll to position [464, 0]
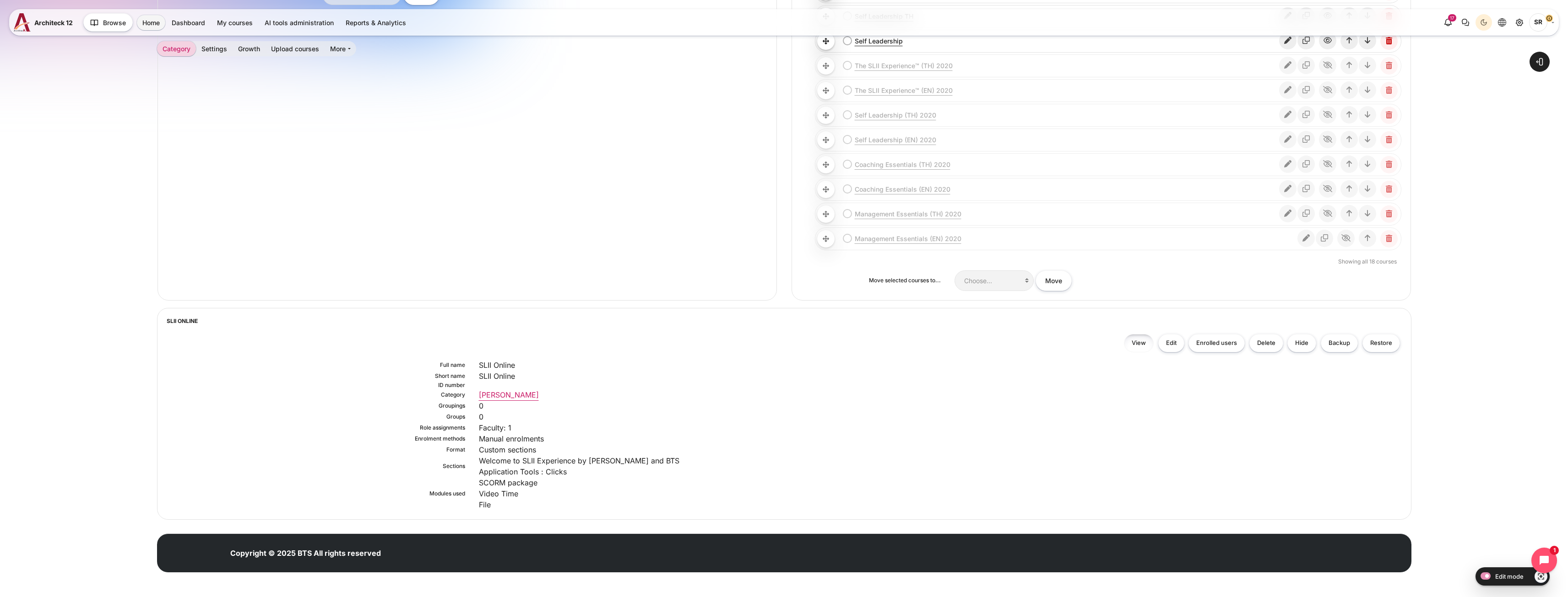
click at [1144, 348] on link "View" at bounding box center [1138, 343] width 30 height 19
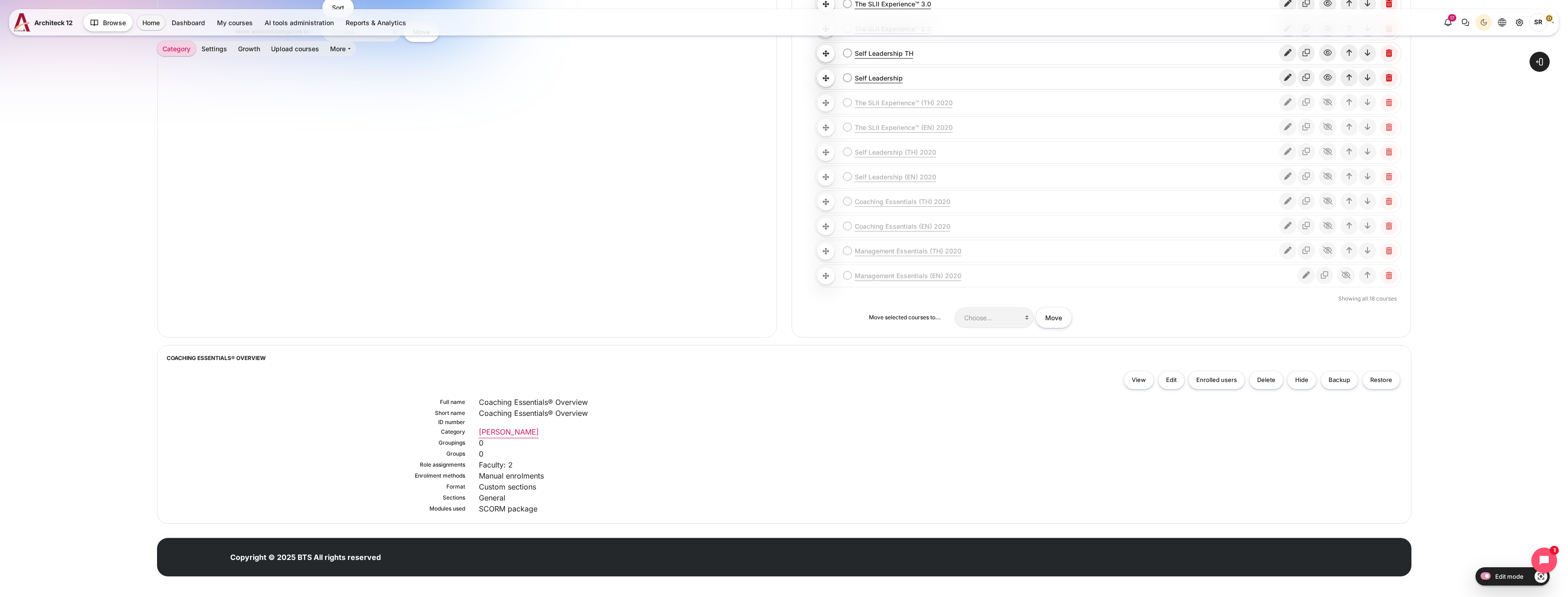
scroll to position [431, 0]
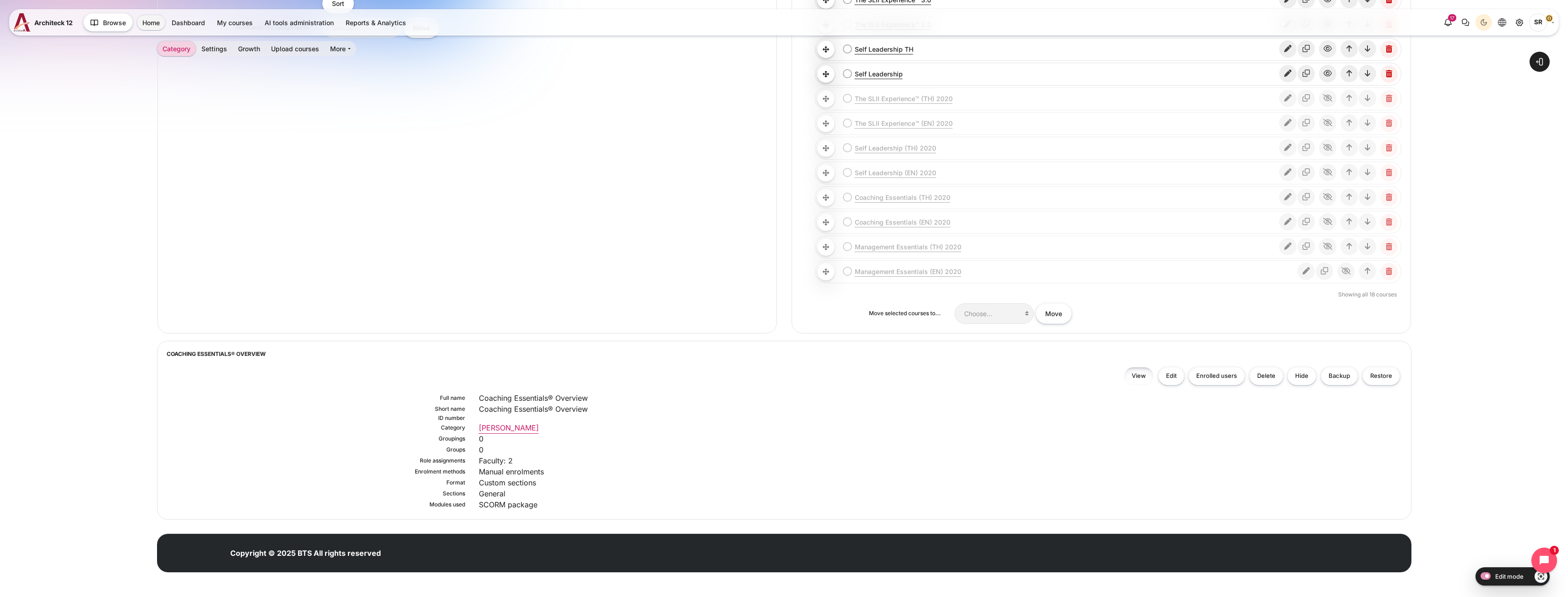
click at [1133, 372] on link "View" at bounding box center [1138, 376] width 30 height 19
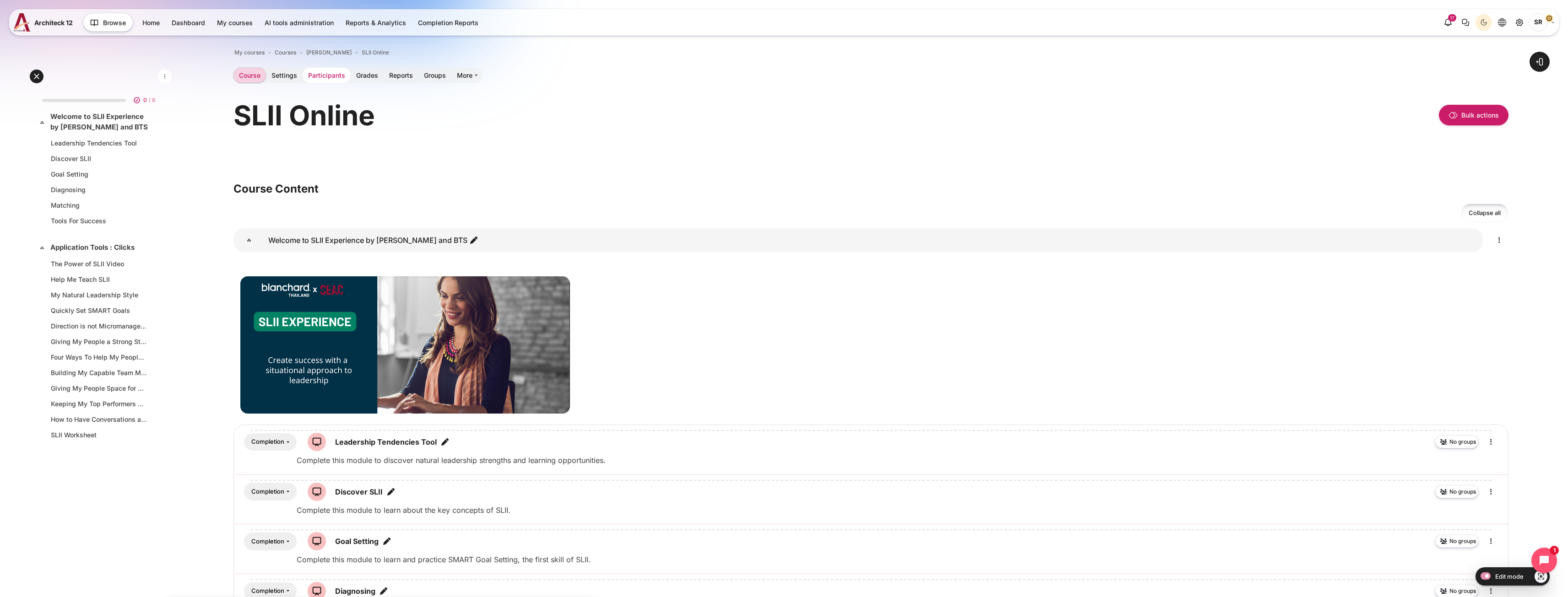
click at [317, 76] on link "Participants" at bounding box center [326, 75] width 48 height 15
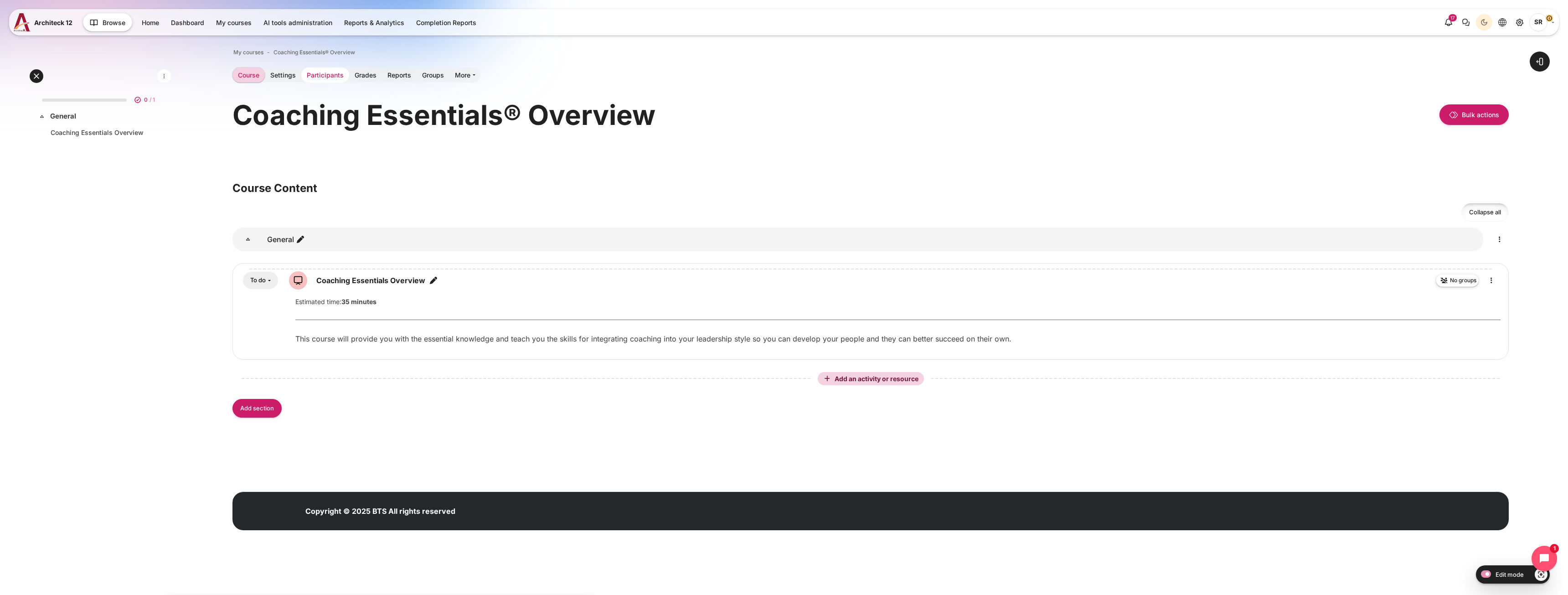
click at [327, 79] on link "Participants" at bounding box center [325, 75] width 48 height 15
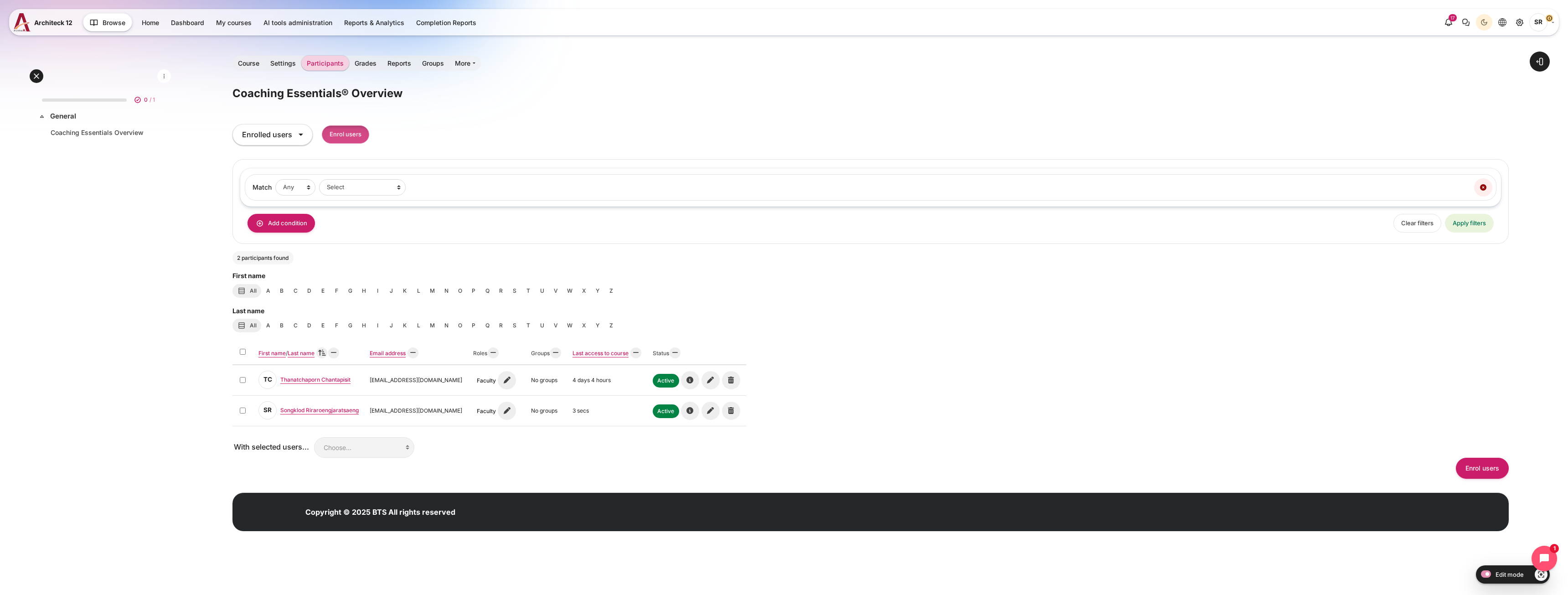
click at [344, 132] on input "Enrol users" at bounding box center [346, 135] width 47 height 19
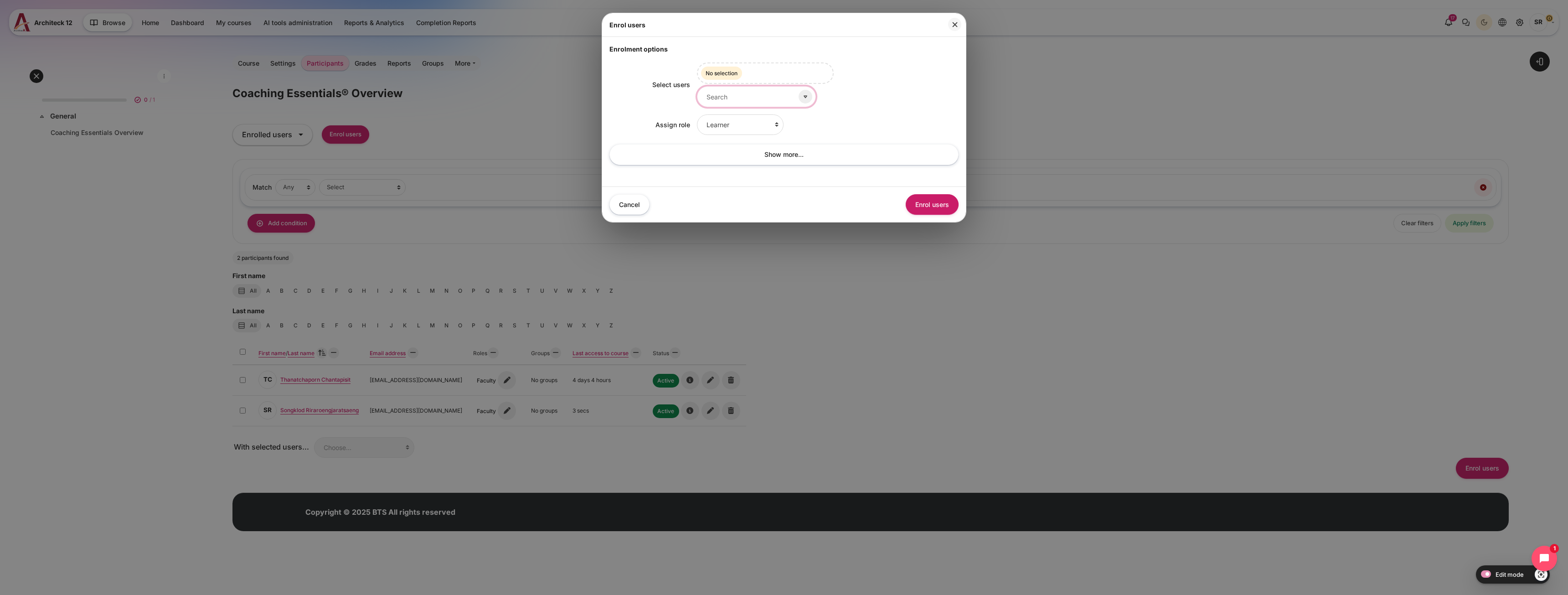
click at [731, 97] on input "Select users" at bounding box center [756, 97] width 119 height 21
paste input "Napat.Buthsuwan@bts.com"
click at [737, 119] on span "Napat Buthsuwan" at bounding box center [743, 119] width 46 height 7
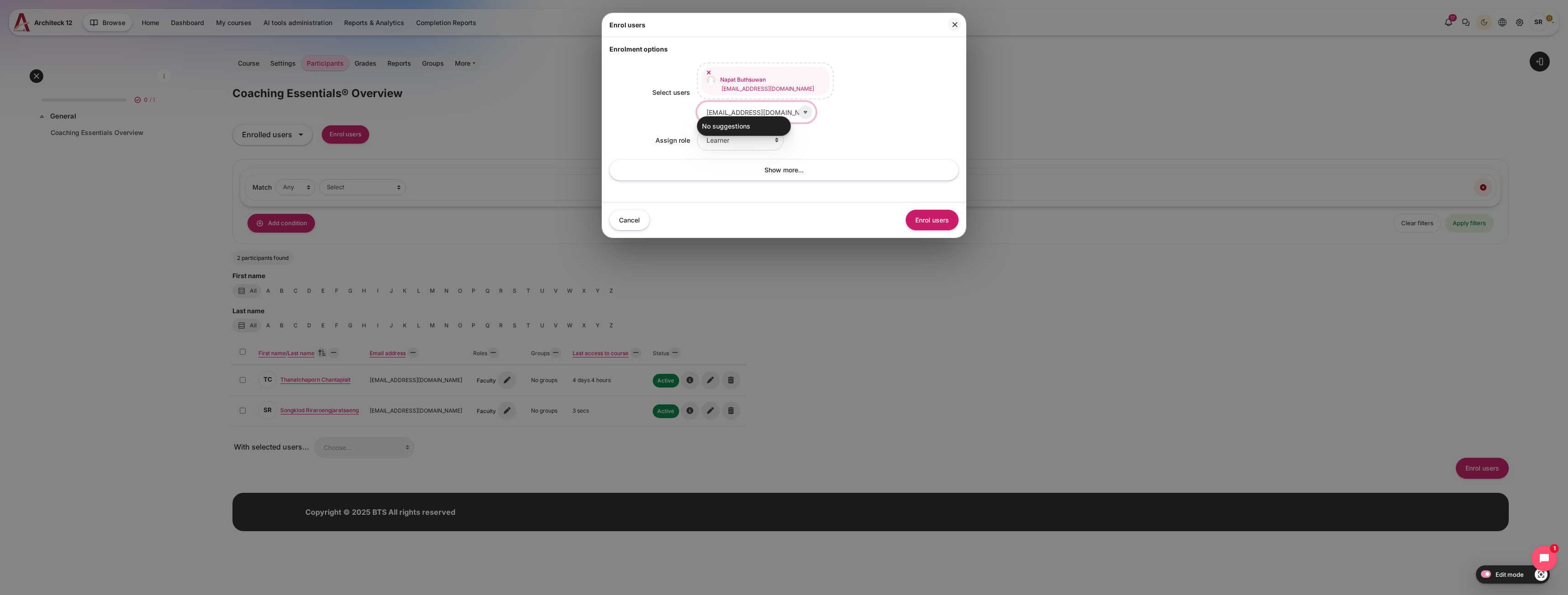
click at [760, 109] on input "Napat.Buthsuwan@bts.com" at bounding box center [756, 112] width 119 height 21
paste input "Thananthorn.Khanijomdi"
click at [759, 139] on small "thananthorn.khanijomdi@bts.com" at bounding box center [754, 137] width 93 height 8
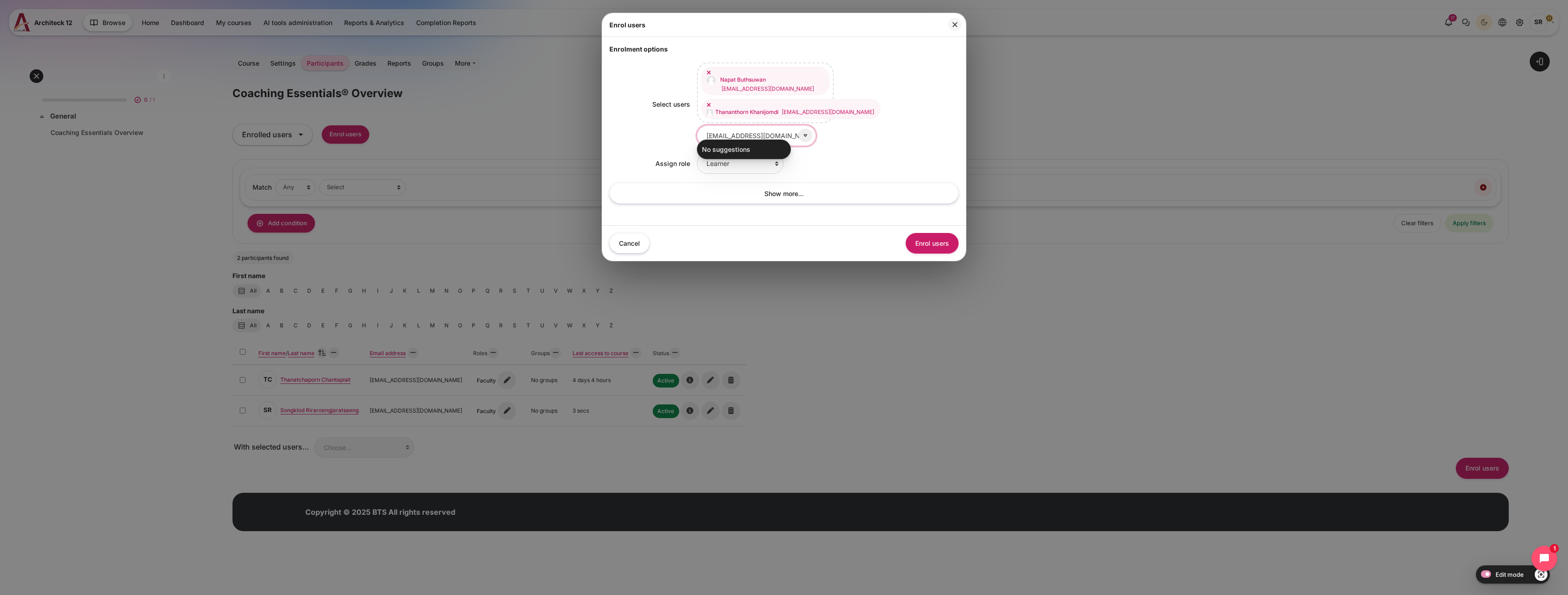
click at [736, 133] on input "Thananthorn.Khanijomdi@bts.com" at bounding box center [756, 136] width 119 height 21
paste input "Yada.Thawornwattanaphol"
type input "Yada.Thawornwattanaphol@bts.com"
click at [737, 157] on small "yada.thawornwattanaphol@bts.com" at bounding box center [754, 161] width 93 height 8
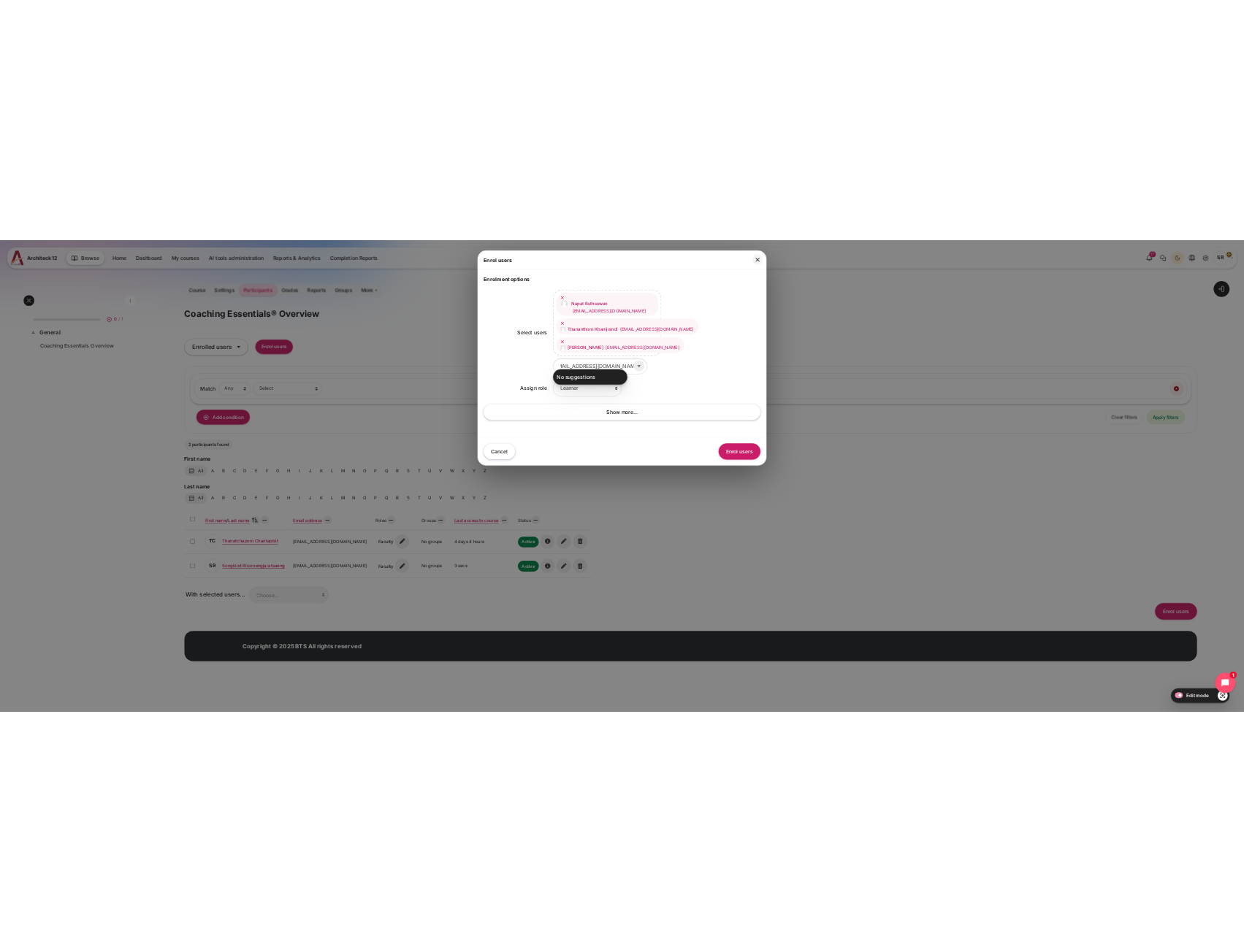
scroll to position [0, 0]
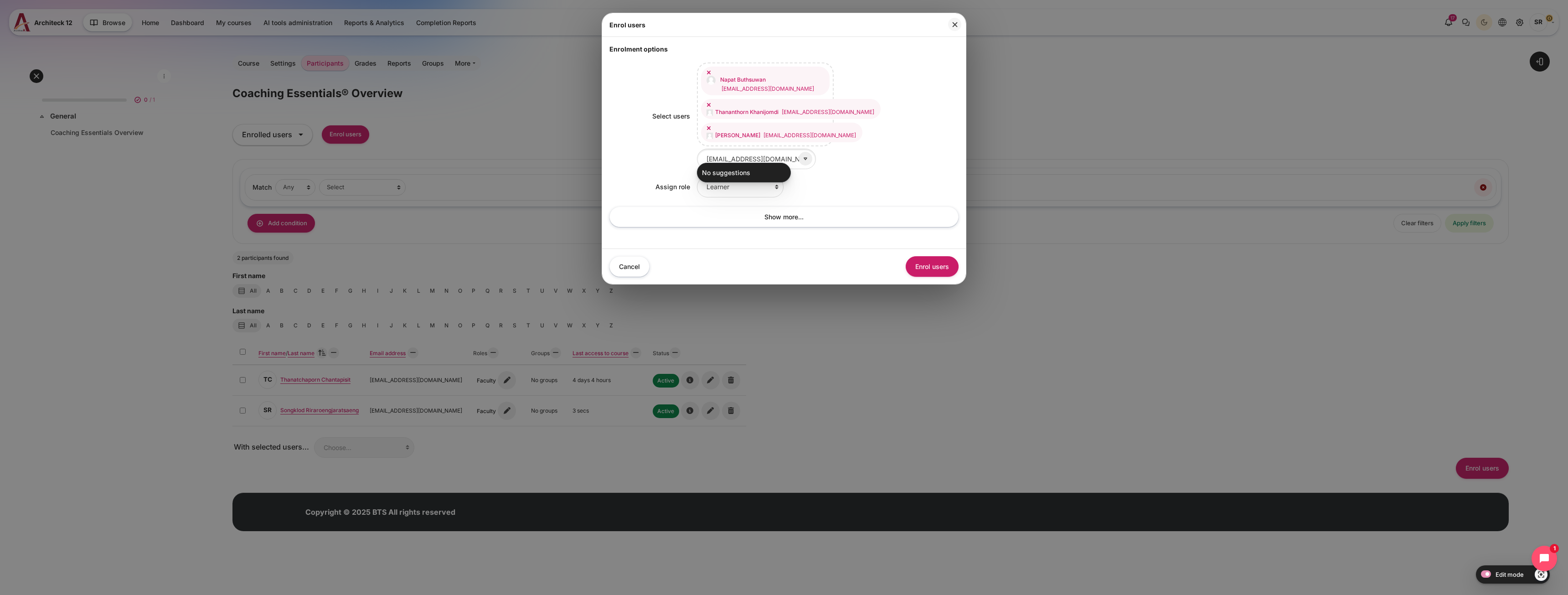
click at [780, 239] on div "Enrolment options Select users Napat Buthsuwan napat.buthsuwan@bts.com Thananth…" at bounding box center [784, 143] width 364 height 211
click at [925, 256] on button "Enrol users" at bounding box center [932, 267] width 53 height 21
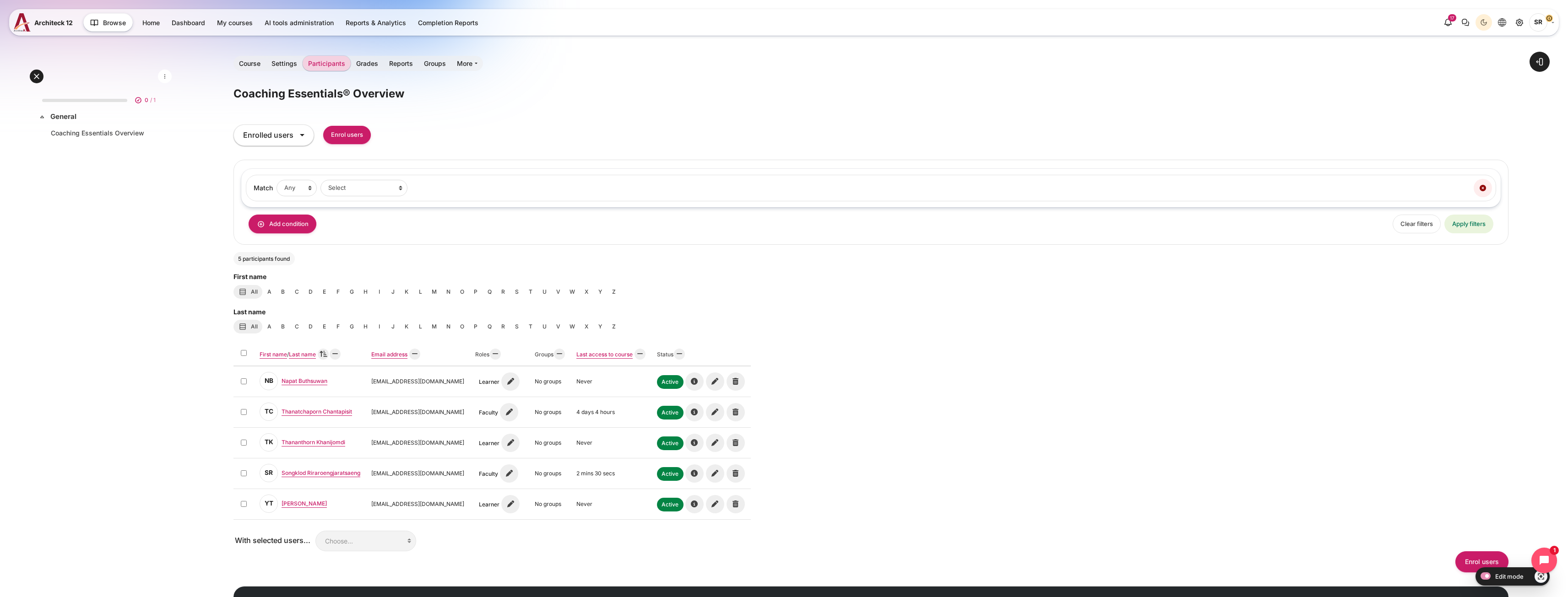
click at [1203, 466] on div "Select all First name Sort by First name Ascending / Last name Sort by Last nam…" at bounding box center [871, 431] width 1275 height 177
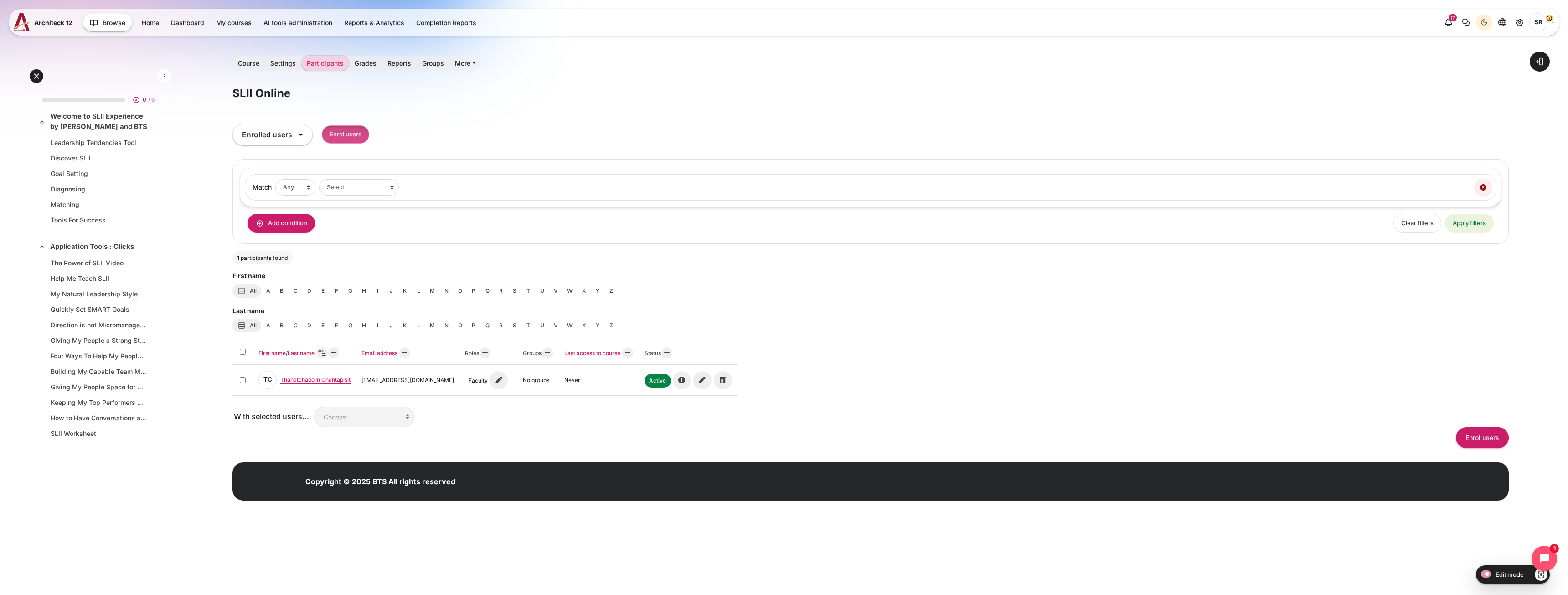
click at [359, 133] on input "Enrol users" at bounding box center [346, 135] width 47 height 19
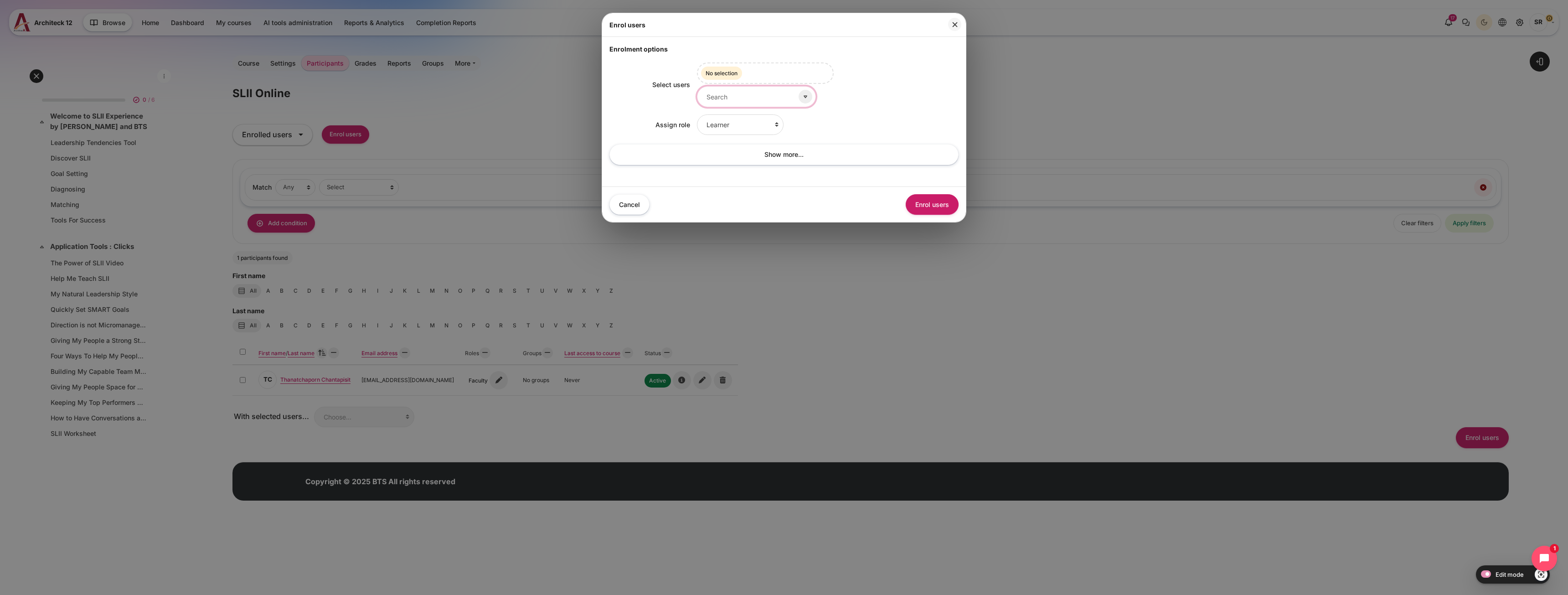
click at [732, 100] on input "Select users" at bounding box center [756, 97] width 119 height 21
click at [721, 101] on input "Select users" at bounding box center [756, 97] width 119 height 21
paste input "[EMAIL_ADDRESS][DOMAIN_NAME]"
click at [738, 124] on li "Nutchanart Suparakkiat [EMAIL_ADDRESS][DOMAIN_NAME]" at bounding box center [754, 124] width 103 height 23
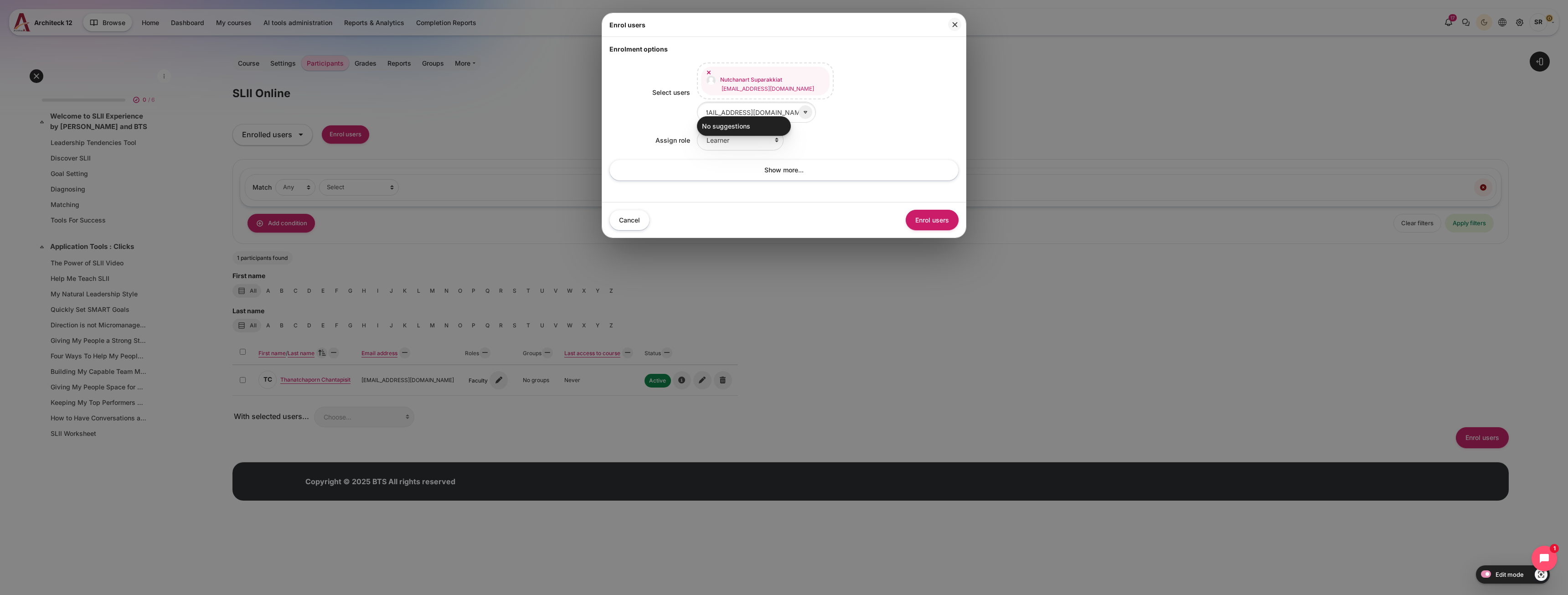
scroll to position [0, 0]
click at [740, 113] on input "[EMAIL_ADDRESS][DOMAIN_NAME]" at bounding box center [756, 112] width 119 height 21
paste input "Chayanun.Techaworawitayakoon"
type input "[EMAIL_ADDRESS][DOMAIN_NAME]"
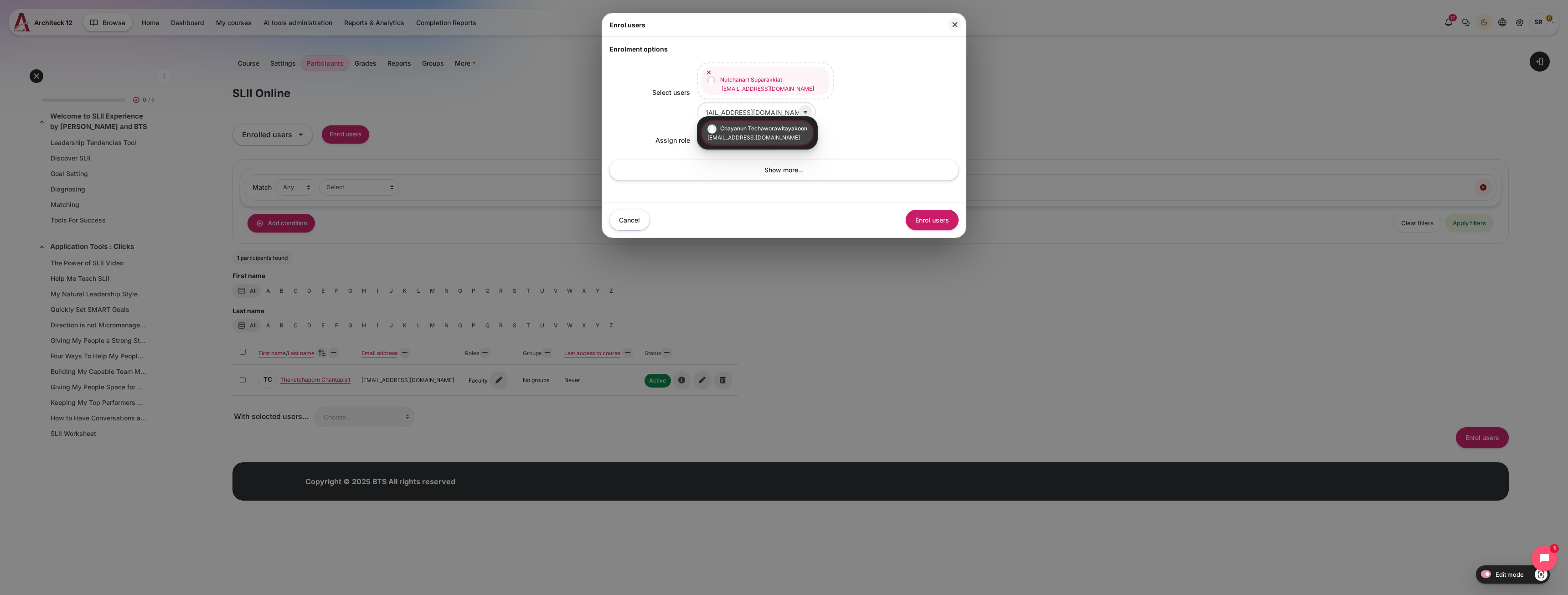
click at [732, 139] on small "[EMAIL_ADDRESS][DOMAIN_NAME]" at bounding box center [757, 137] width 100 height 8
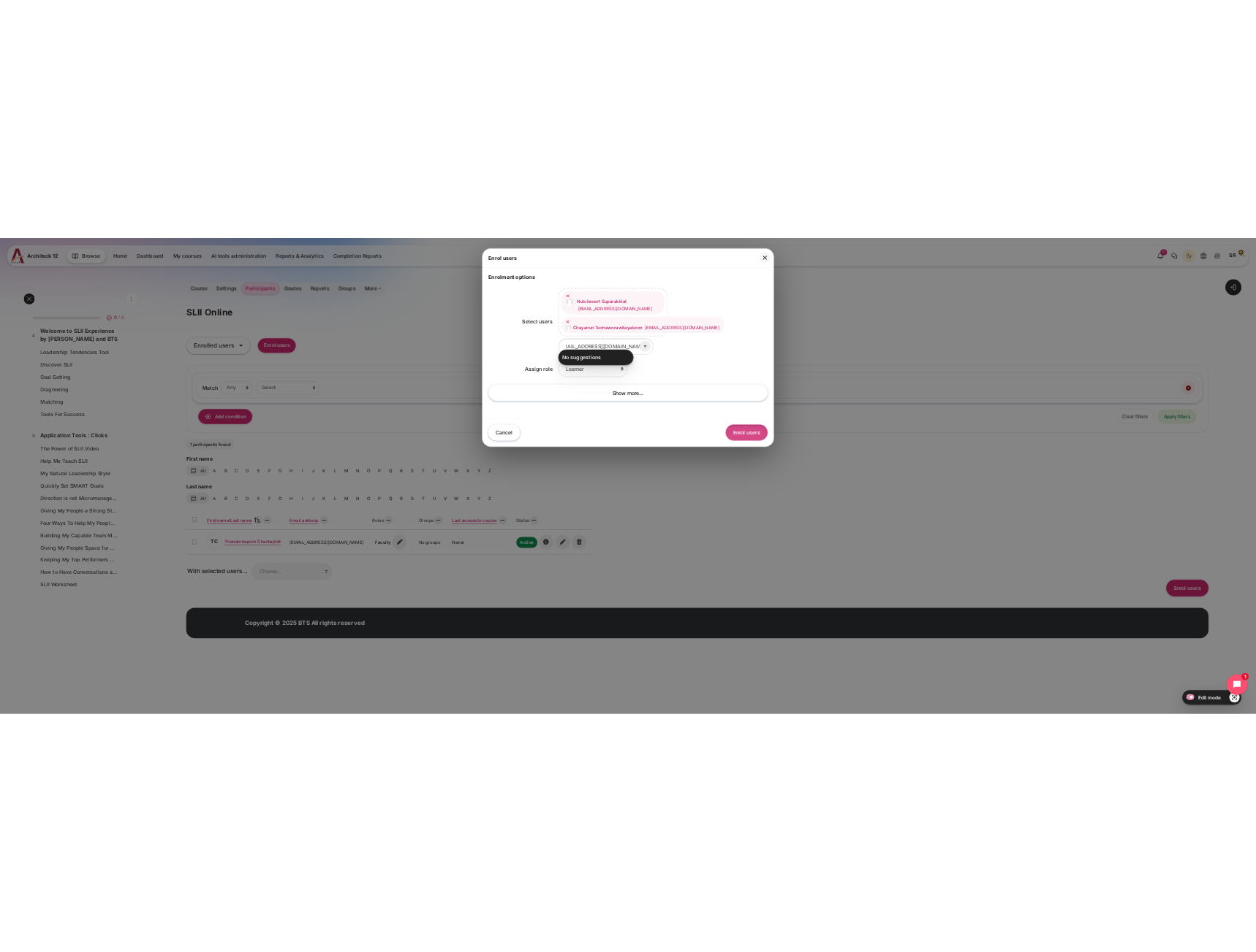
scroll to position [0, 0]
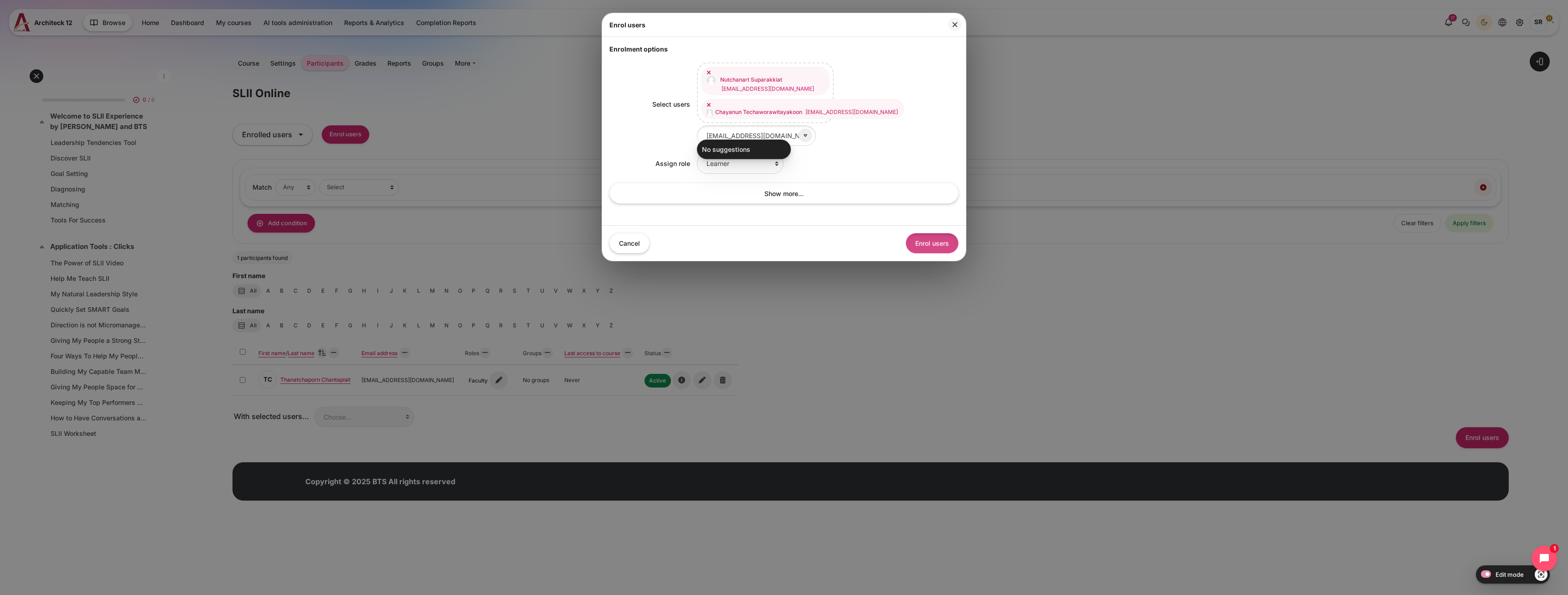
click at [943, 236] on button "Enrol users" at bounding box center [932, 244] width 53 height 21
